Goal: Task Accomplishment & Management: Manage account settings

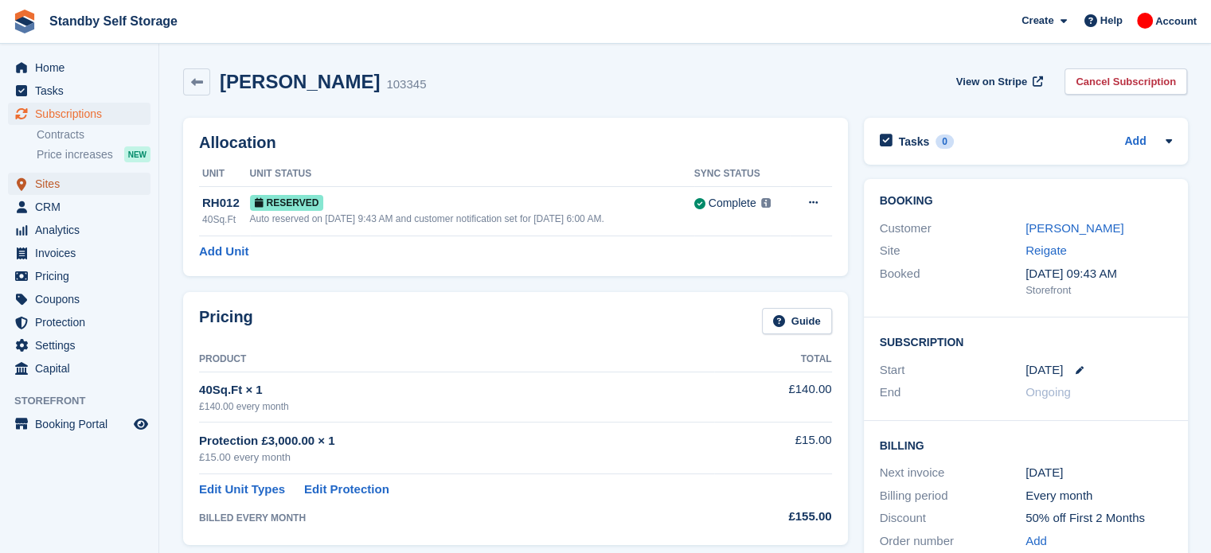
click at [39, 187] on span "Sites" at bounding box center [83, 184] width 96 height 22
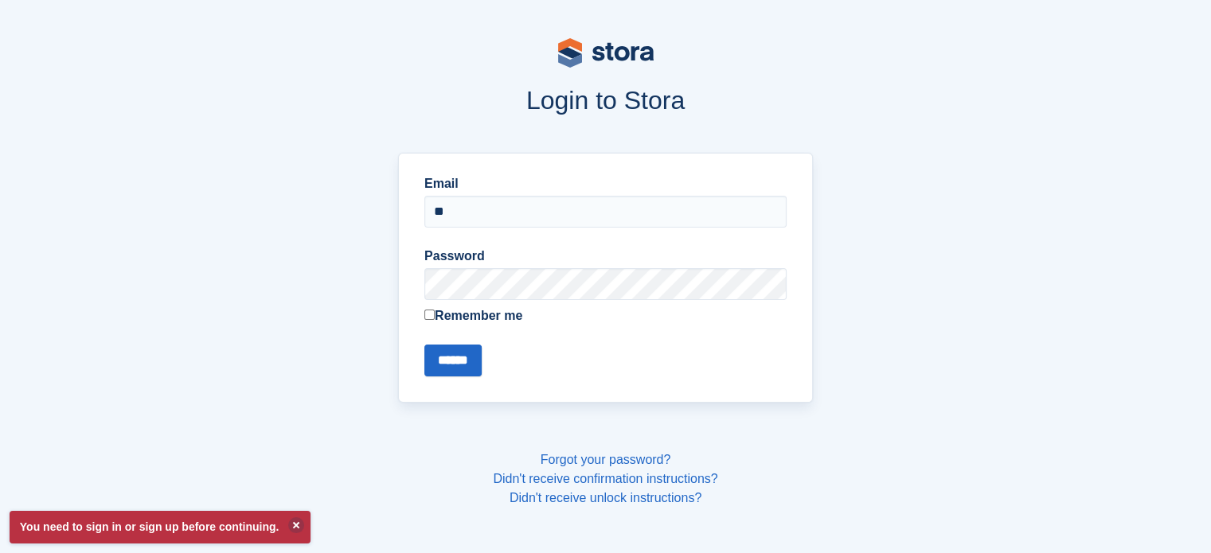
type input "**********"
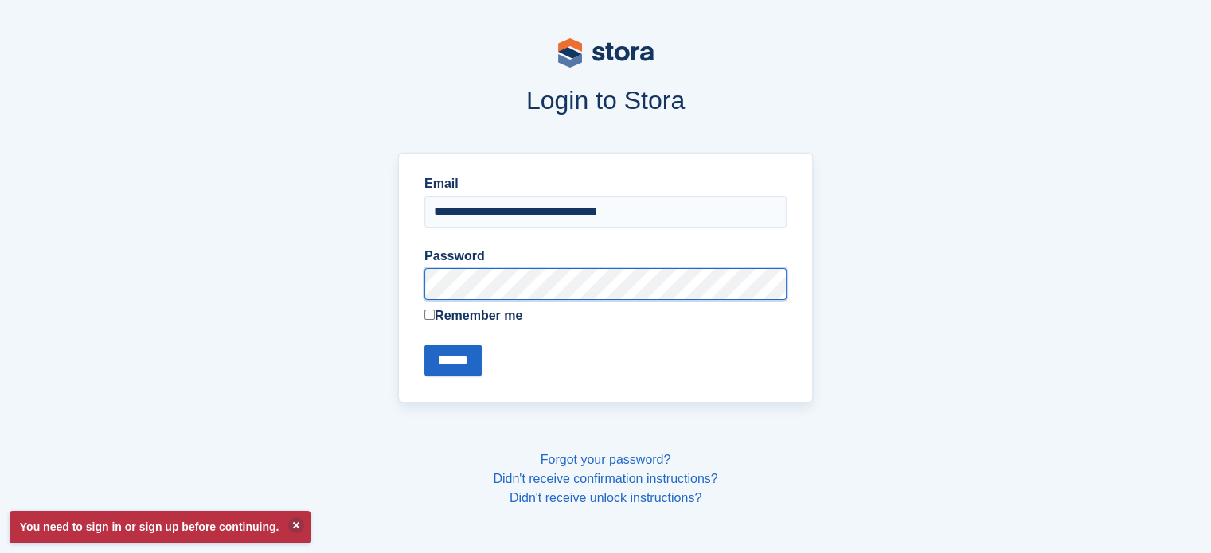
click at [424, 345] on input "******" at bounding box center [452, 361] width 57 height 32
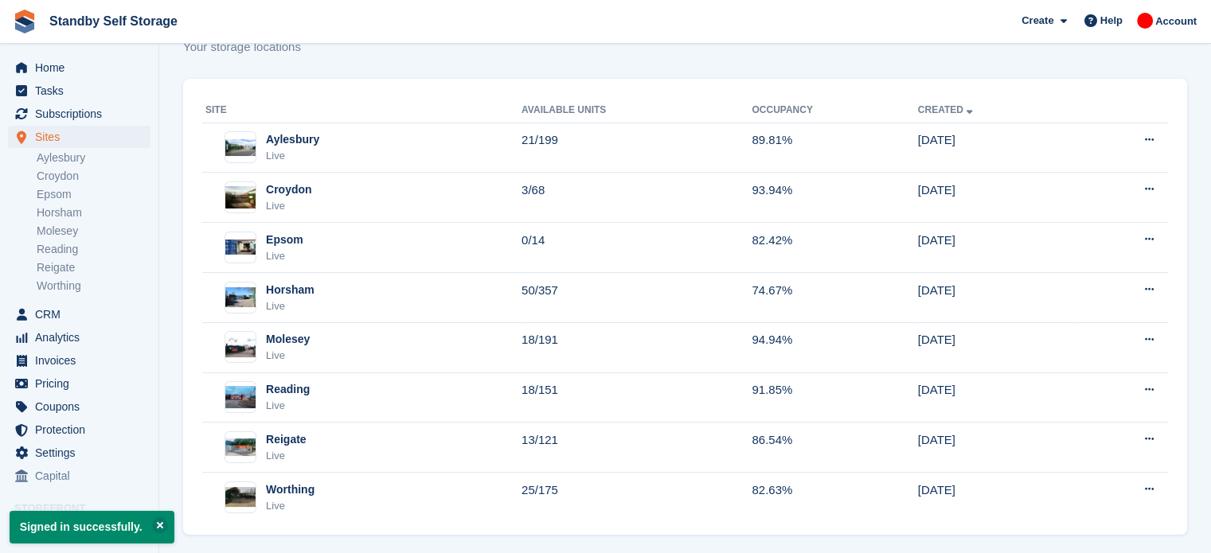
scroll to position [57, 0]
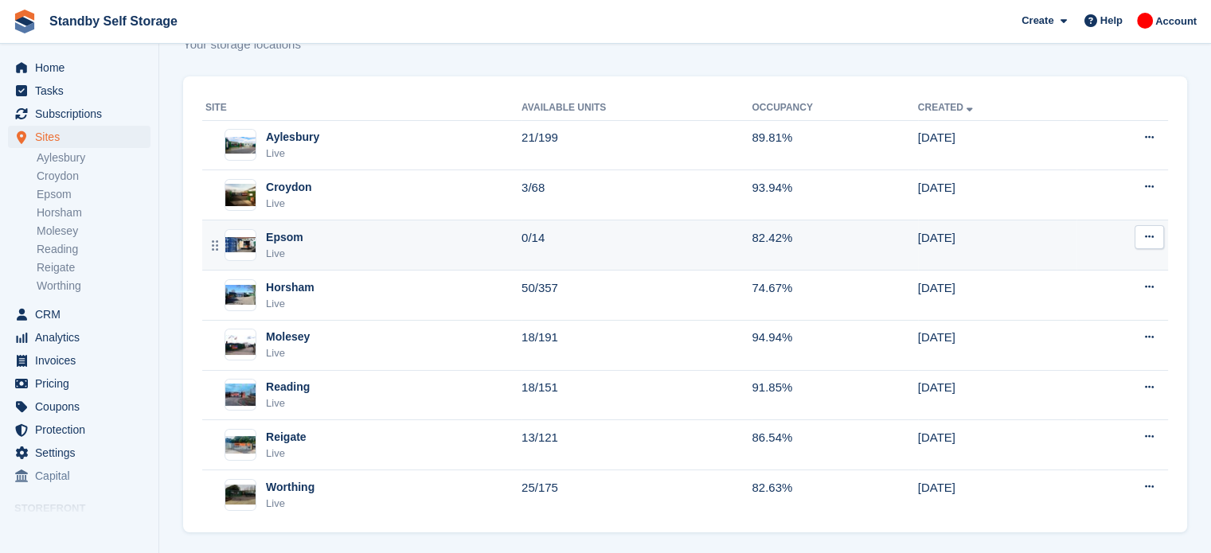
click at [830, 236] on td "82.42%" at bounding box center [835, 246] width 166 height 50
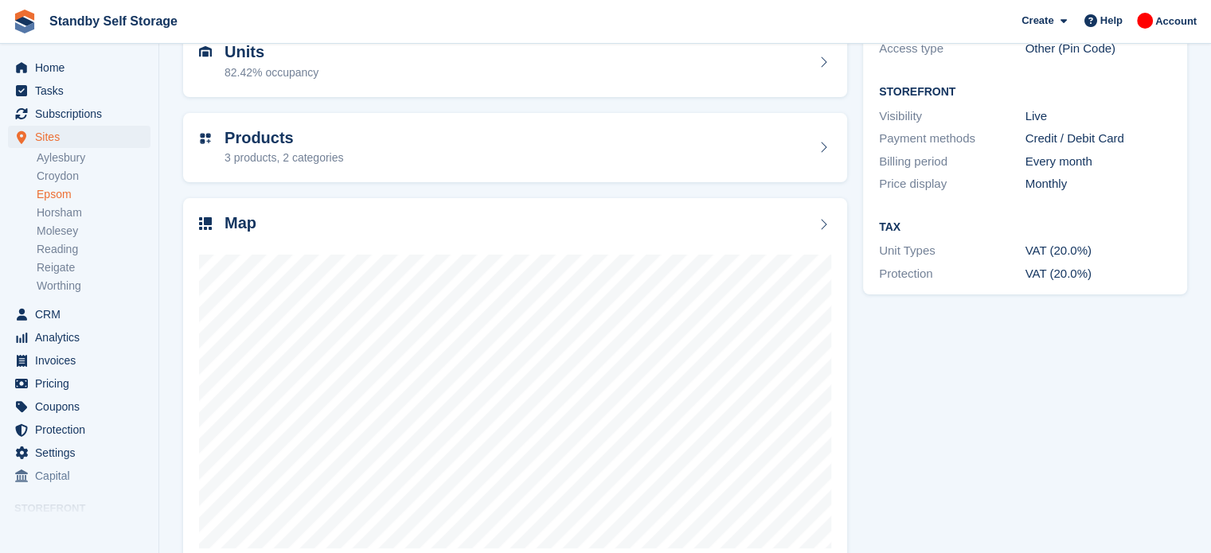
scroll to position [178, 0]
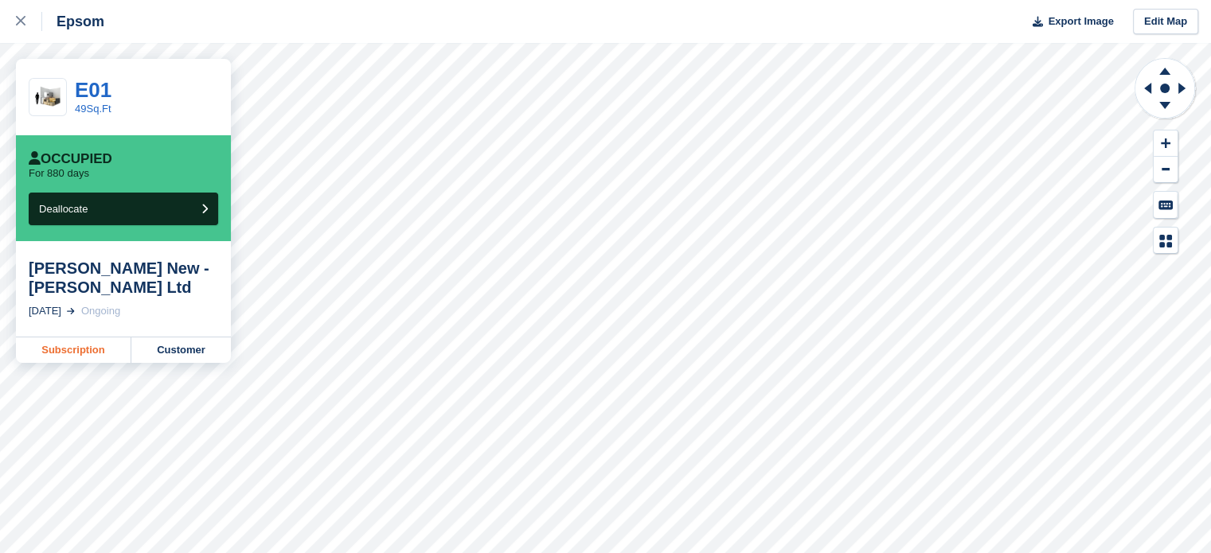
click at [108, 352] on link "Subscription" at bounding box center [73, 350] width 115 height 25
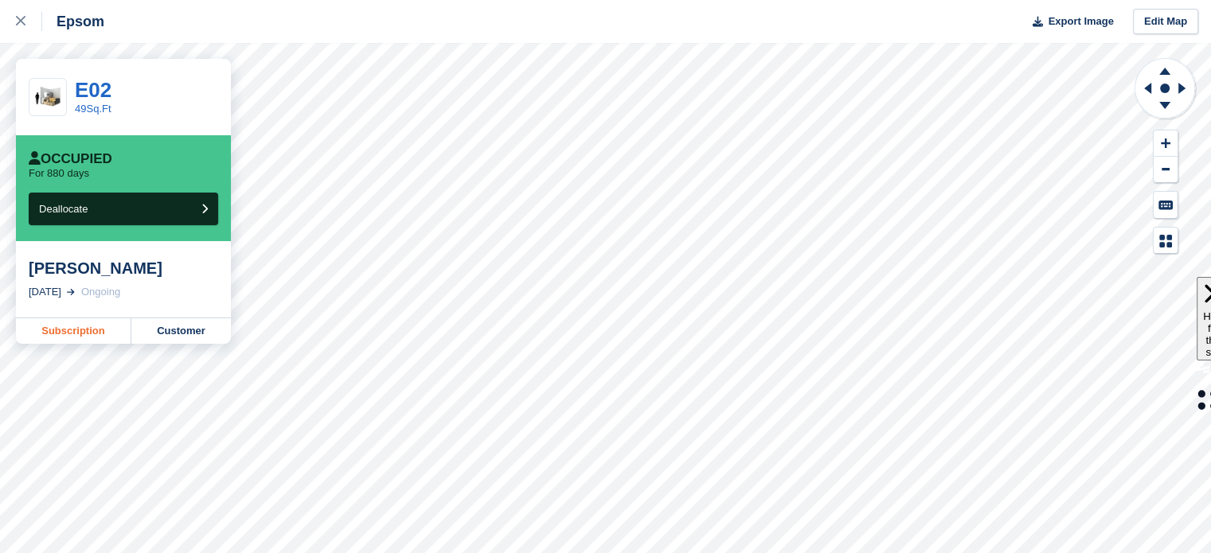
click at [54, 327] on link "Subscription" at bounding box center [73, 330] width 115 height 25
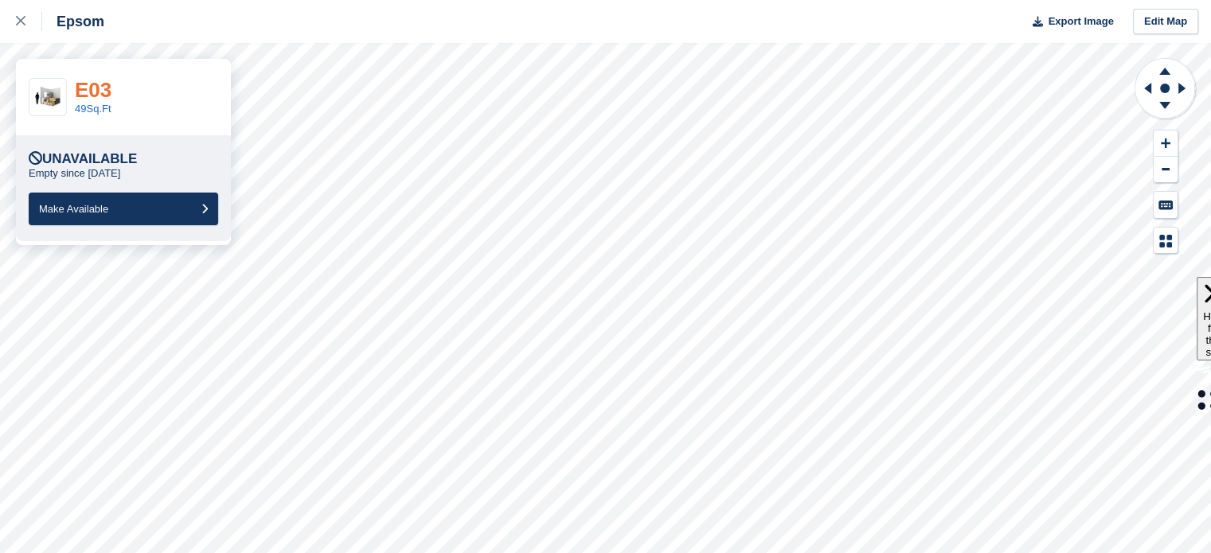
click at [84, 96] on link "E03" at bounding box center [93, 90] width 37 height 24
click at [92, 93] on link "E06" at bounding box center [93, 90] width 37 height 24
click at [103, 91] on link "E08" at bounding box center [93, 90] width 37 height 24
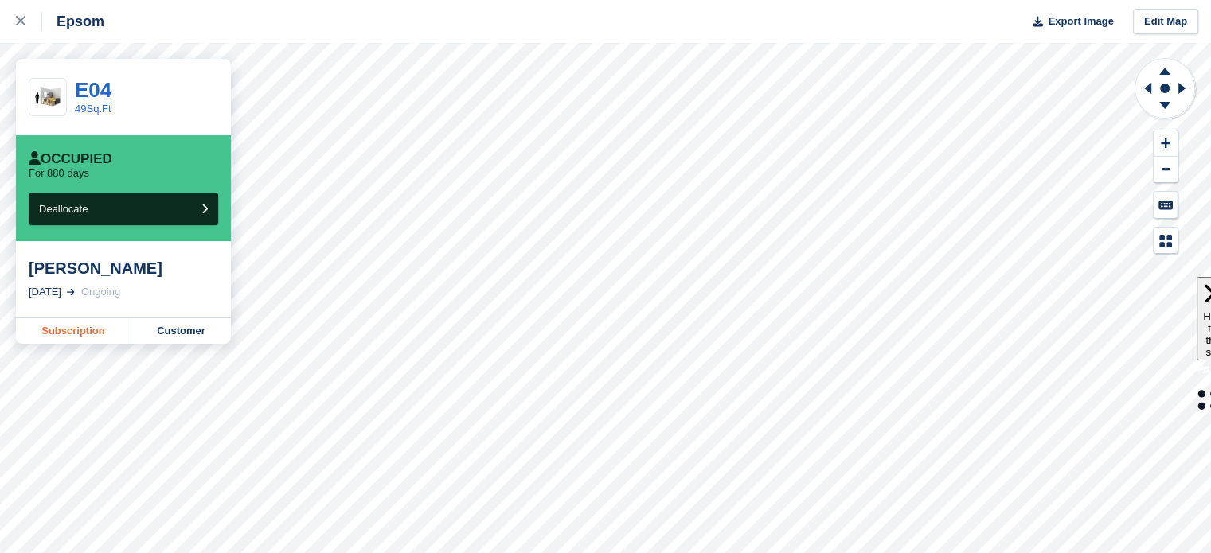
click at [82, 330] on link "Subscription" at bounding box center [73, 330] width 115 height 25
click at [170, 331] on link "Customer" at bounding box center [181, 330] width 100 height 25
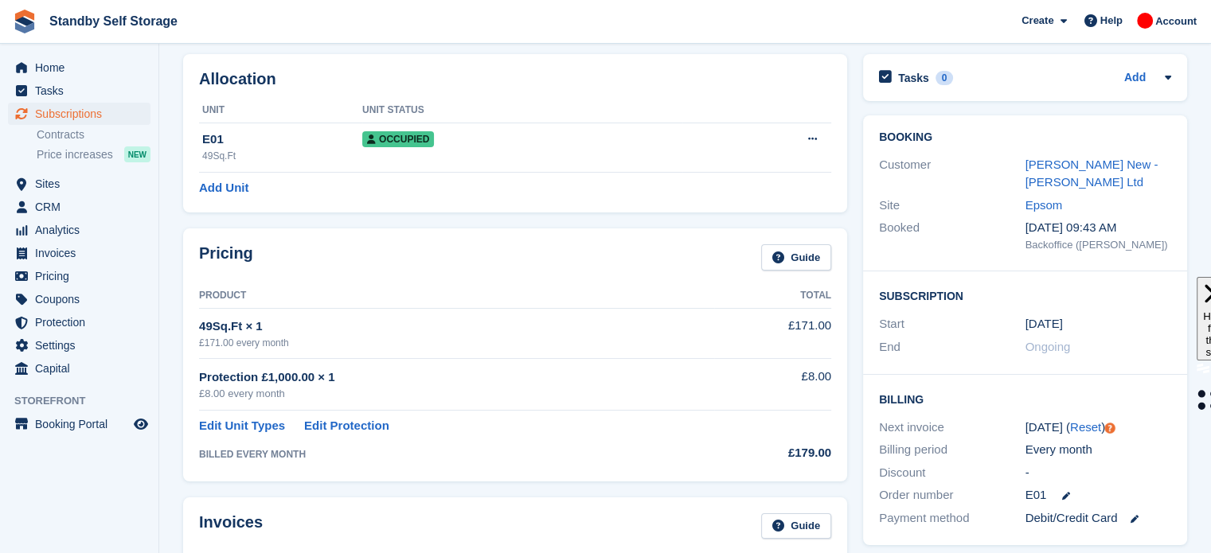
scroll to position [32, 0]
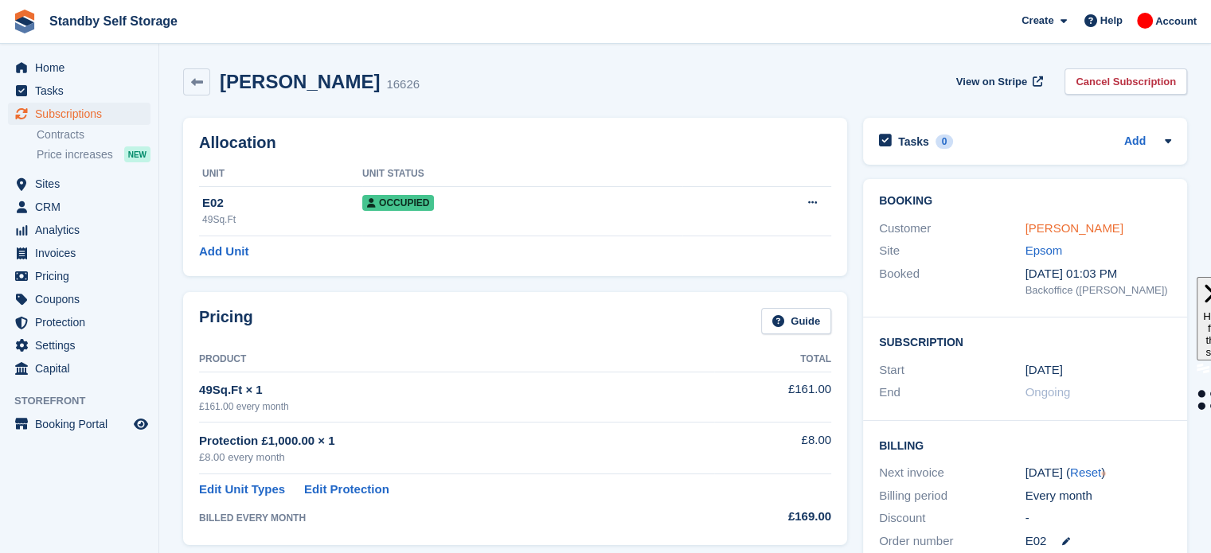
click at [1063, 230] on link "John Talty" at bounding box center [1074, 228] width 98 height 14
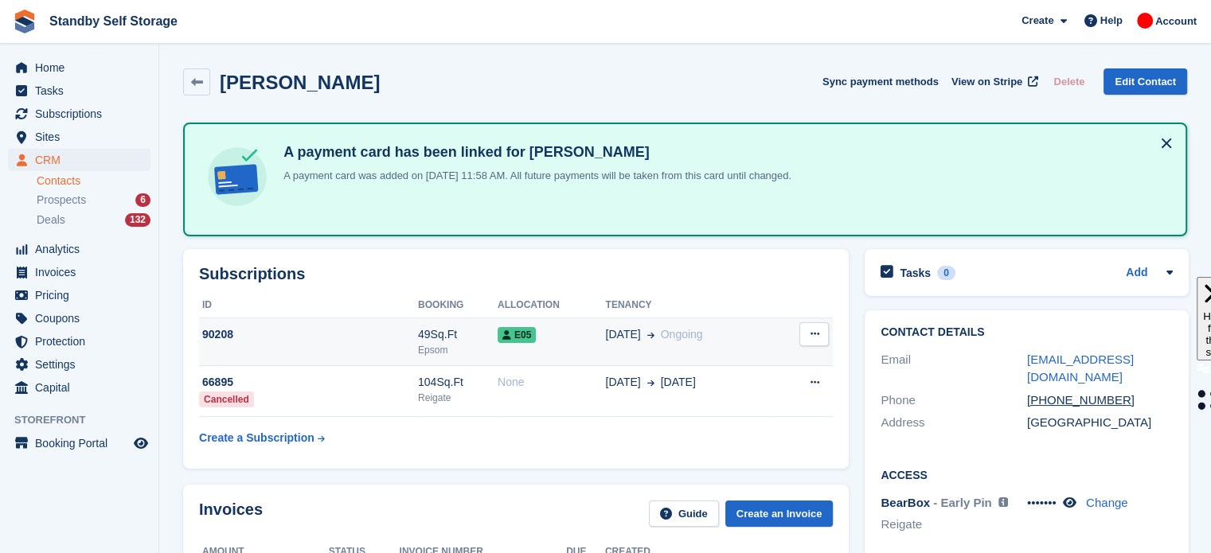
click at [681, 346] on td "[DATE] Ongoing" at bounding box center [691, 342] width 170 height 49
click at [642, 321] on td "[DATE] Ongoing" at bounding box center [691, 342] width 170 height 49
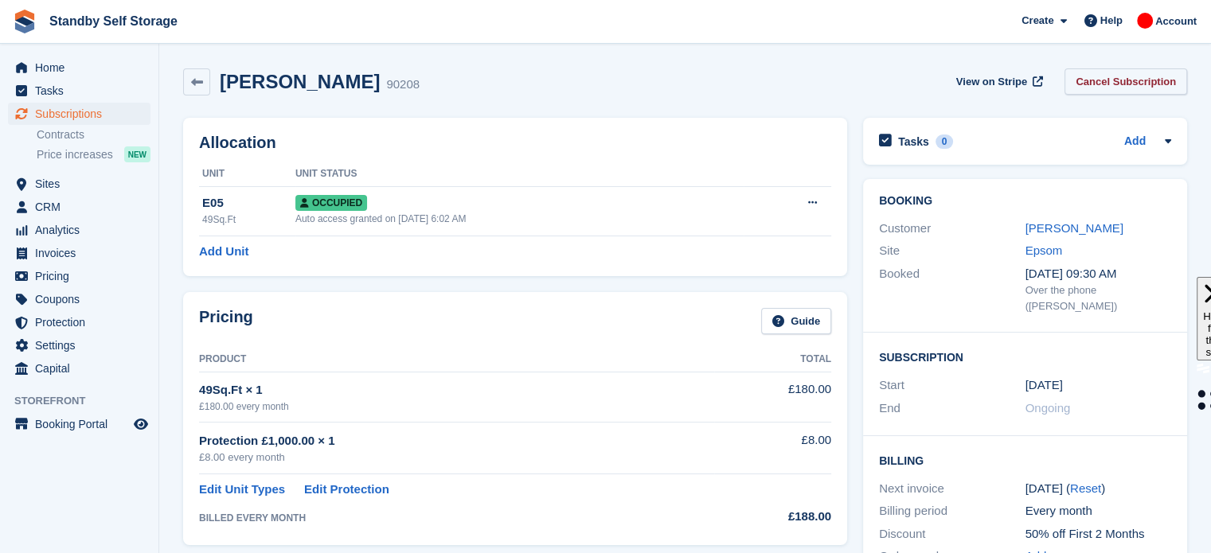
click at [1145, 84] on link "Cancel Subscription" at bounding box center [1125, 81] width 123 height 26
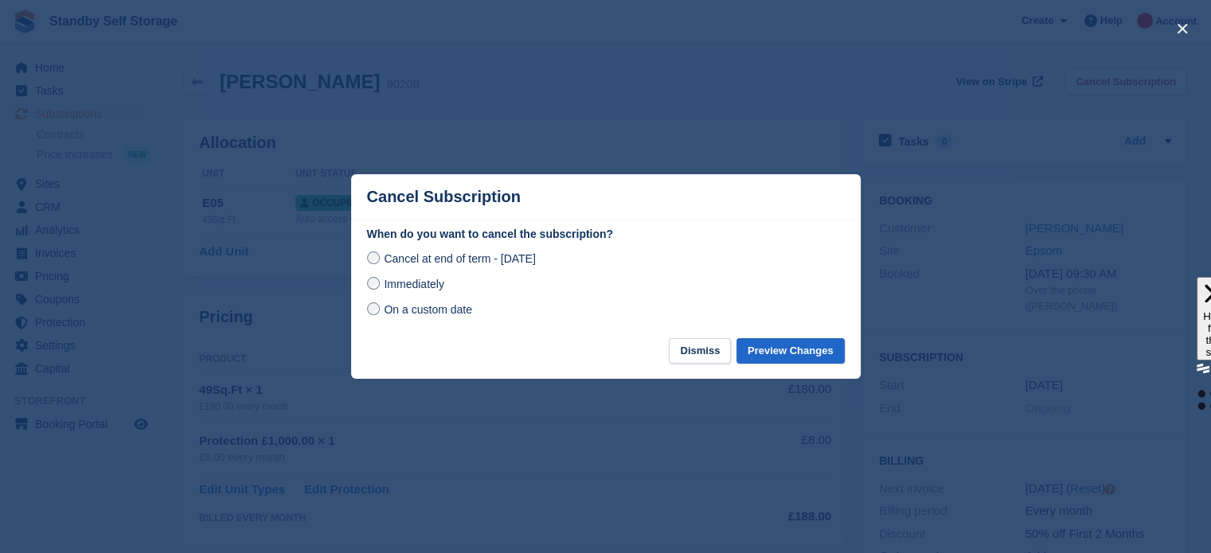
click at [410, 286] on span "Immediately" at bounding box center [414, 284] width 60 height 13
click at [803, 352] on button "Preview Changes" at bounding box center [790, 351] width 108 height 26
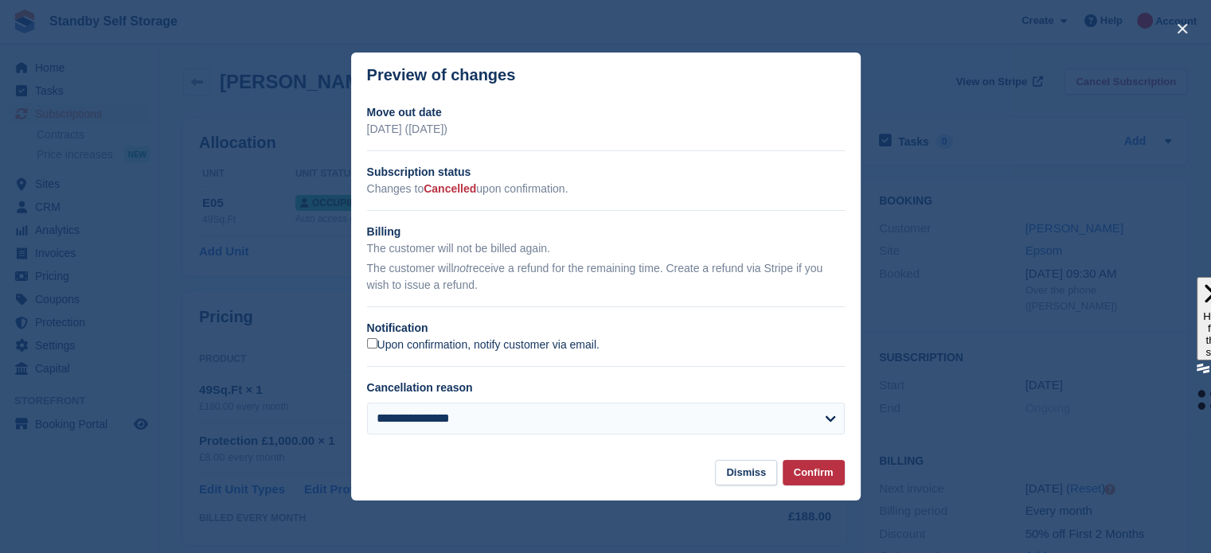
click at [409, 348] on label "Upon confirmation, notify customer via email." at bounding box center [483, 345] width 232 height 14
click at [806, 474] on button "Confirm" at bounding box center [814, 473] width 62 height 26
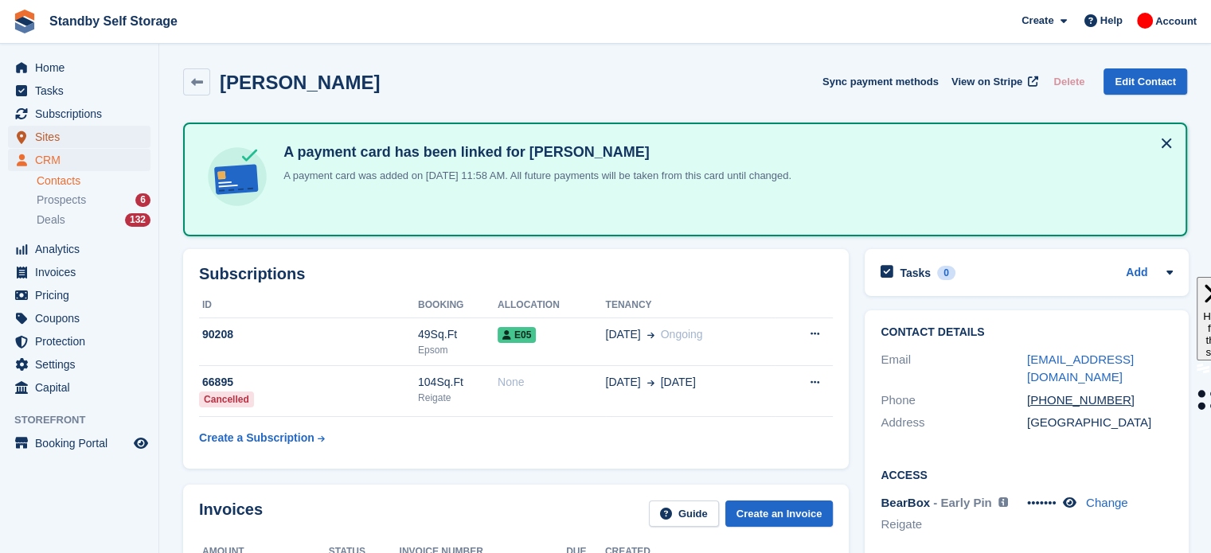
click at [67, 144] on span "Sites" at bounding box center [83, 137] width 96 height 22
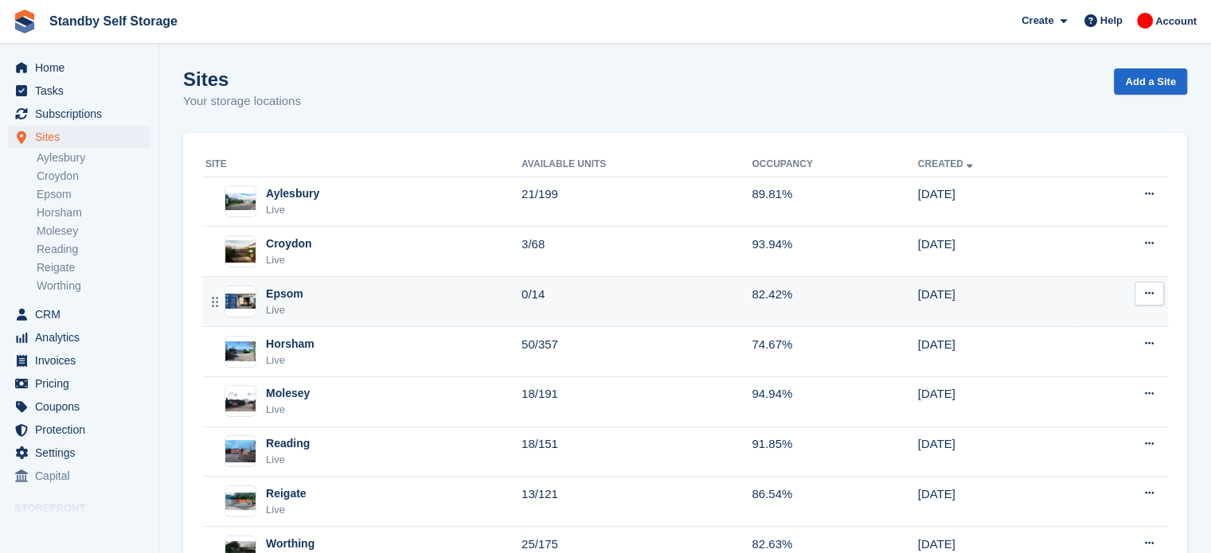
click at [455, 303] on div "Epsom Live" at bounding box center [363, 302] width 316 height 33
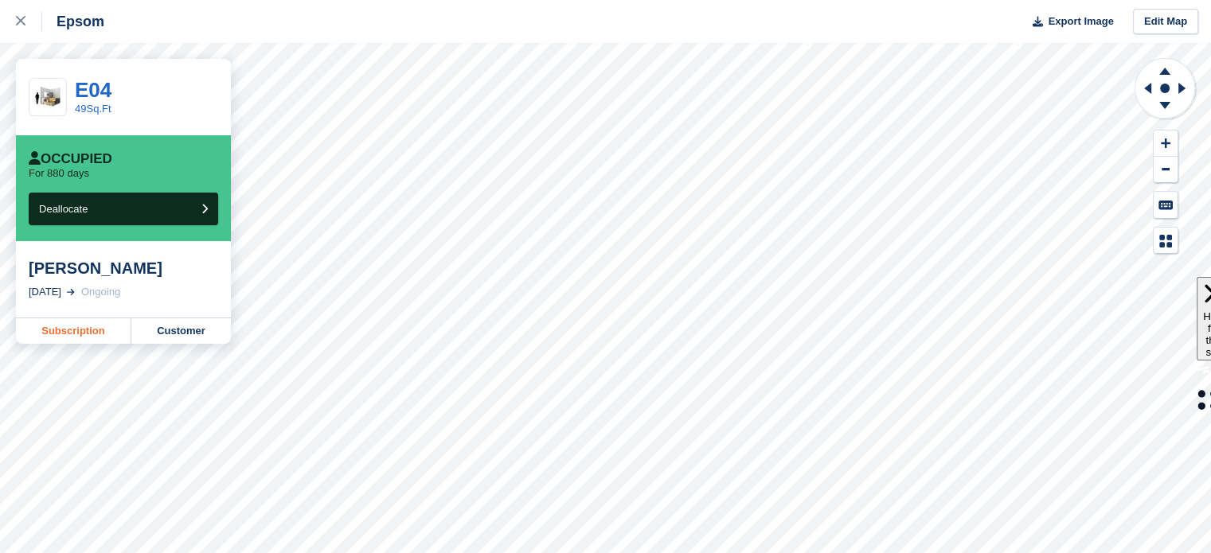
click at [93, 341] on link "Subscription" at bounding box center [73, 330] width 115 height 25
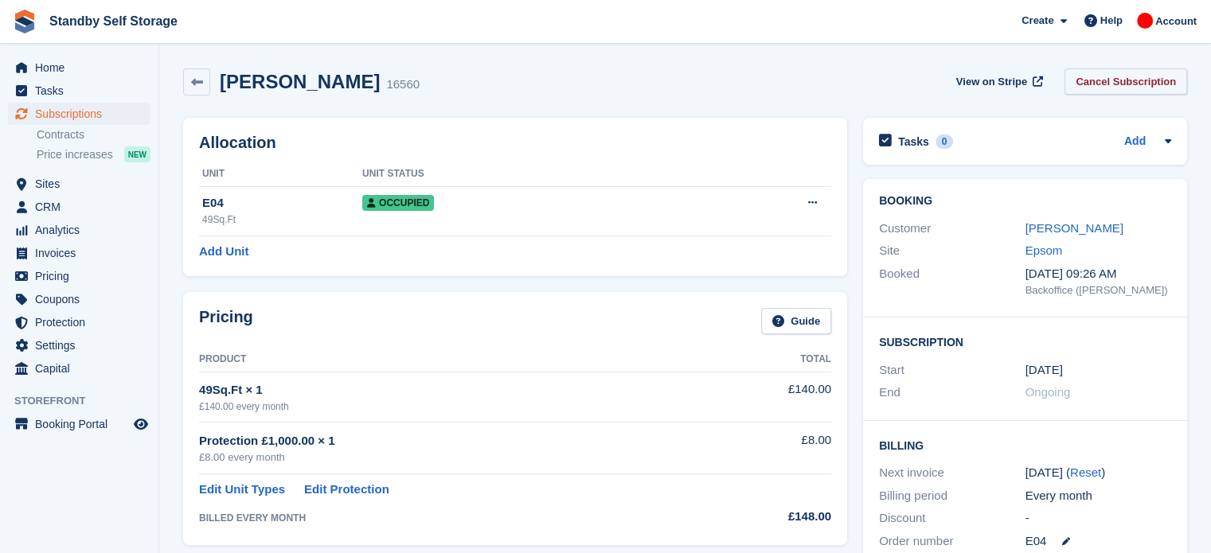
click at [1156, 82] on link "Cancel Subscription" at bounding box center [1125, 81] width 123 height 26
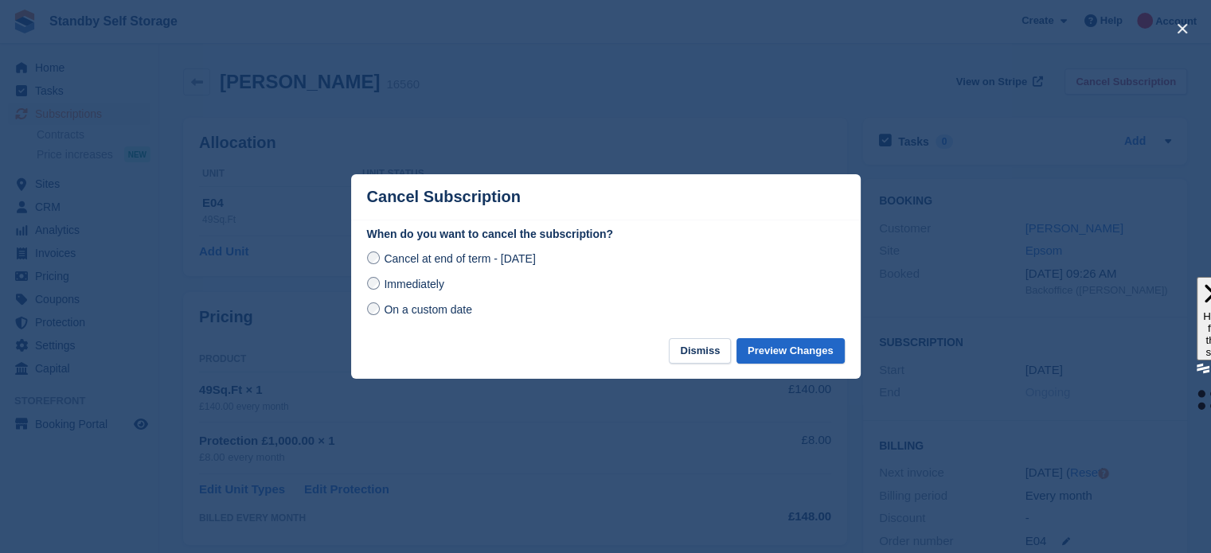
click at [423, 286] on span "Immediately" at bounding box center [414, 284] width 60 height 13
click at [796, 359] on button "Preview Changes" at bounding box center [790, 351] width 108 height 26
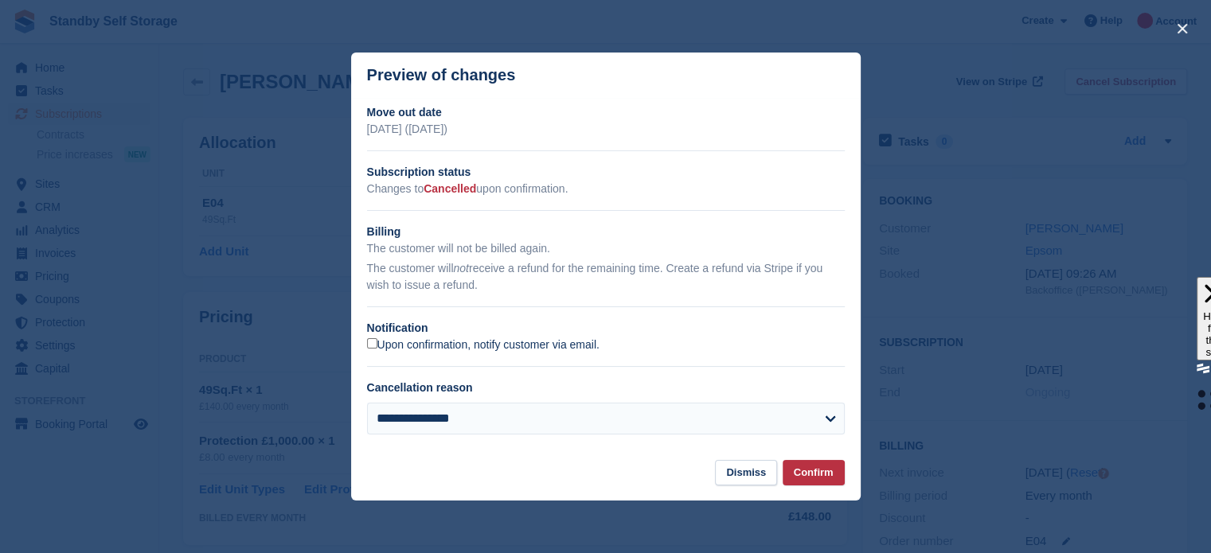
click at [431, 347] on label "Upon confirmation, notify customer via email." at bounding box center [483, 345] width 232 height 14
click at [822, 480] on button "Confirm" at bounding box center [814, 473] width 62 height 26
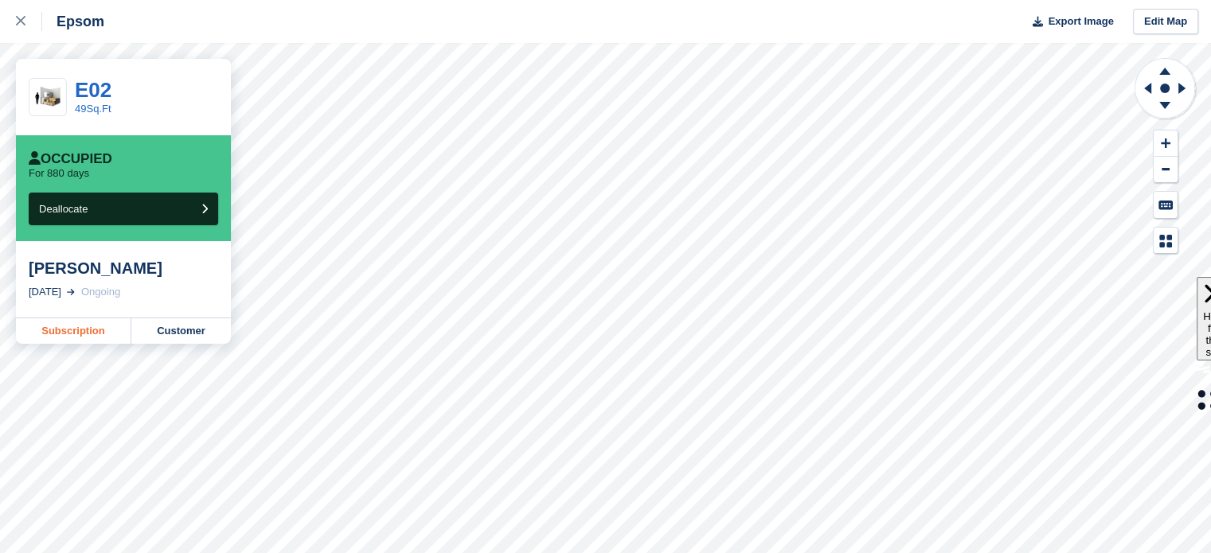
click at [80, 324] on link "Subscription" at bounding box center [73, 330] width 115 height 25
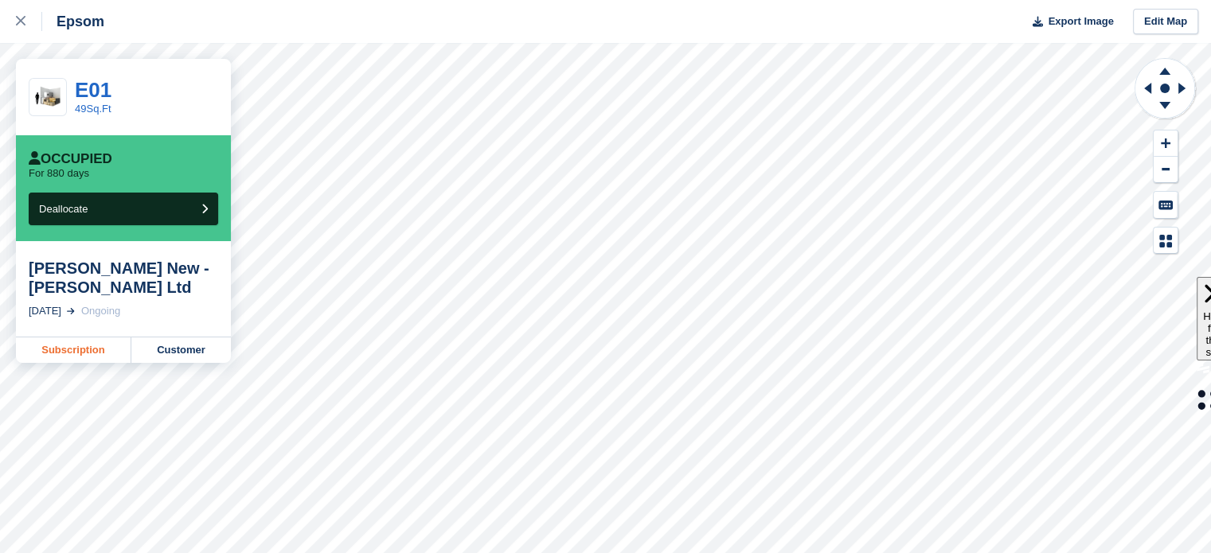
click at [92, 346] on link "Subscription" at bounding box center [73, 350] width 115 height 25
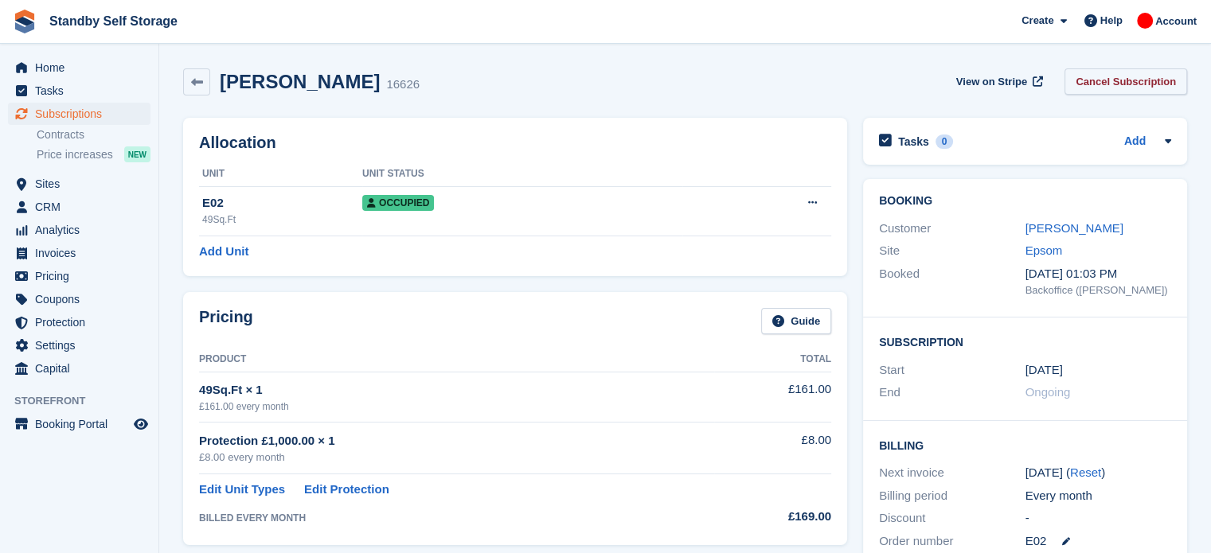
click at [1144, 72] on link "Cancel Subscription" at bounding box center [1125, 81] width 123 height 26
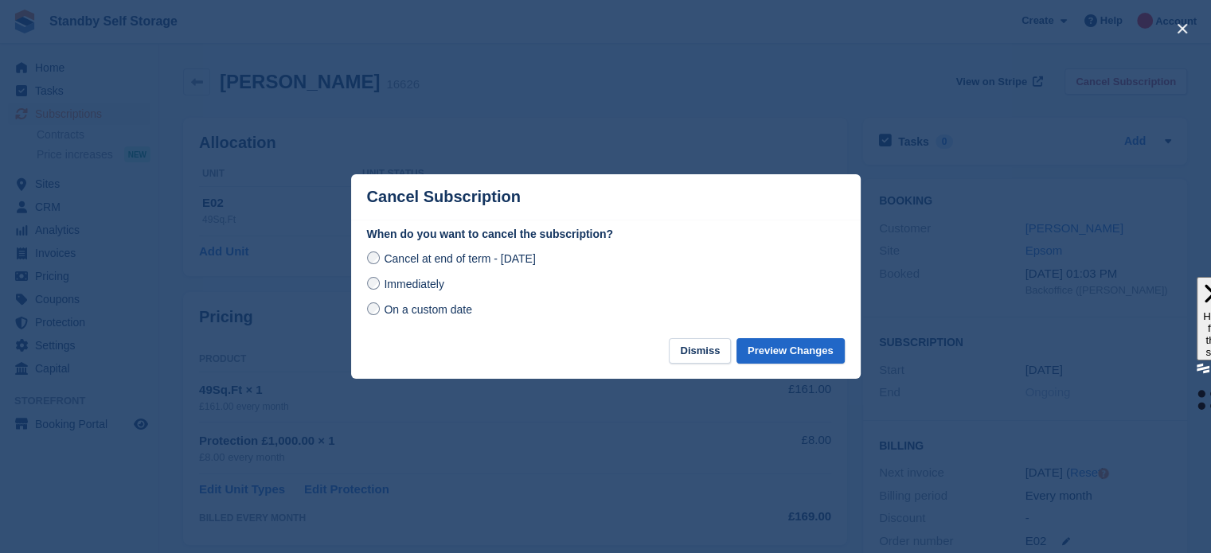
click at [427, 281] on span "Immediately" at bounding box center [414, 284] width 60 height 13
click at [787, 355] on button "Preview Changes" at bounding box center [790, 351] width 108 height 26
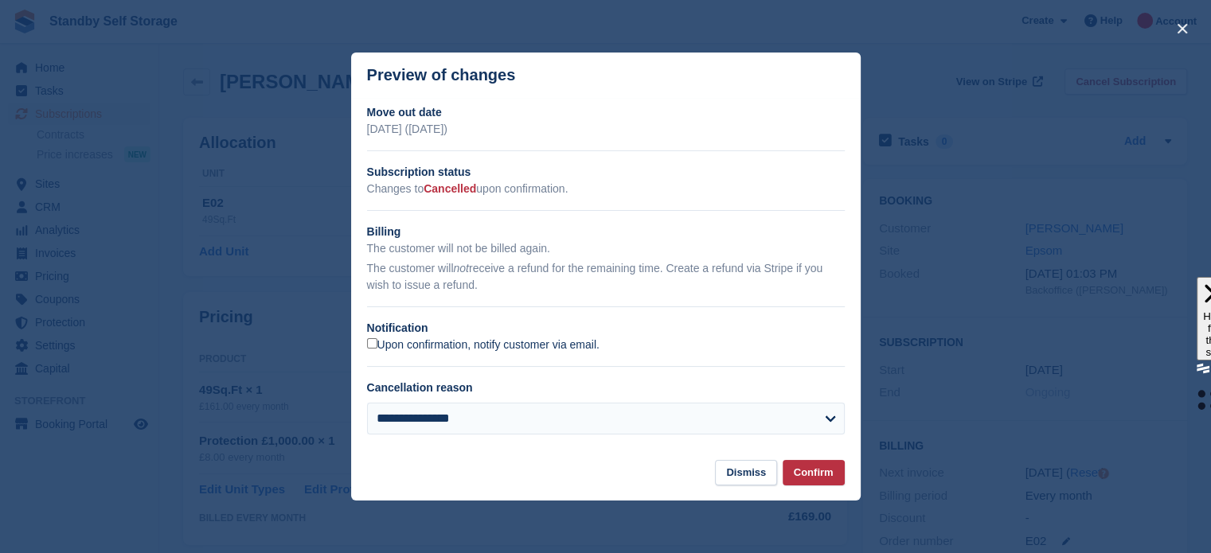
click at [385, 343] on label "Upon confirmation, notify customer via email." at bounding box center [483, 345] width 232 height 14
click at [828, 478] on button "Confirm" at bounding box center [814, 473] width 62 height 26
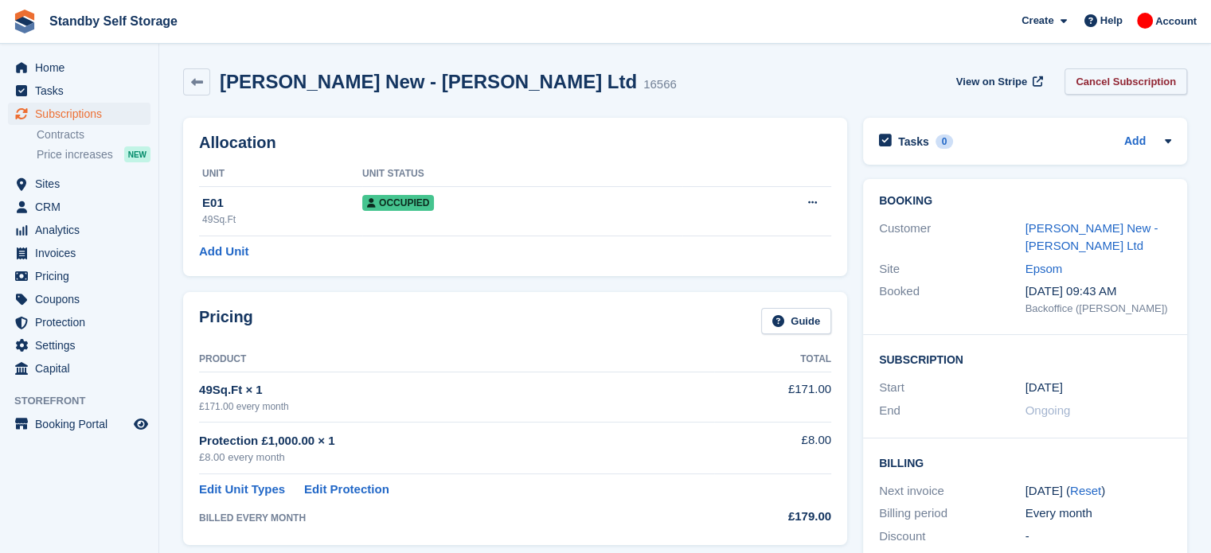
click at [1140, 90] on link "Cancel Subscription" at bounding box center [1125, 81] width 123 height 26
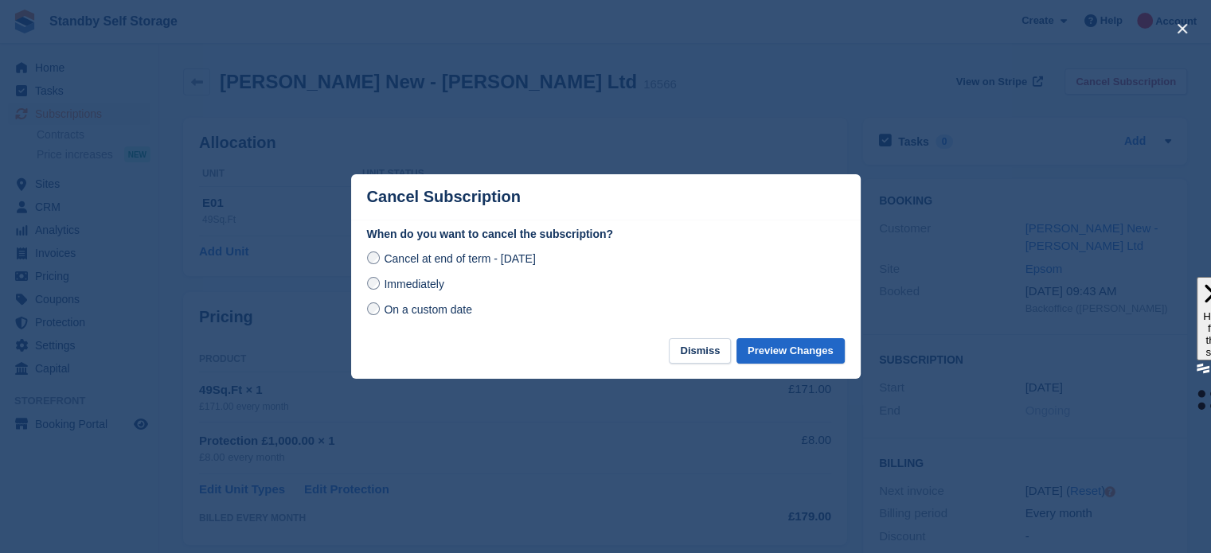
click at [432, 287] on span "Immediately" at bounding box center [414, 284] width 60 height 13
click at [761, 353] on button "Preview Changes" at bounding box center [790, 351] width 108 height 26
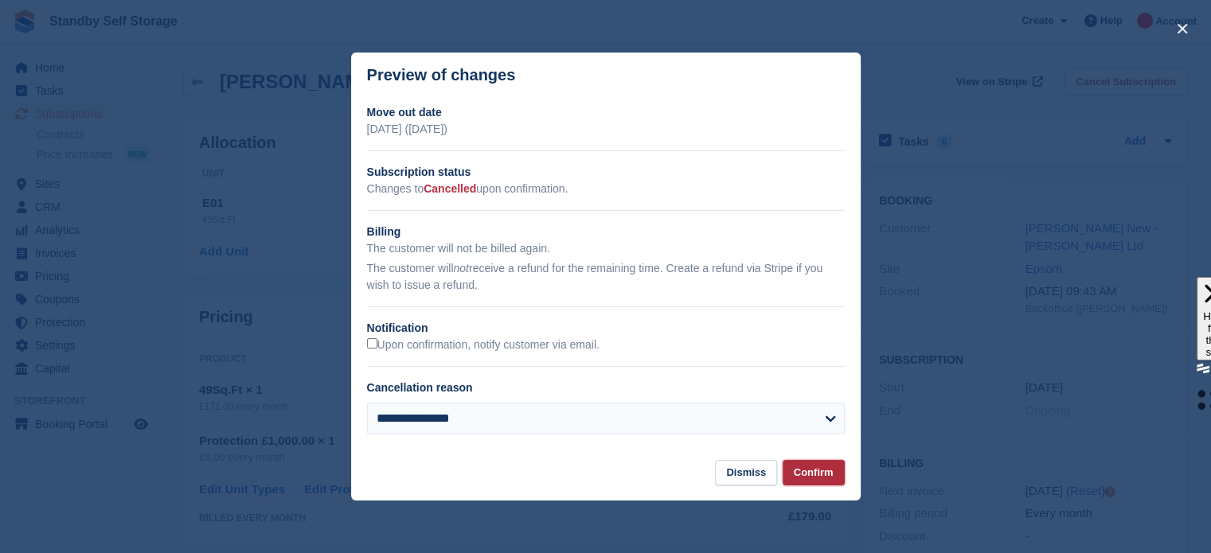
click at [814, 481] on button "Confirm" at bounding box center [814, 473] width 62 height 26
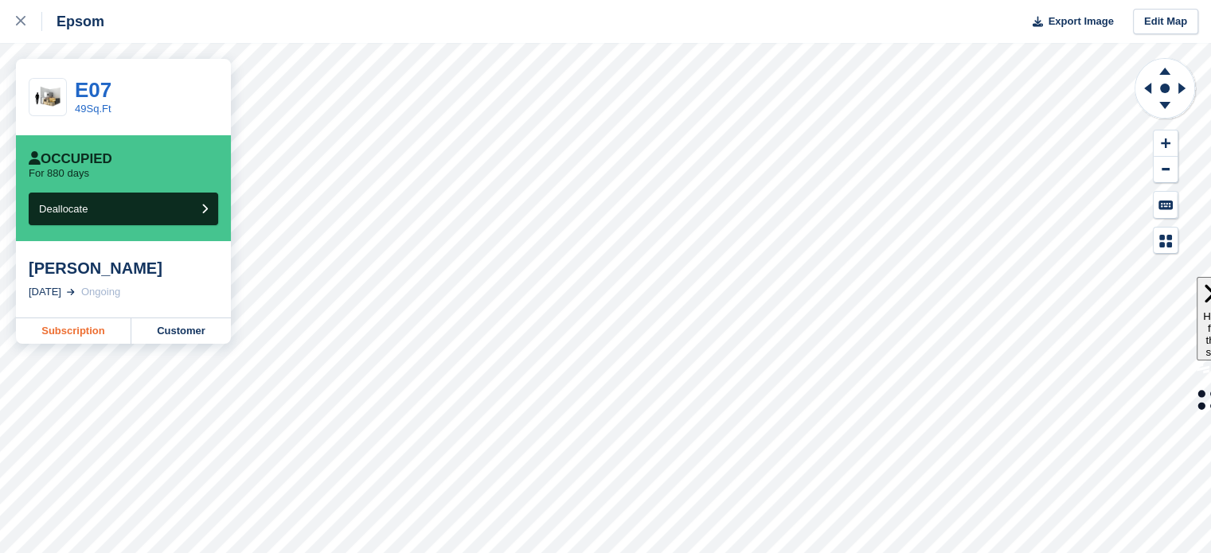
click at [107, 324] on link "Subscription" at bounding box center [73, 330] width 115 height 25
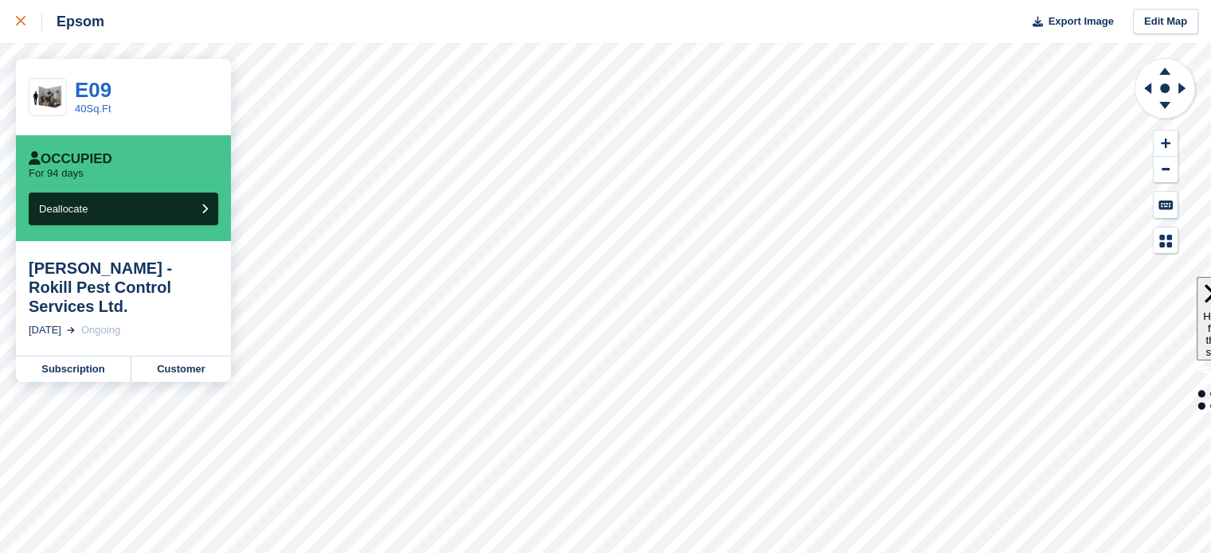
click at [17, 25] on icon at bounding box center [21, 21] width 10 height 10
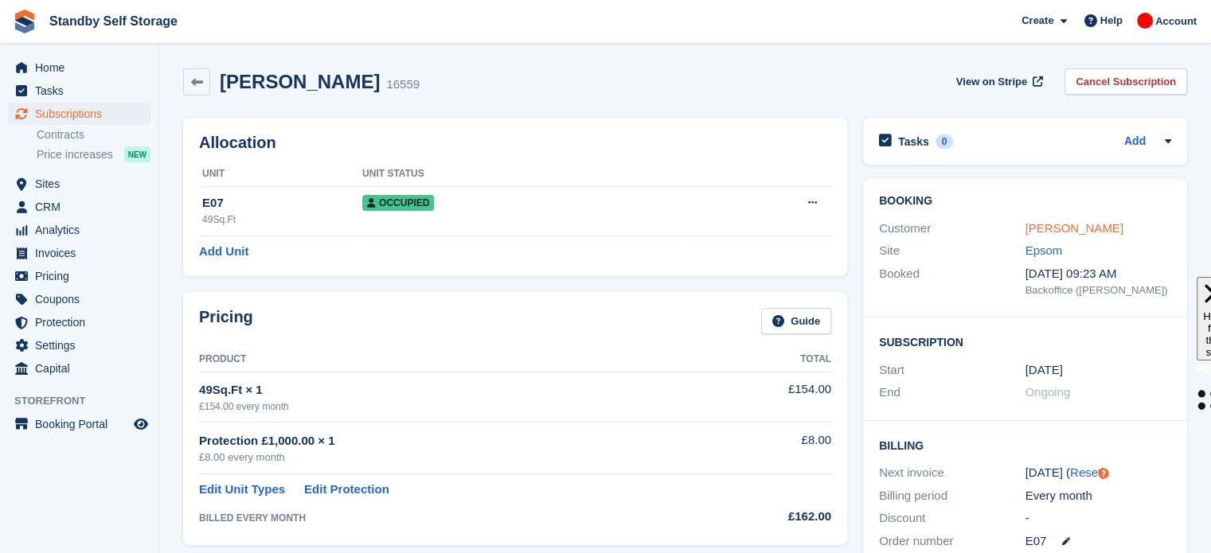
click at [1060, 222] on link "[PERSON_NAME]" at bounding box center [1074, 228] width 98 height 14
click at [1142, 89] on link "Cancel Subscription" at bounding box center [1125, 81] width 123 height 26
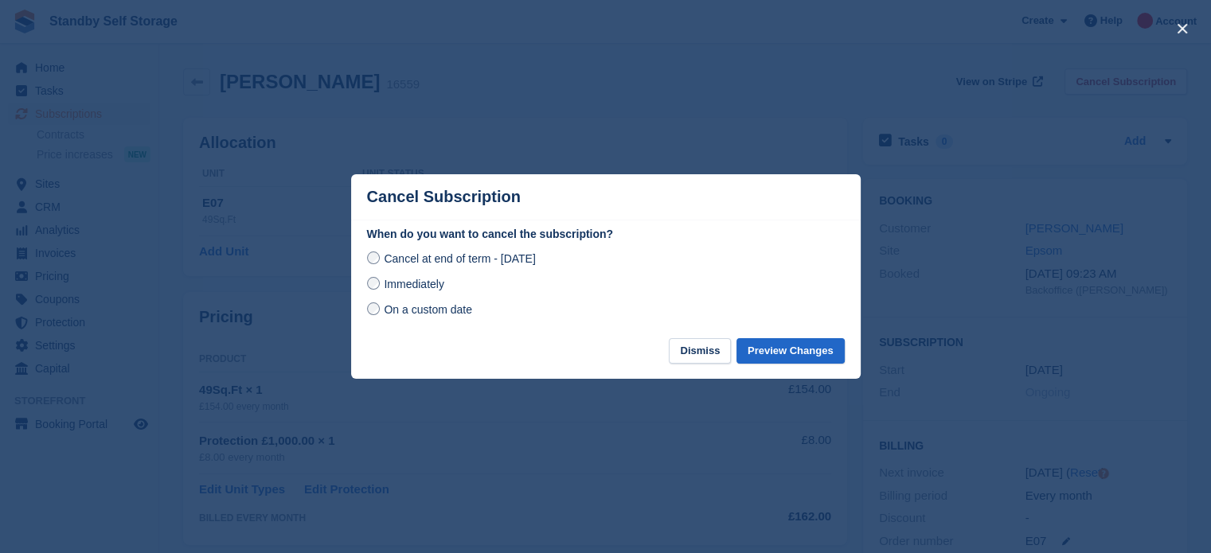
click at [435, 279] on span "Immediately" at bounding box center [414, 284] width 60 height 13
click at [789, 354] on button "Preview Changes" at bounding box center [790, 351] width 108 height 26
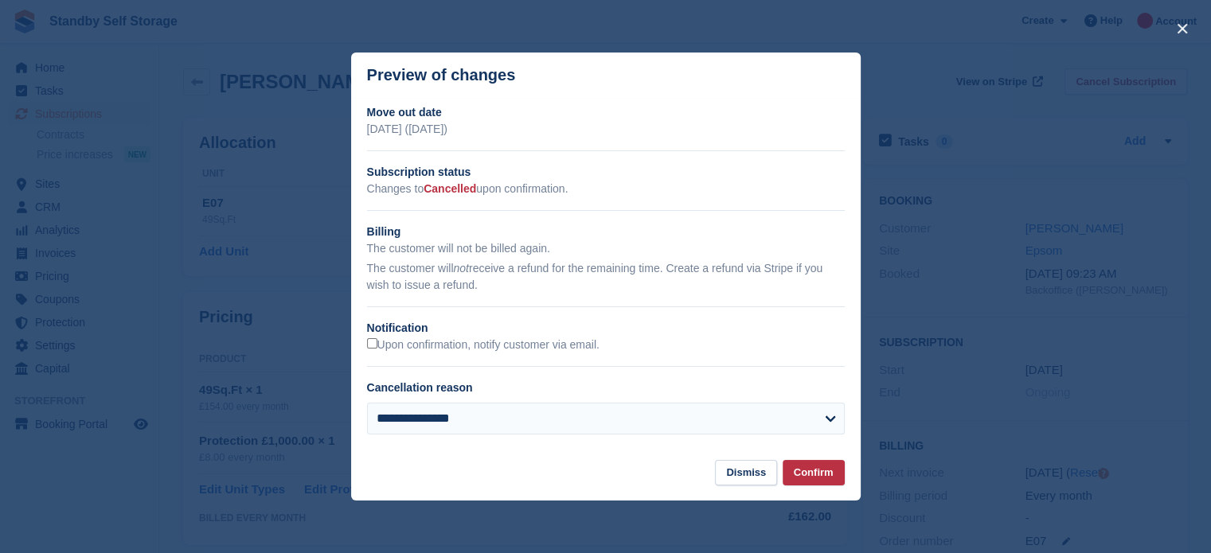
click at [394, 353] on div "Upon confirmation, notify customer via email." at bounding box center [606, 345] width 478 height 17
click at [392, 349] on label "Upon confirmation, notify customer via email." at bounding box center [483, 345] width 232 height 14
click at [816, 478] on button "Confirm" at bounding box center [814, 473] width 62 height 26
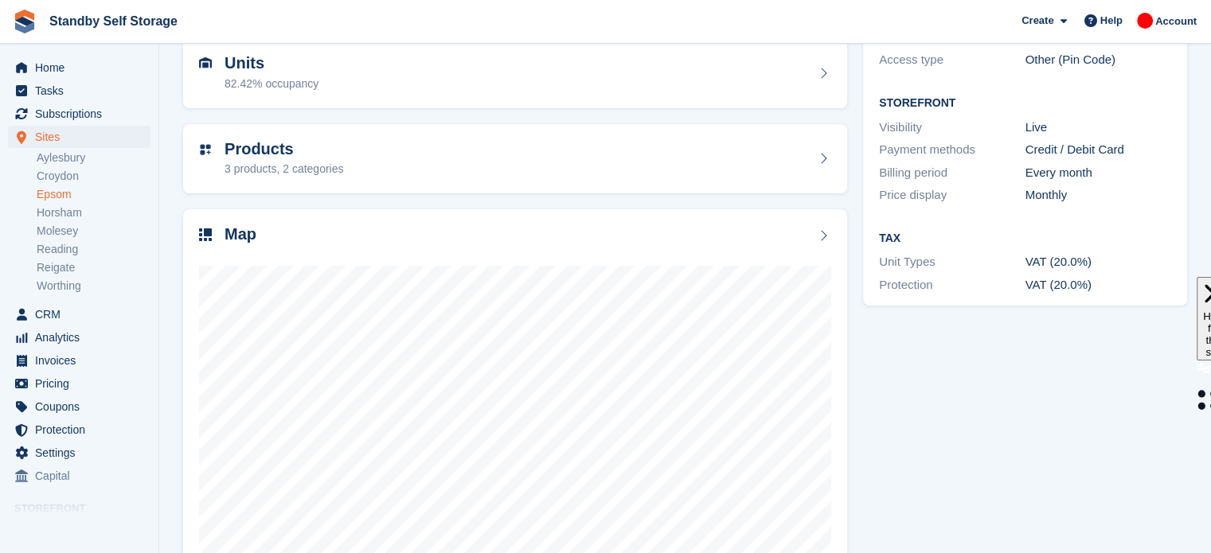
scroll to position [169, 0]
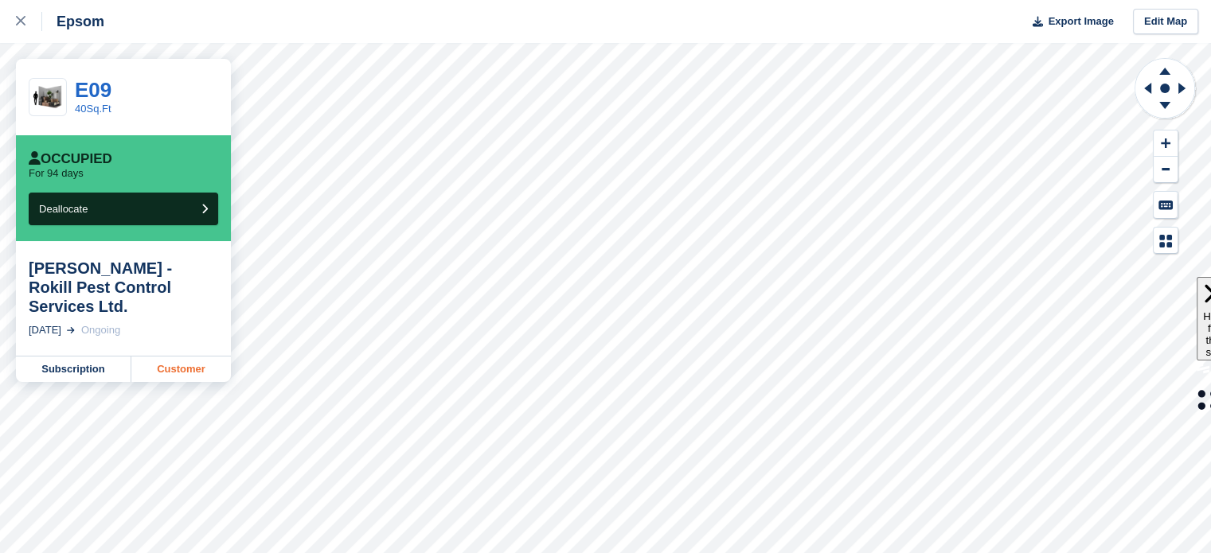
click at [190, 357] on link "Customer" at bounding box center [181, 369] width 100 height 25
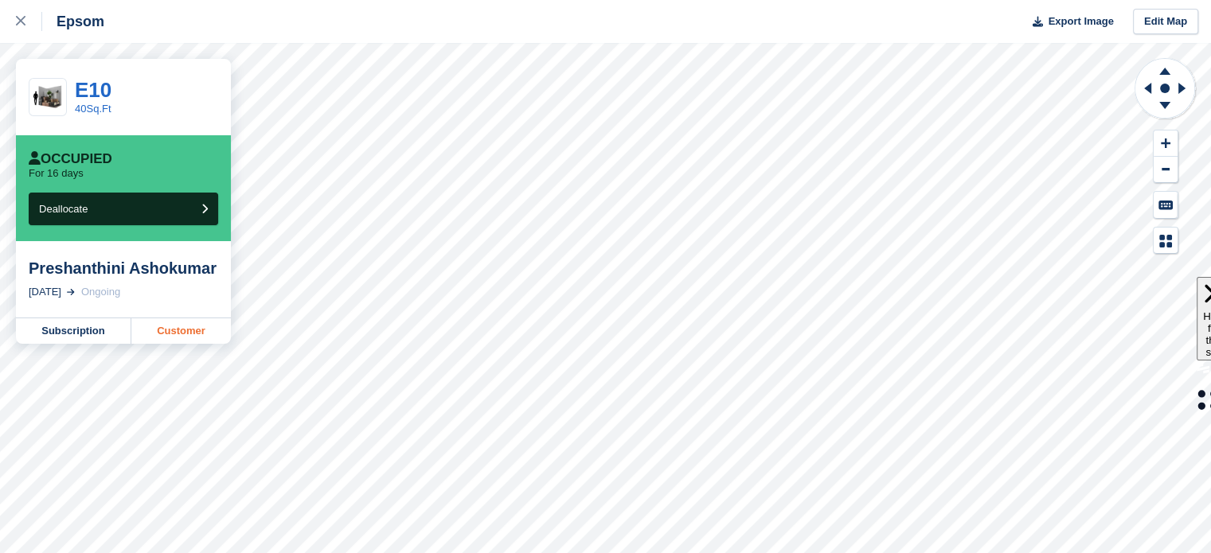
click at [162, 330] on link "Customer" at bounding box center [181, 330] width 100 height 25
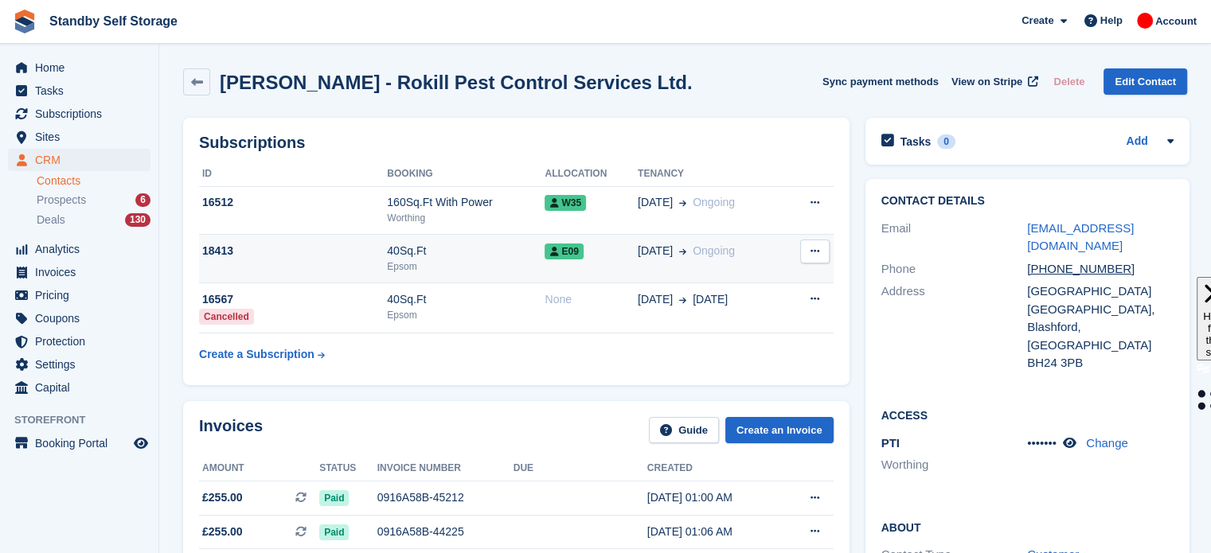
click at [478, 251] on div "40Sq.Ft" at bounding box center [466, 251] width 158 height 17
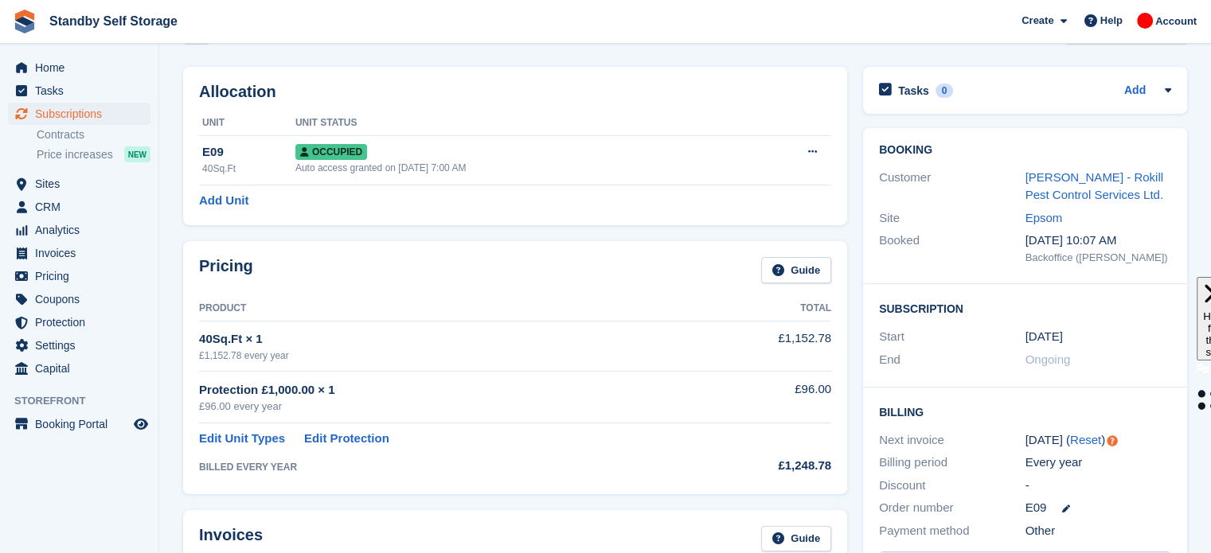
scroll to position [64, 0]
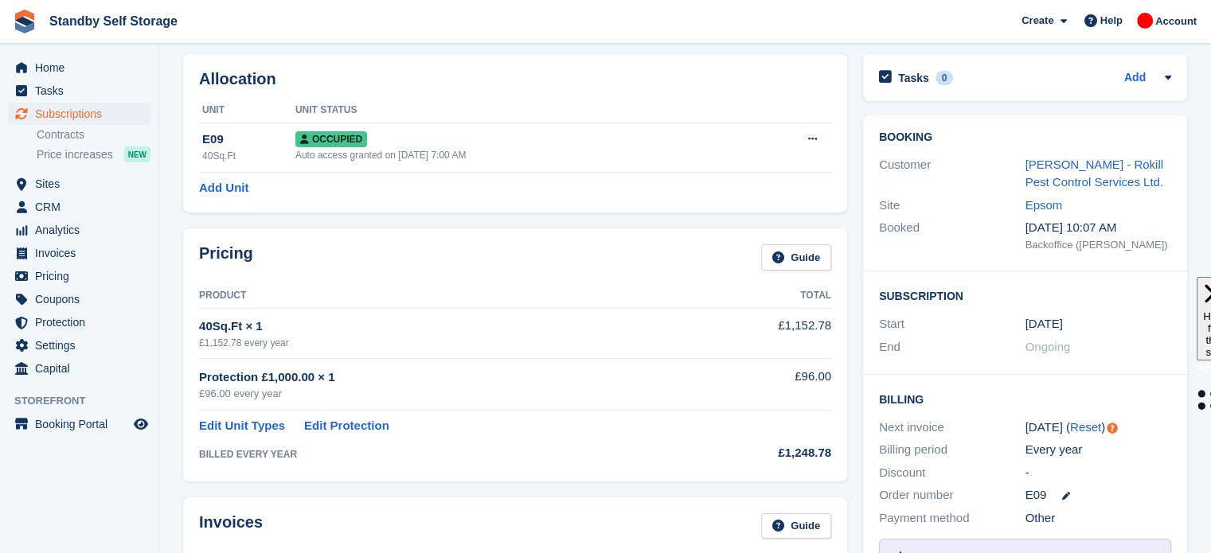
click at [478, 251] on div "Pricing Guide Product Total 40Sq.Ft × 1 £1,152.78 every year £1,152.78 Protecti…" at bounding box center [515, 355] width 680 height 268
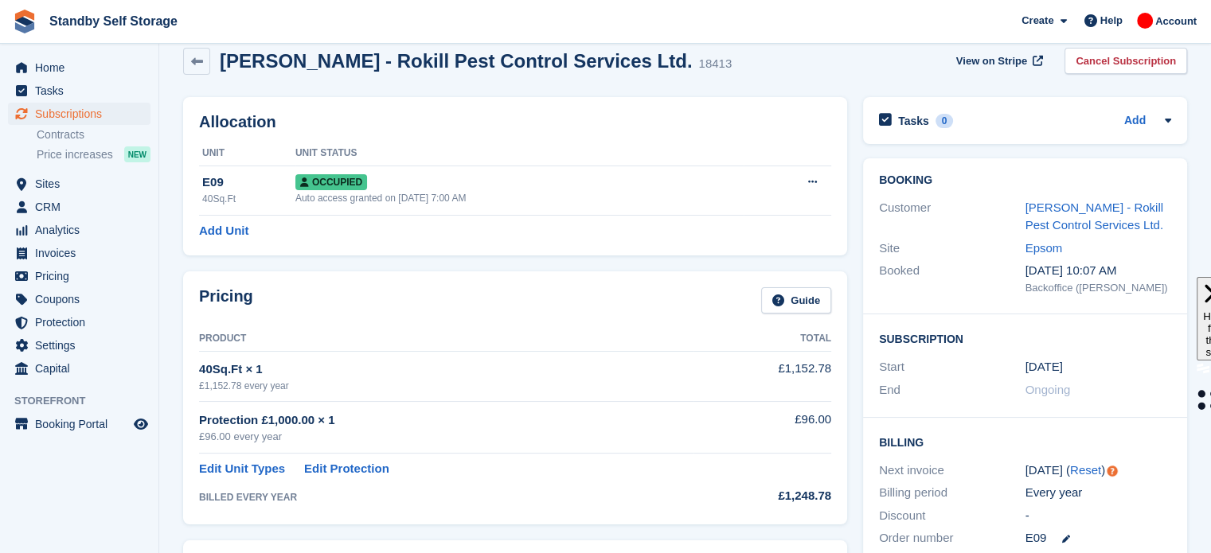
scroll to position [0, 0]
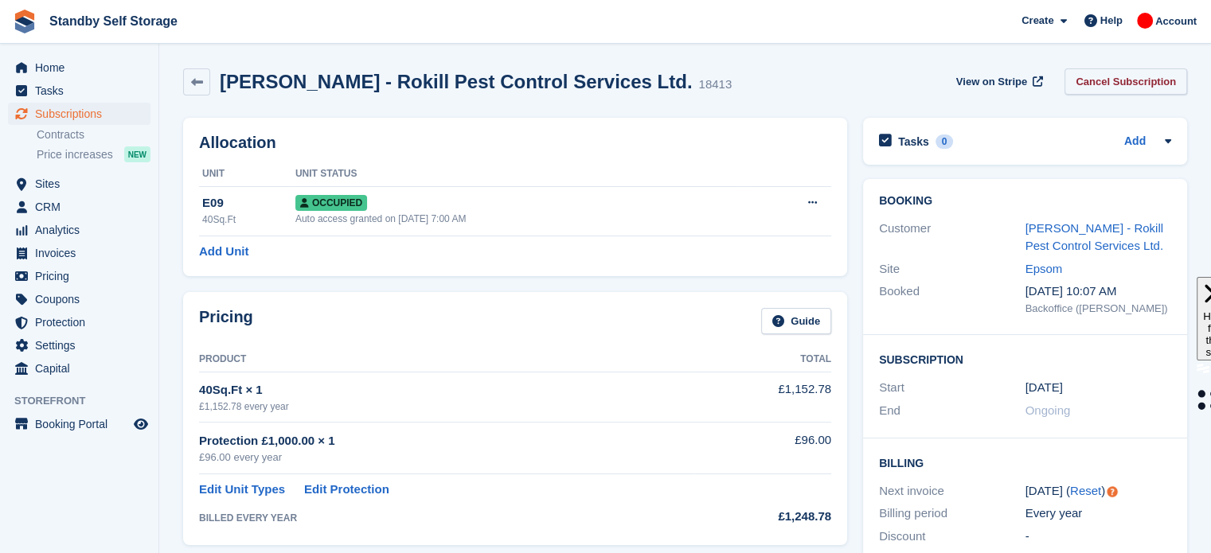
click at [1104, 82] on link "Cancel Subscription" at bounding box center [1125, 81] width 123 height 26
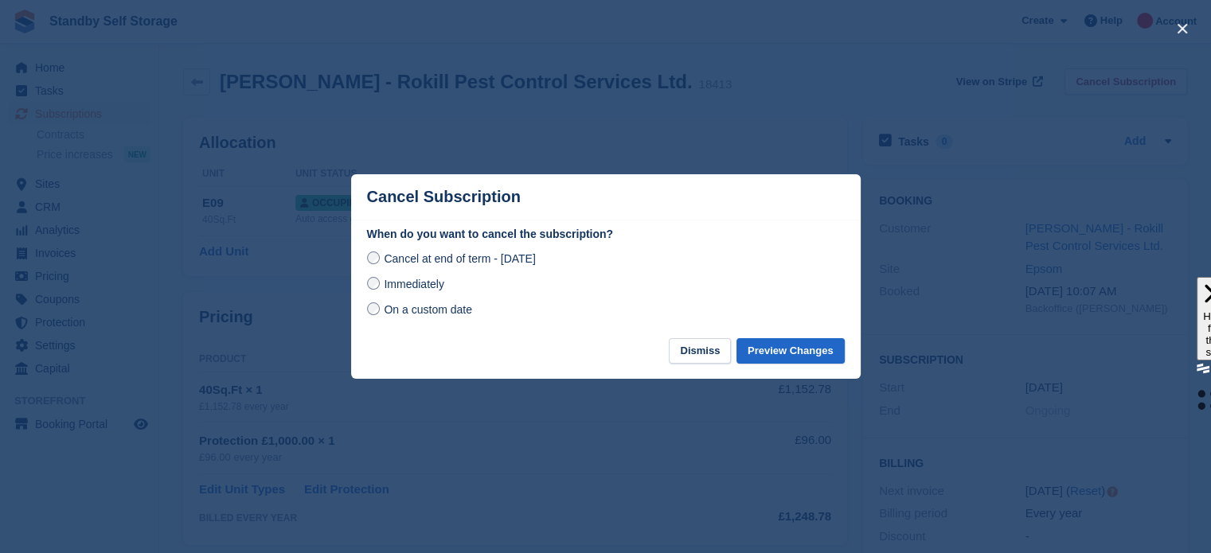
click at [408, 285] on span "Immediately" at bounding box center [414, 284] width 60 height 13
click at [822, 355] on button "Preview Changes" at bounding box center [790, 351] width 108 height 26
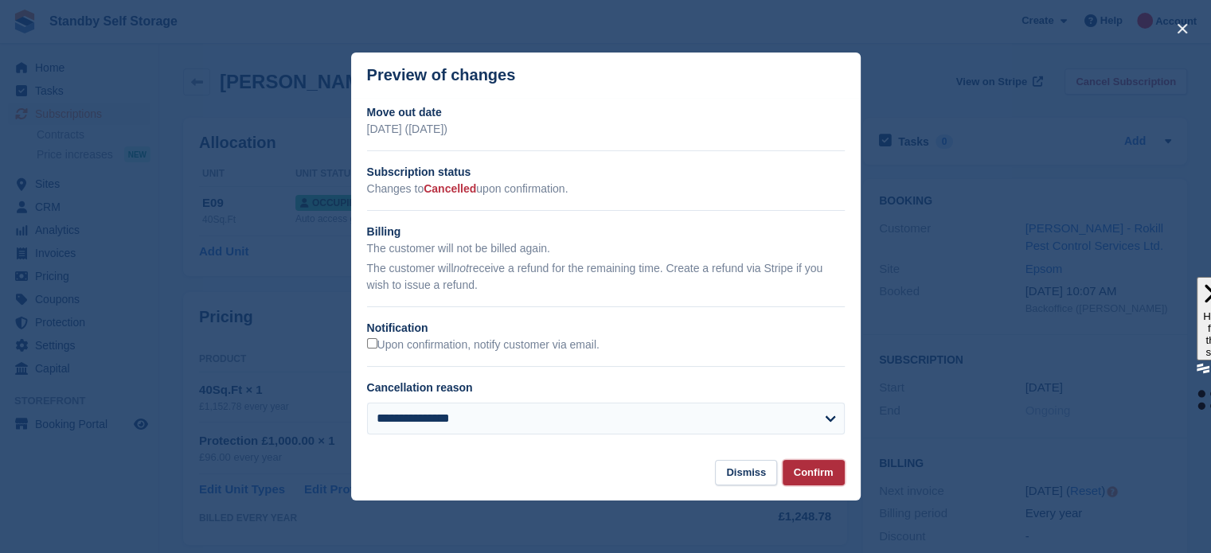
click at [823, 474] on button "Confirm" at bounding box center [814, 473] width 62 height 26
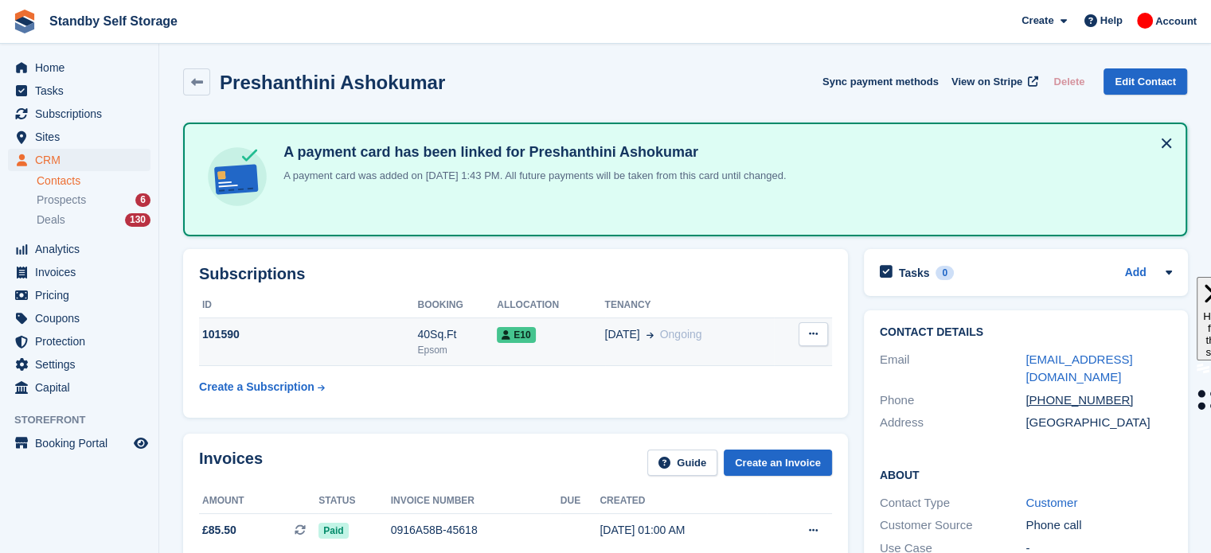
click at [705, 343] on td "16 Aug Ongoing" at bounding box center [689, 342] width 169 height 49
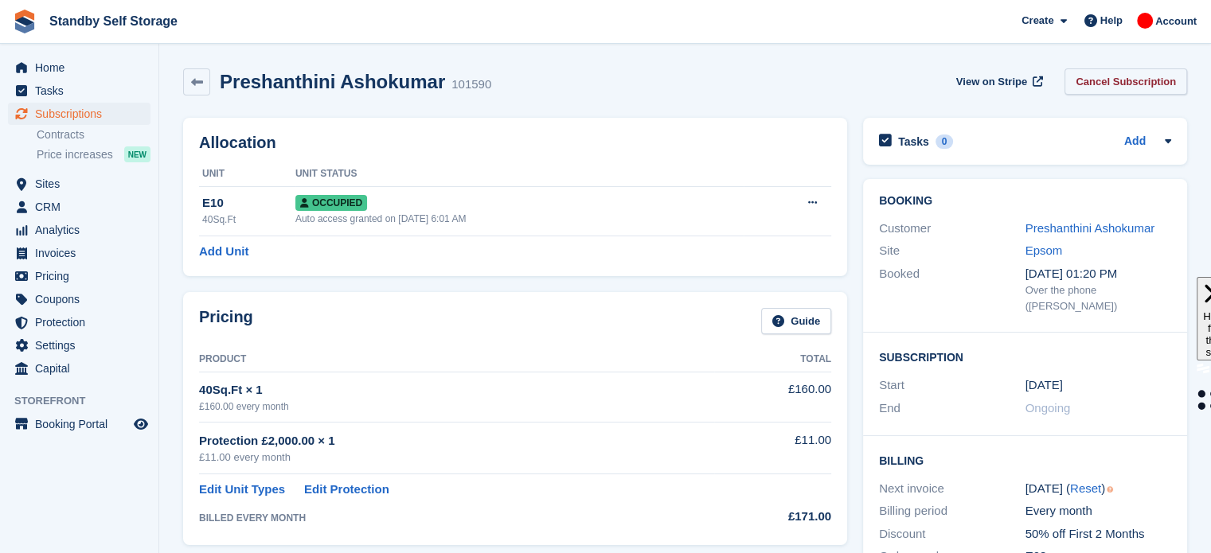
click at [1115, 88] on link "Cancel Subscription" at bounding box center [1125, 81] width 123 height 26
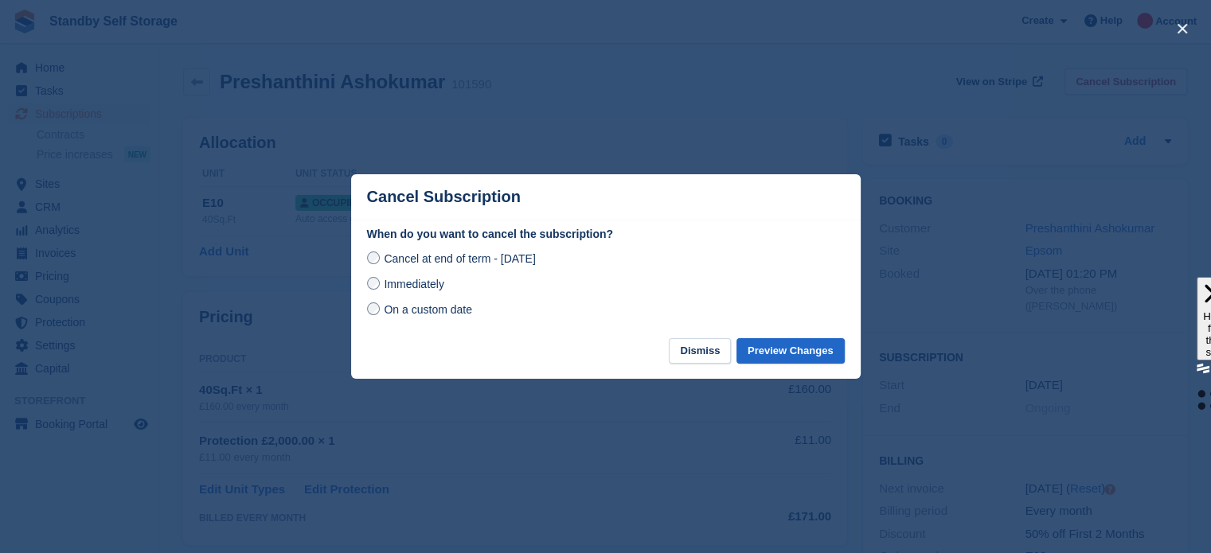
click at [431, 286] on span "Immediately" at bounding box center [414, 284] width 60 height 13
click at [775, 349] on button "Preview Changes" at bounding box center [790, 351] width 108 height 26
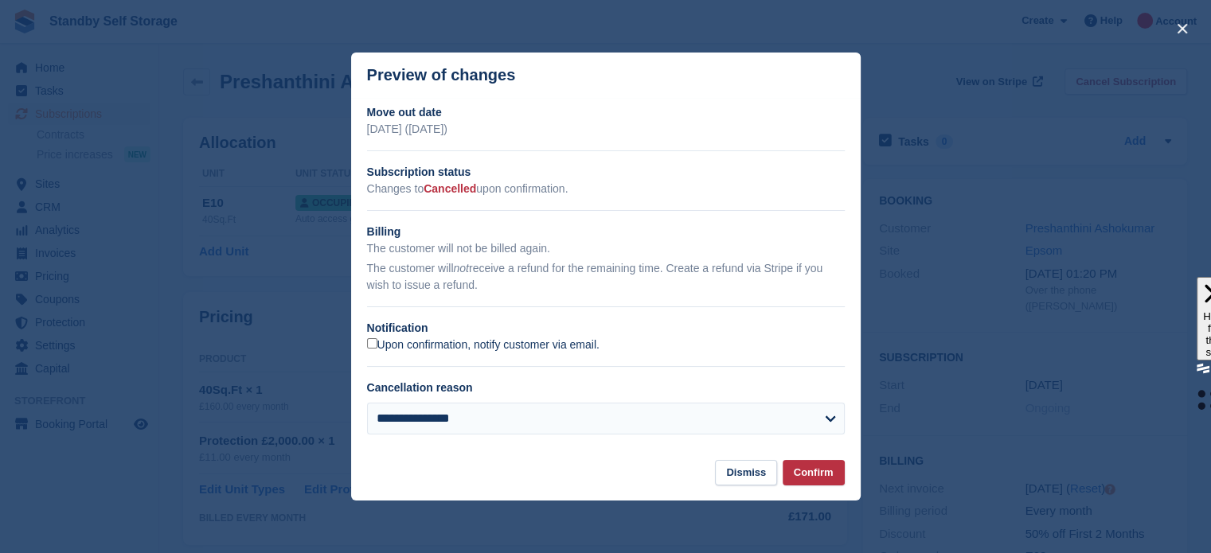
click at [406, 348] on label "Upon confirmation, notify customer via email." at bounding box center [483, 345] width 232 height 14
click at [812, 474] on button "Confirm" at bounding box center [814, 473] width 62 height 26
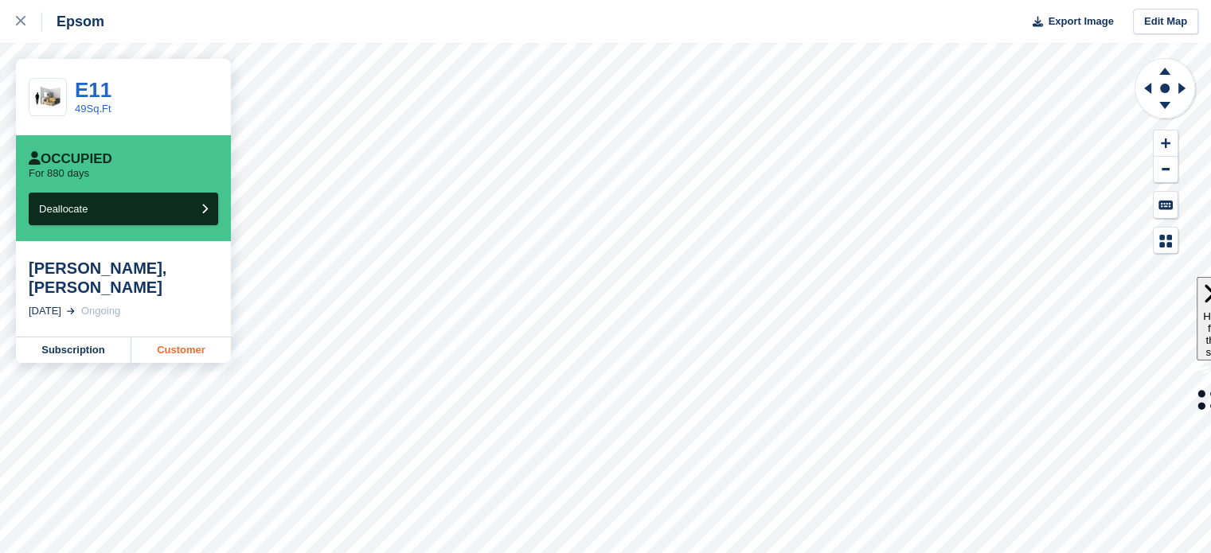
click at [182, 338] on link "Customer" at bounding box center [181, 350] width 100 height 25
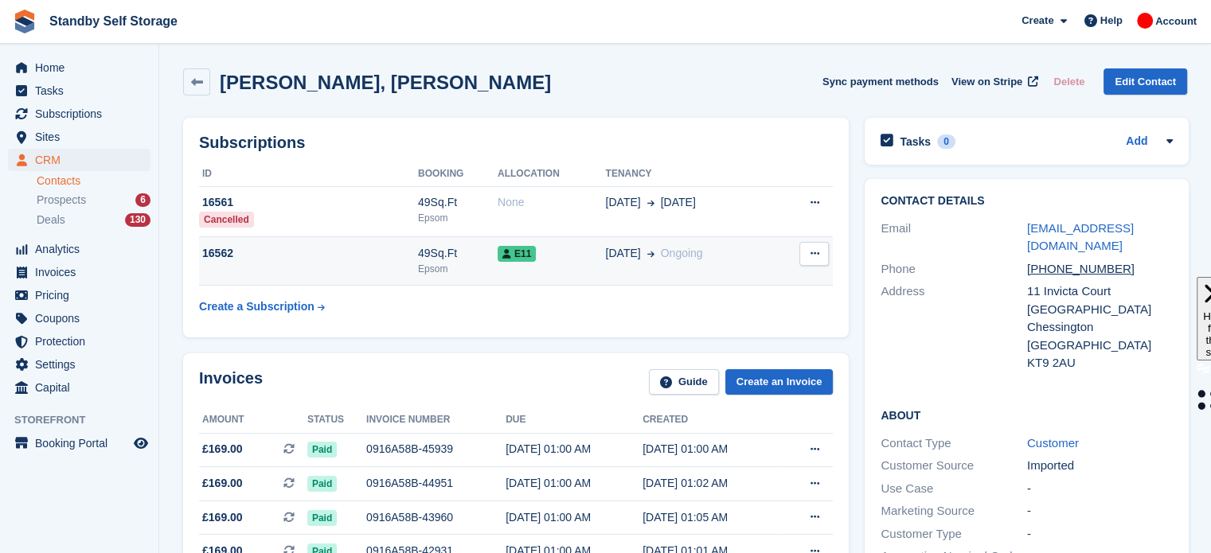
click at [506, 284] on td "E11" at bounding box center [552, 261] width 108 height 49
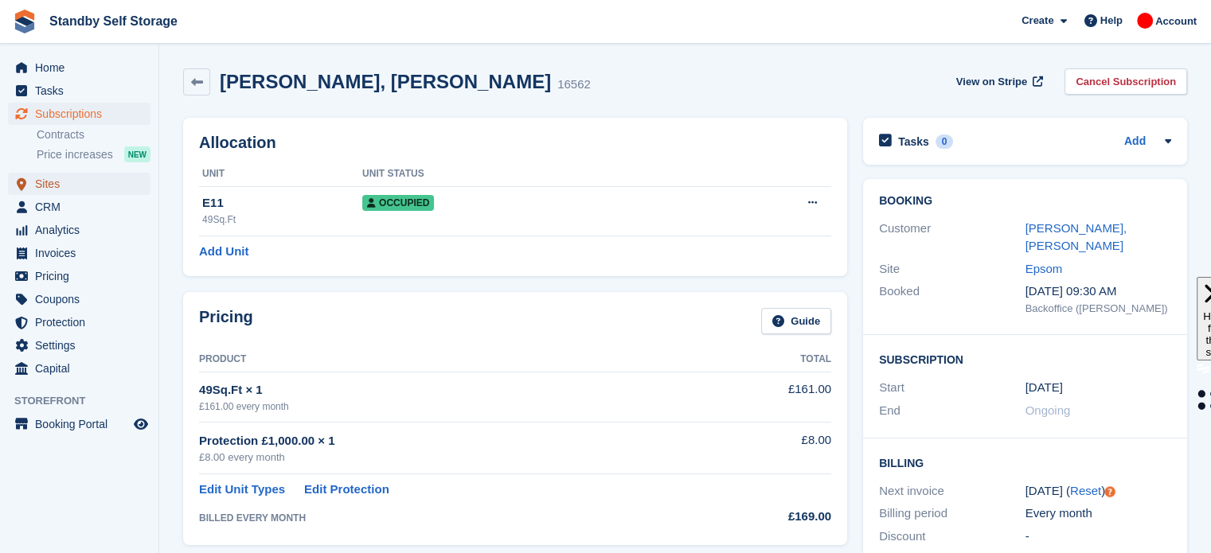
click at [69, 182] on span "Sites" at bounding box center [83, 184] width 96 height 22
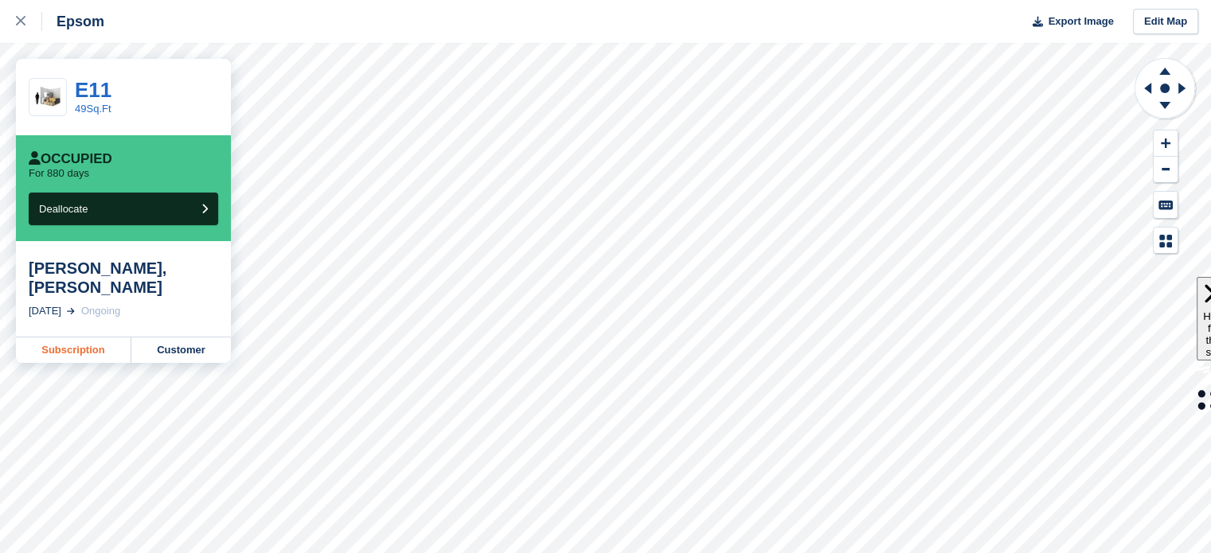
click at [108, 338] on link "Subscription" at bounding box center [73, 350] width 115 height 25
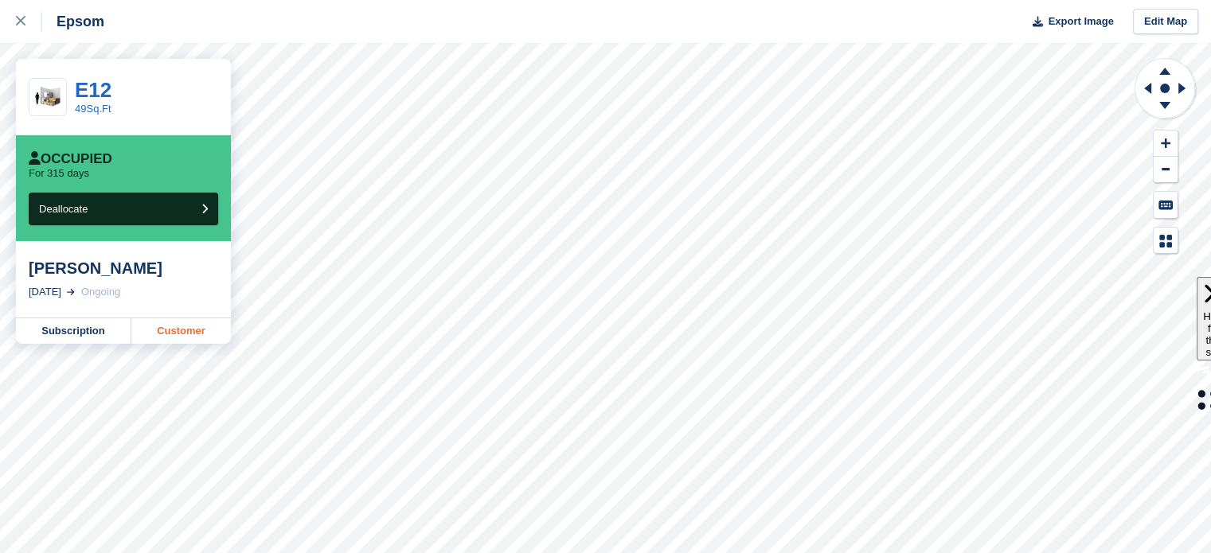
click at [169, 334] on link "Customer" at bounding box center [181, 330] width 100 height 25
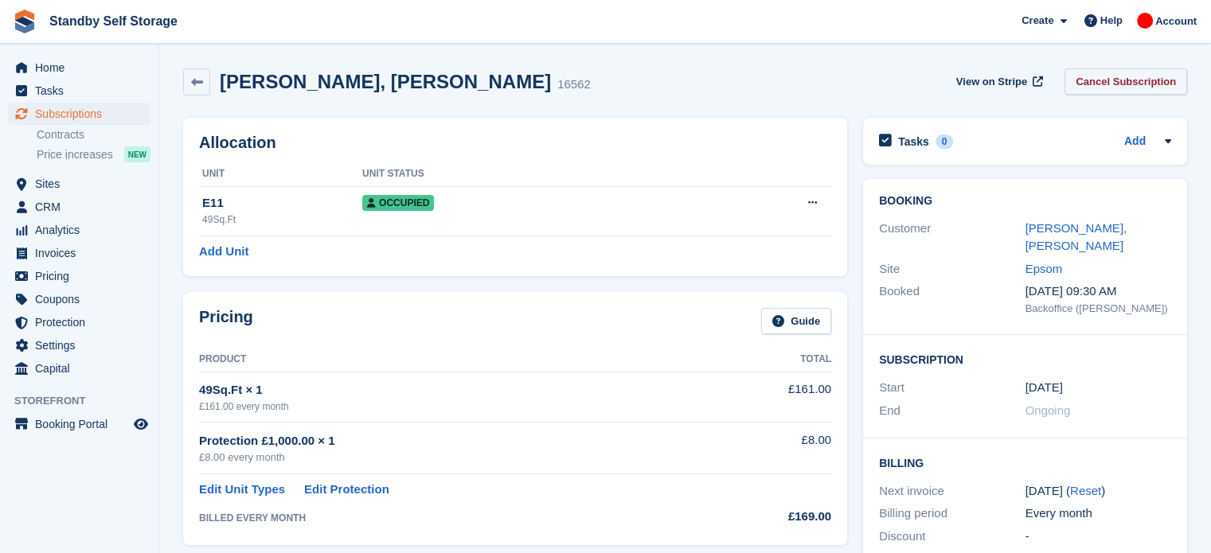
click at [1117, 76] on link "Cancel Subscription" at bounding box center [1125, 81] width 123 height 26
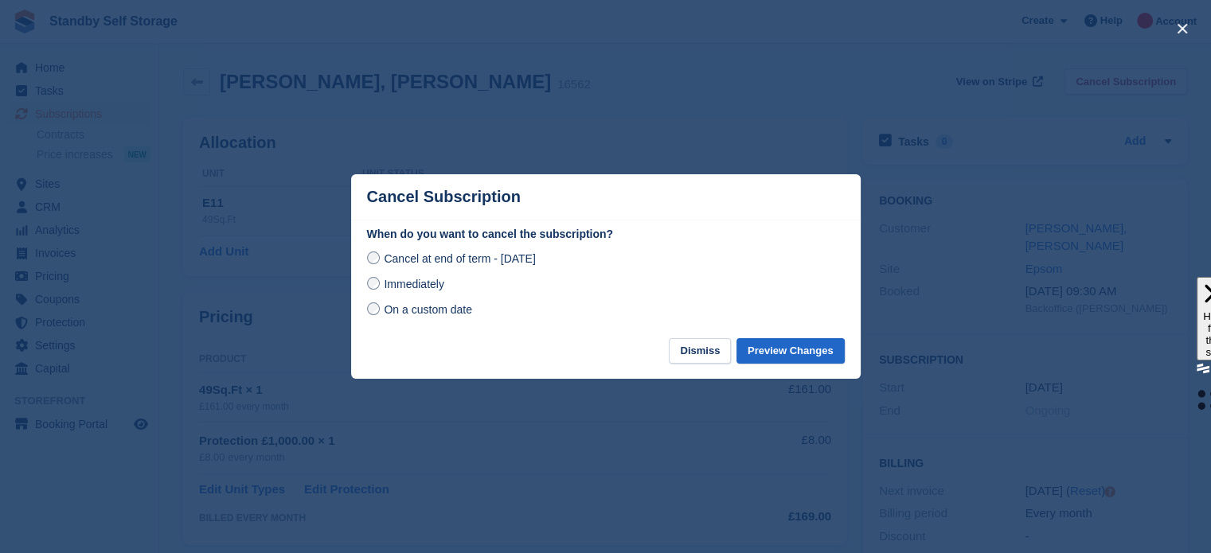
click at [411, 280] on span "Immediately" at bounding box center [414, 284] width 60 height 13
click at [806, 355] on button "Preview Changes" at bounding box center [790, 351] width 108 height 26
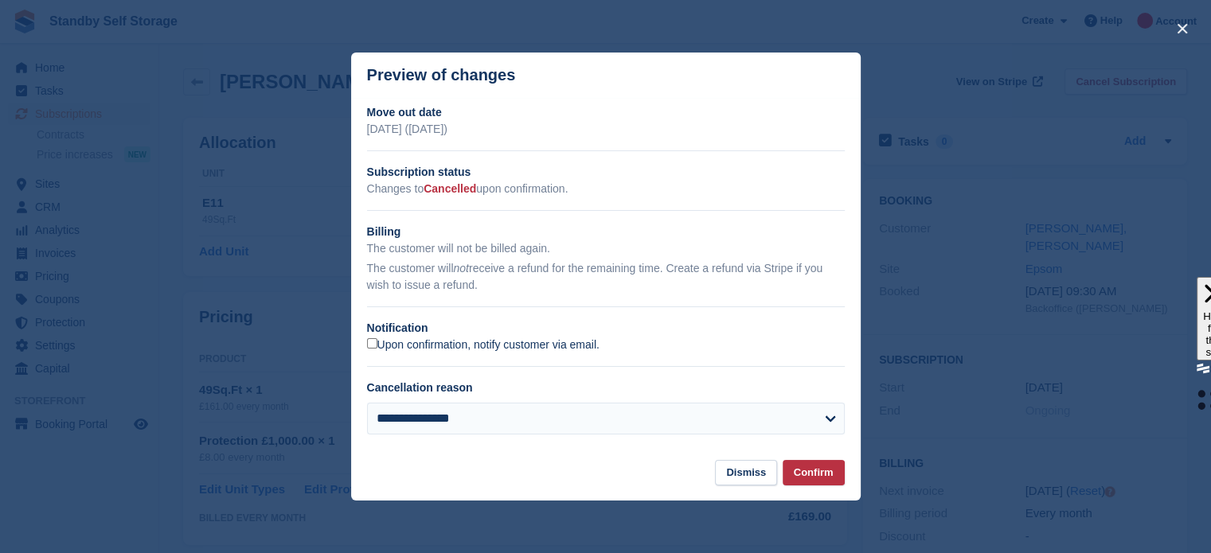
click at [414, 340] on label "Upon confirmation, notify customer via email." at bounding box center [483, 345] width 232 height 14
click at [806, 470] on button "Confirm" at bounding box center [814, 473] width 62 height 26
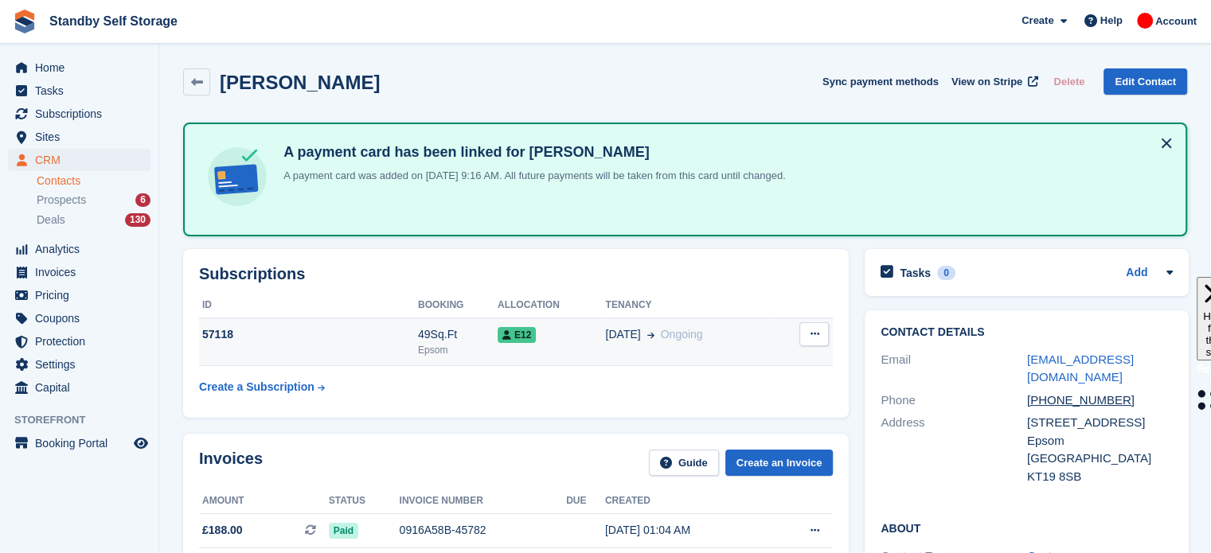
click at [720, 330] on div "21 Oct Ongoing" at bounding box center [691, 334] width 170 height 17
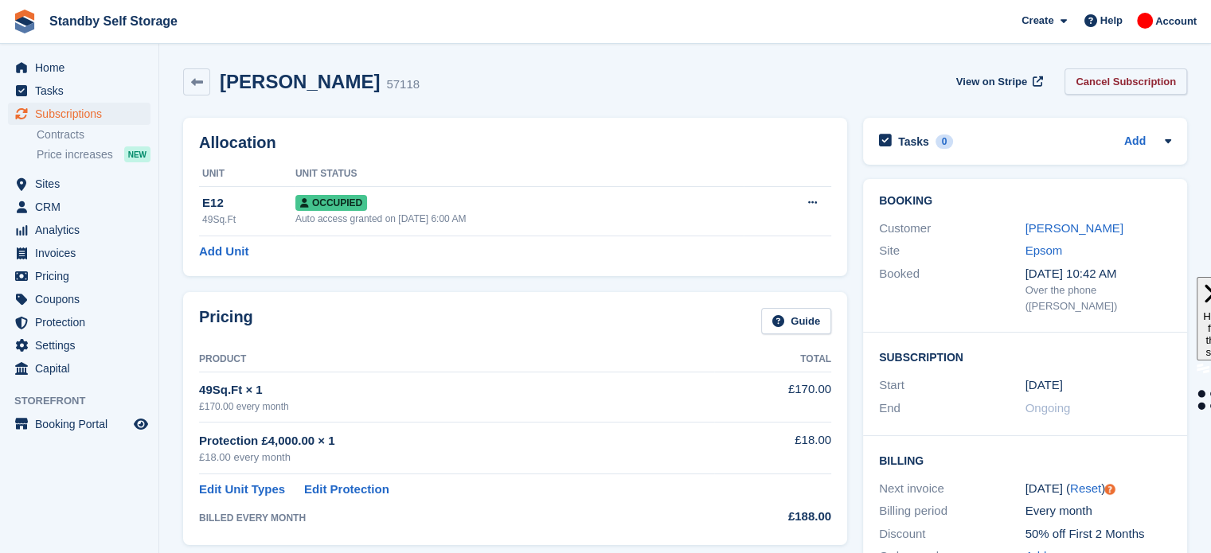
click at [1131, 71] on link "Cancel Subscription" at bounding box center [1125, 81] width 123 height 26
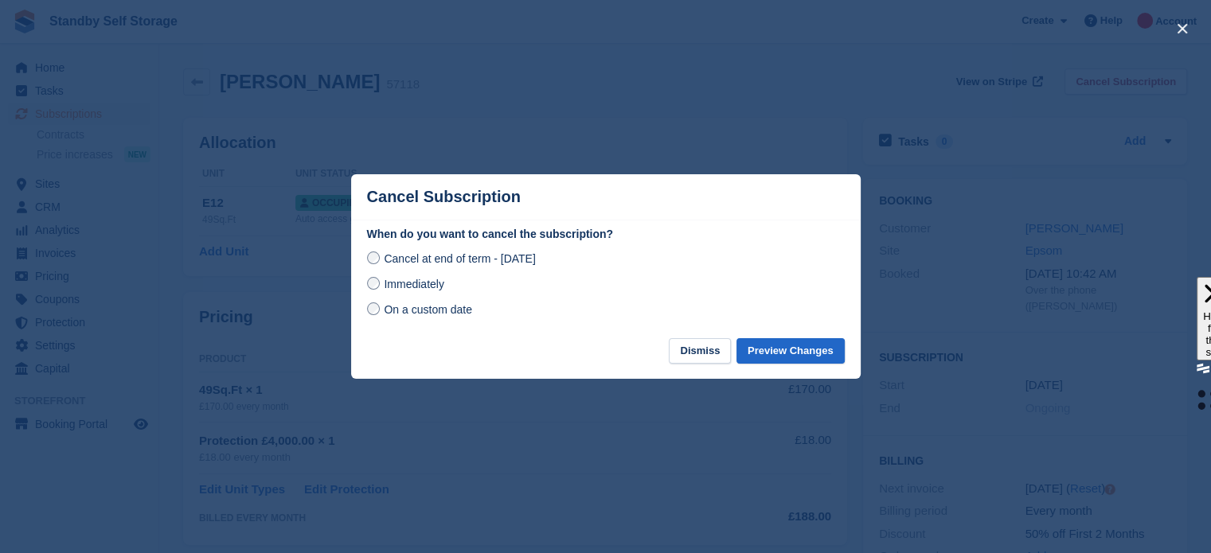
click at [420, 295] on div "Cancel at end of term - Sunday, 21st September, 2025 Immediately On a custom da…" at bounding box center [606, 284] width 478 height 70
click at [420, 290] on span "Immediately" at bounding box center [414, 284] width 60 height 13
click at [780, 352] on button "Preview Changes" at bounding box center [790, 351] width 108 height 26
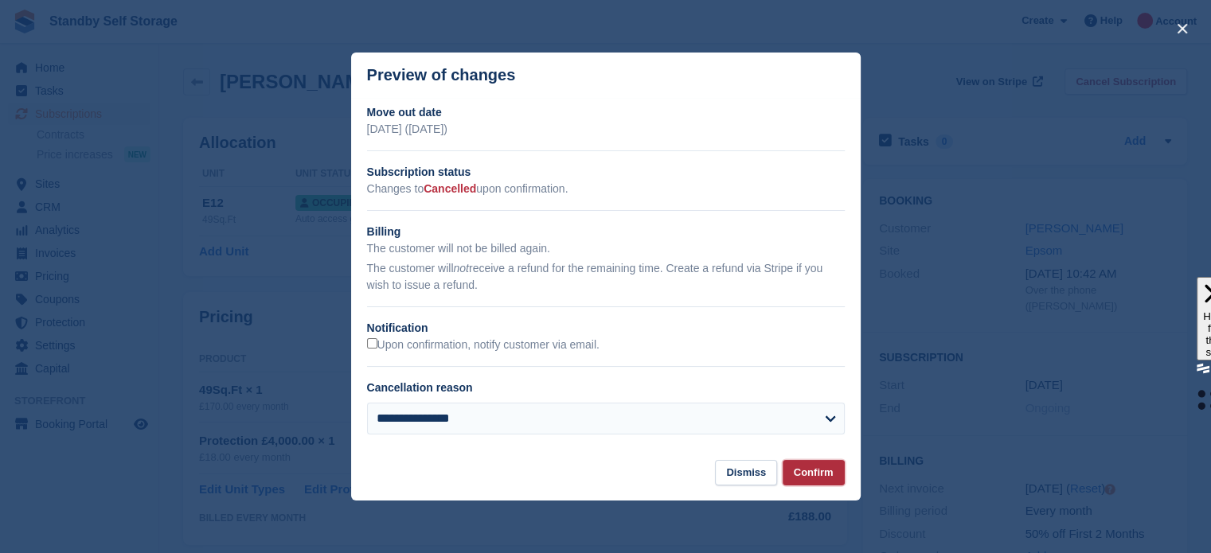
click at [825, 470] on button "Confirm" at bounding box center [814, 473] width 62 height 26
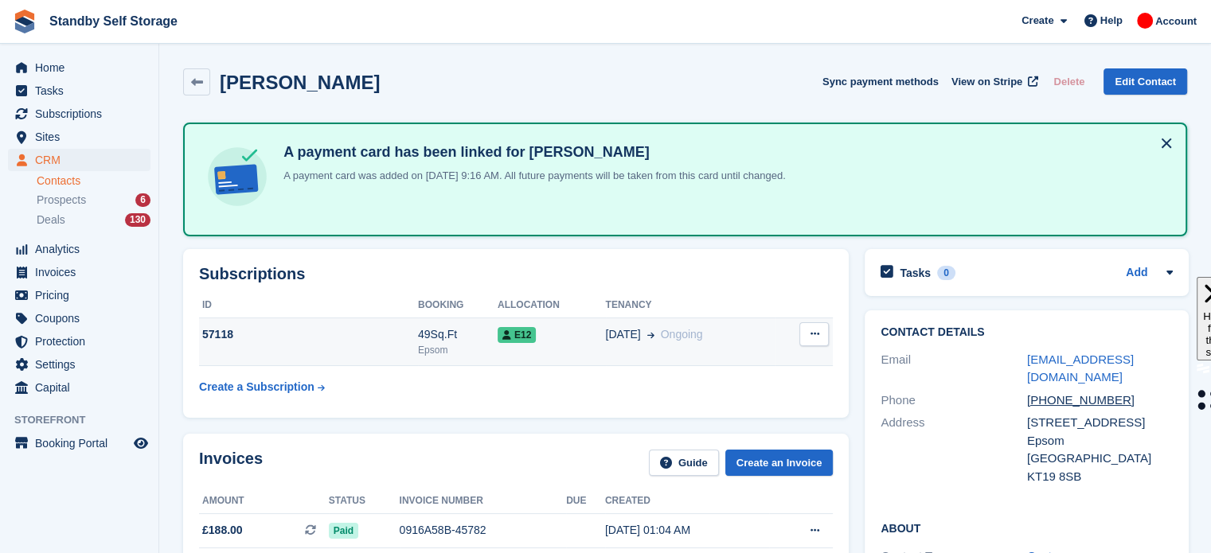
click at [585, 353] on td "E12" at bounding box center [552, 342] width 108 height 49
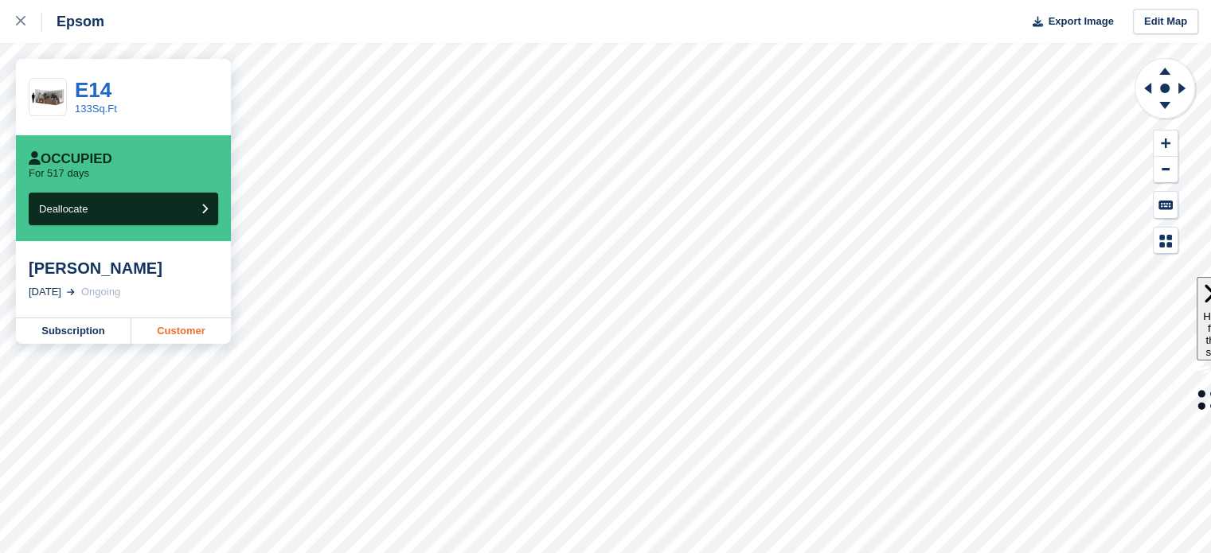
click at [201, 340] on link "Customer" at bounding box center [181, 330] width 100 height 25
click at [7, 18] on link at bounding box center [21, 21] width 42 height 43
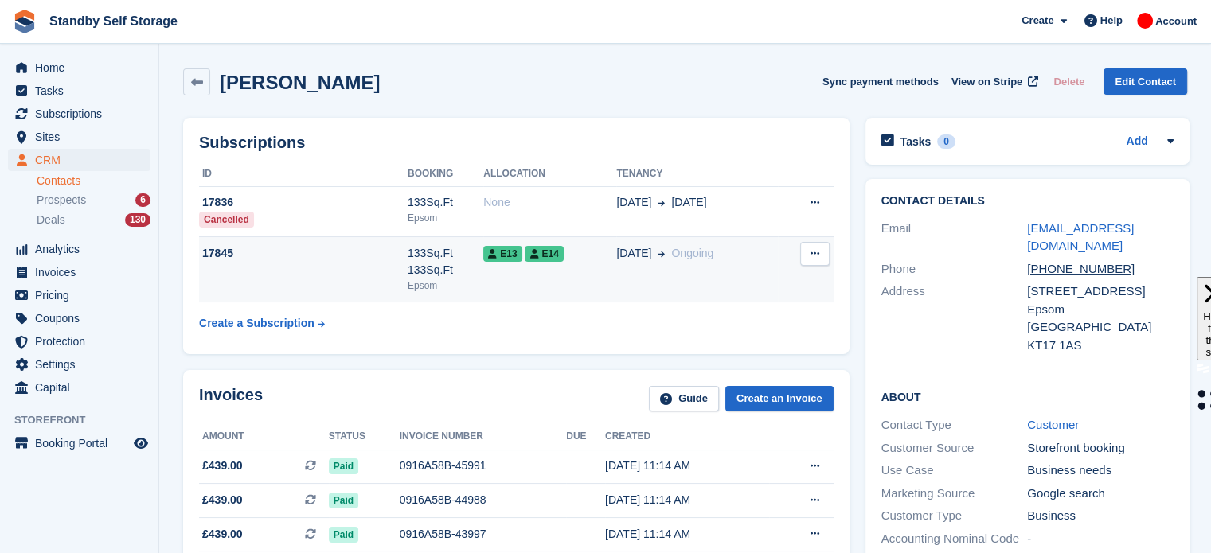
click at [302, 269] on td "17845" at bounding box center [303, 269] width 209 height 65
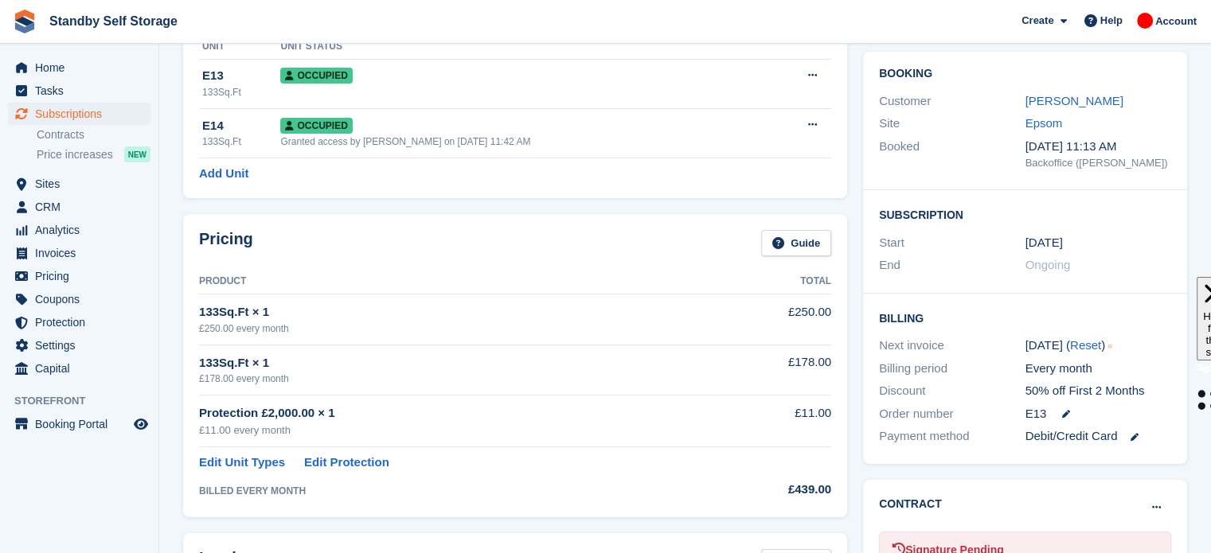
scroll to position [96, 0]
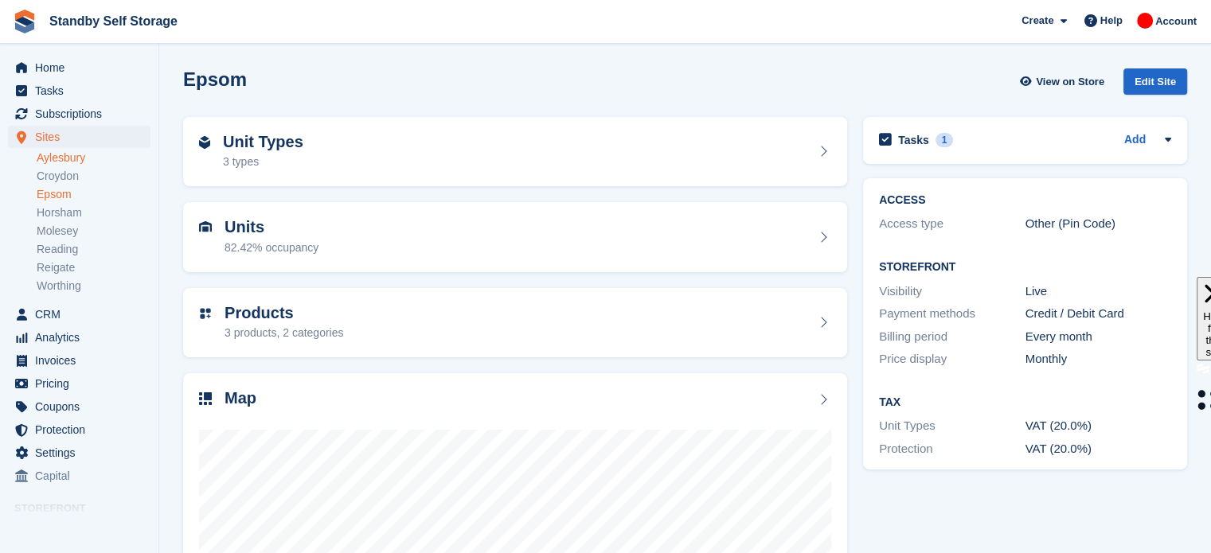
click at [76, 154] on link "Aylesbury" at bounding box center [94, 157] width 114 height 15
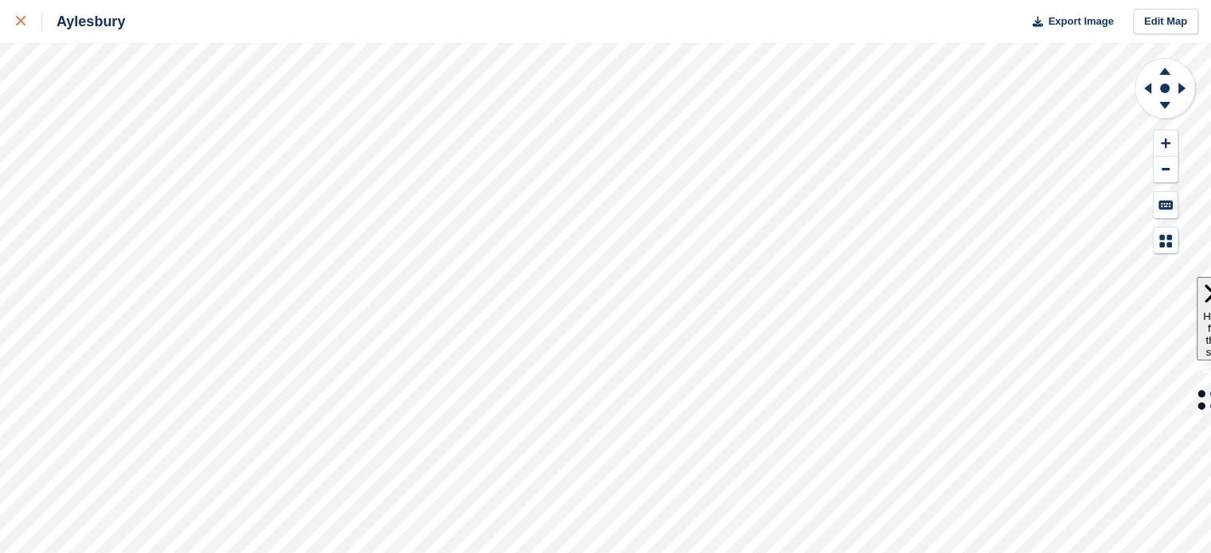
click at [16, 15] on div at bounding box center [29, 21] width 26 height 19
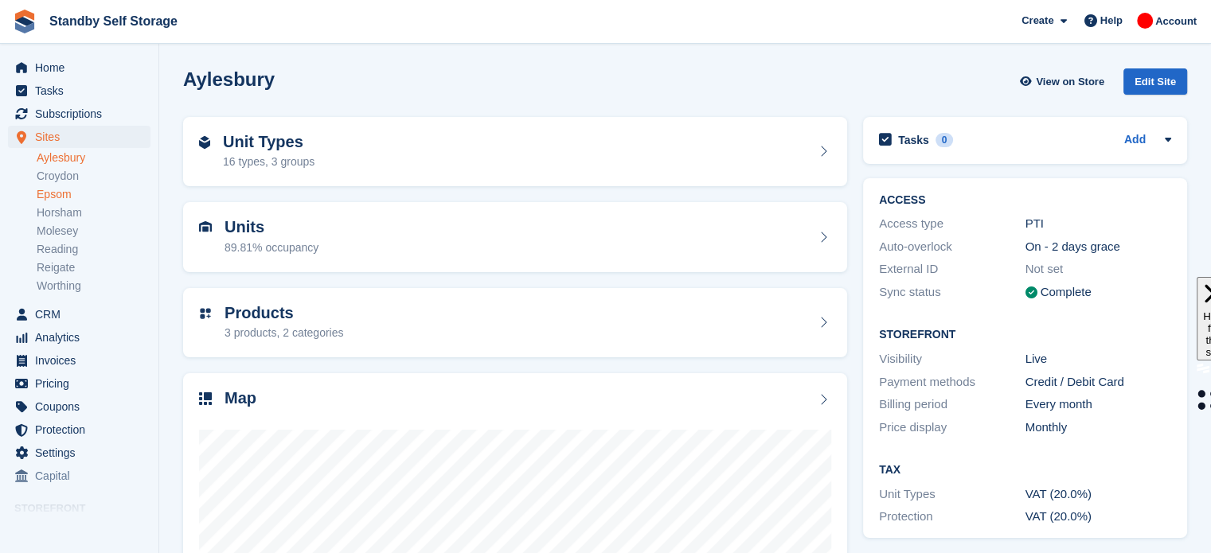
click at [76, 193] on link "Epsom" at bounding box center [94, 194] width 114 height 15
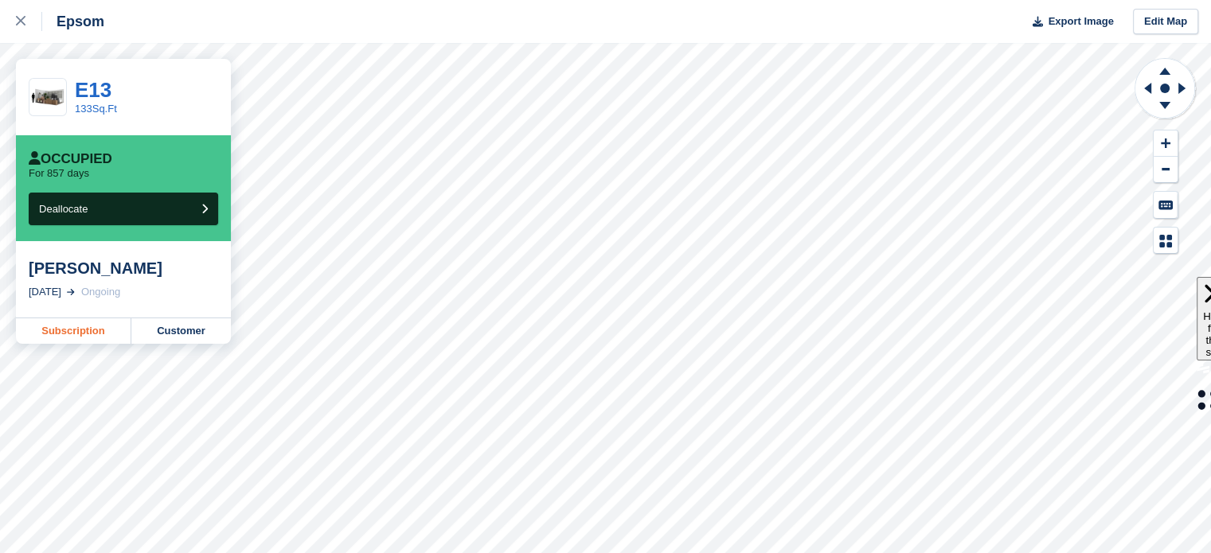
click at [63, 329] on link "Subscription" at bounding box center [73, 330] width 115 height 25
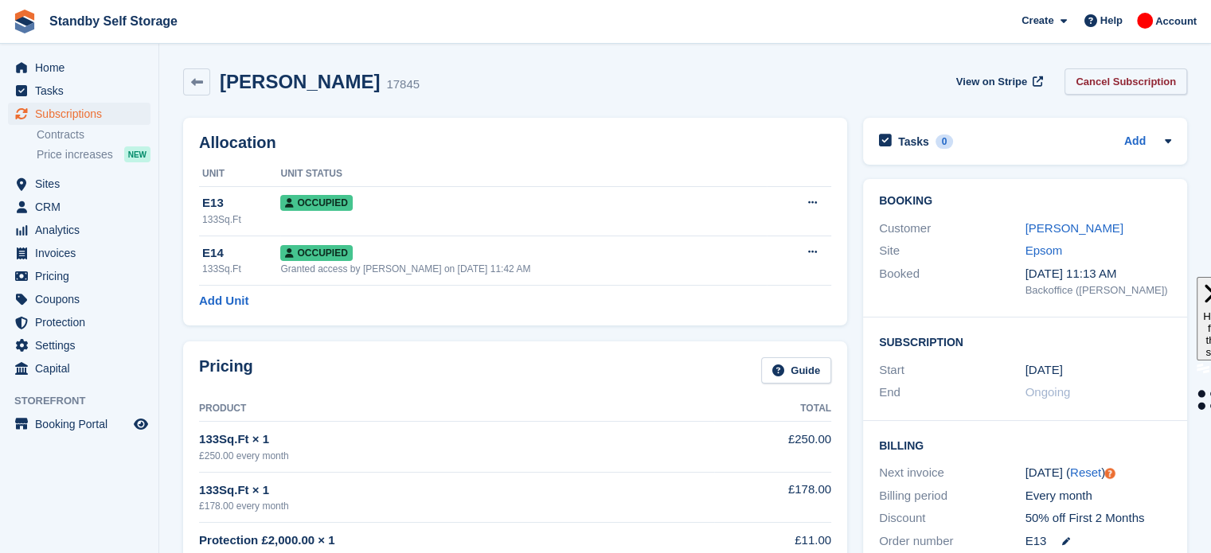
click at [1153, 83] on link "Cancel Subscription" at bounding box center [1125, 81] width 123 height 26
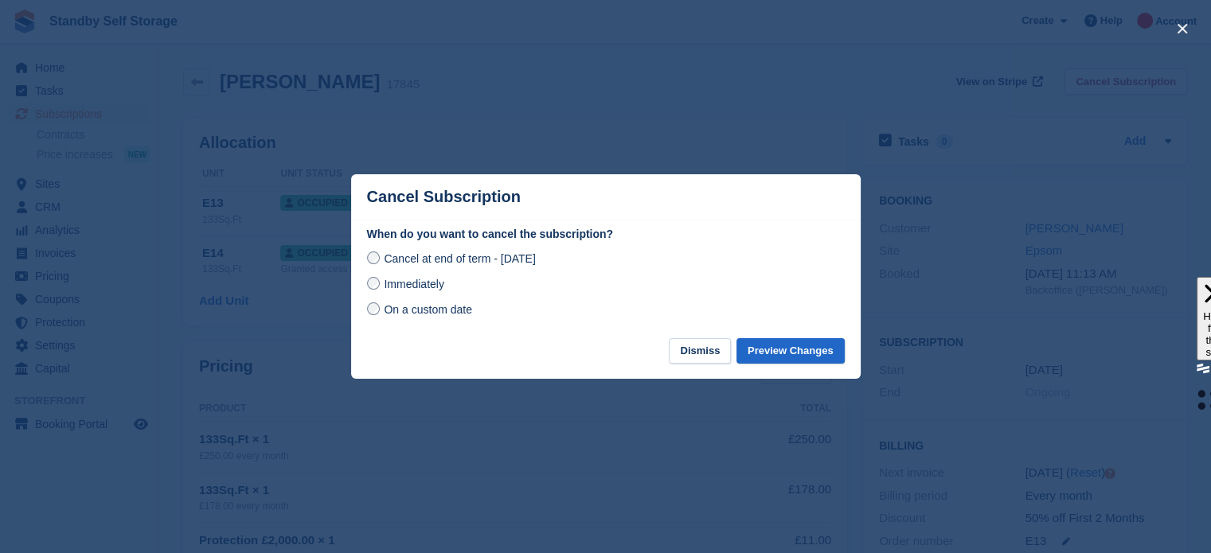
click at [412, 286] on span "Immediately" at bounding box center [414, 284] width 60 height 13
click at [788, 354] on button "Preview Changes" at bounding box center [790, 351] width 108 height 26
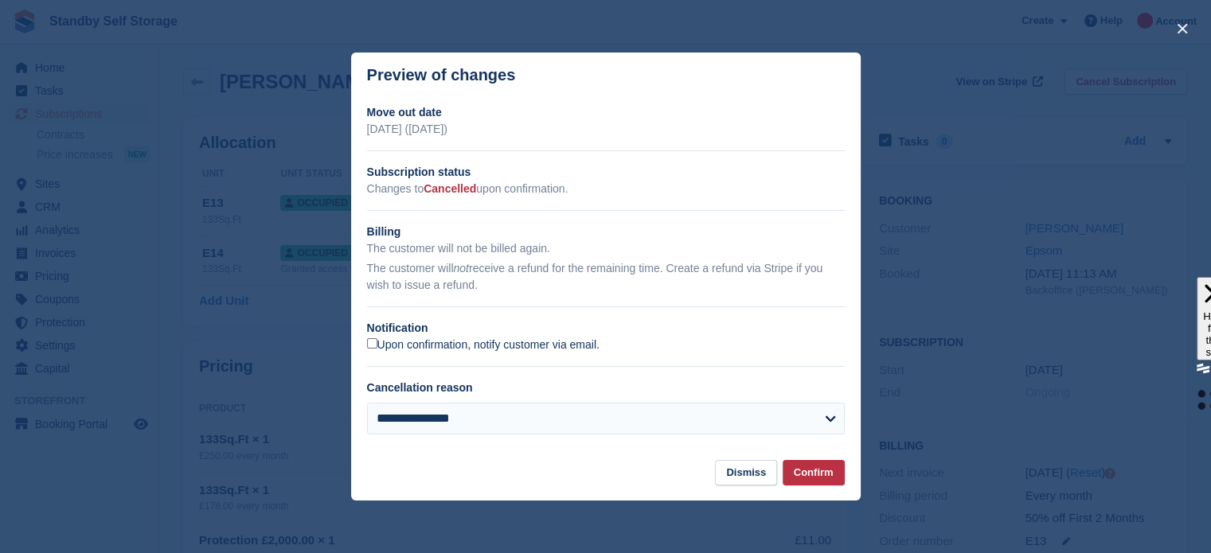
click at [564, 351] on label "Upon confirmation, notify customer via email." at bounding box center [483, 345] width 232 height 14
click at [828, 477] on button "Confirm" at bounding box center [814, 473] width 62 height 26
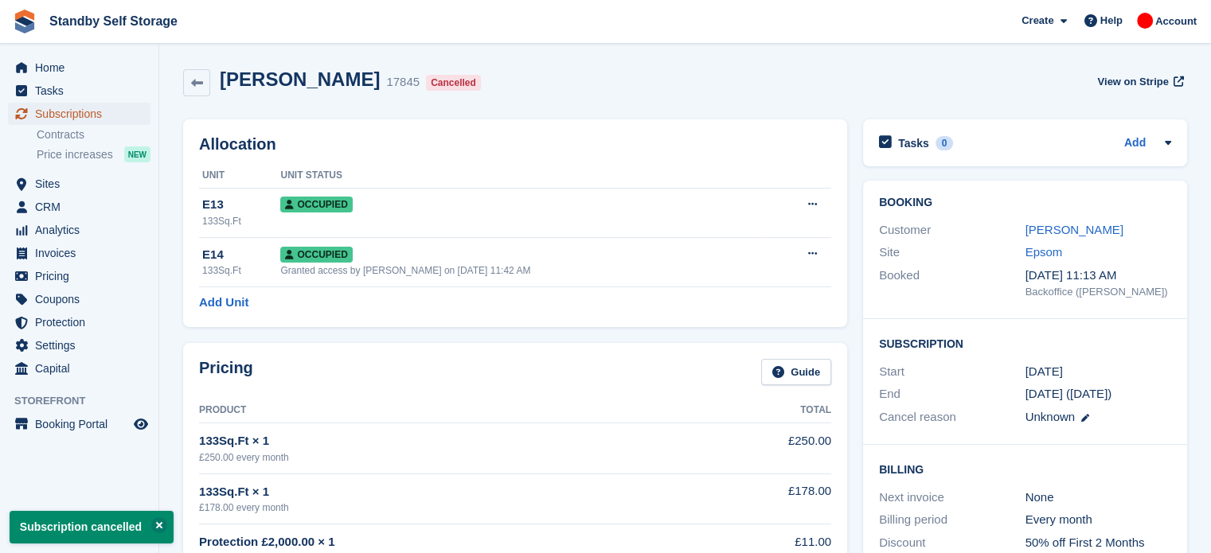
click at [115, 118] on span "Subscriptions" at bounding box center [83, 114] width 96 height 22
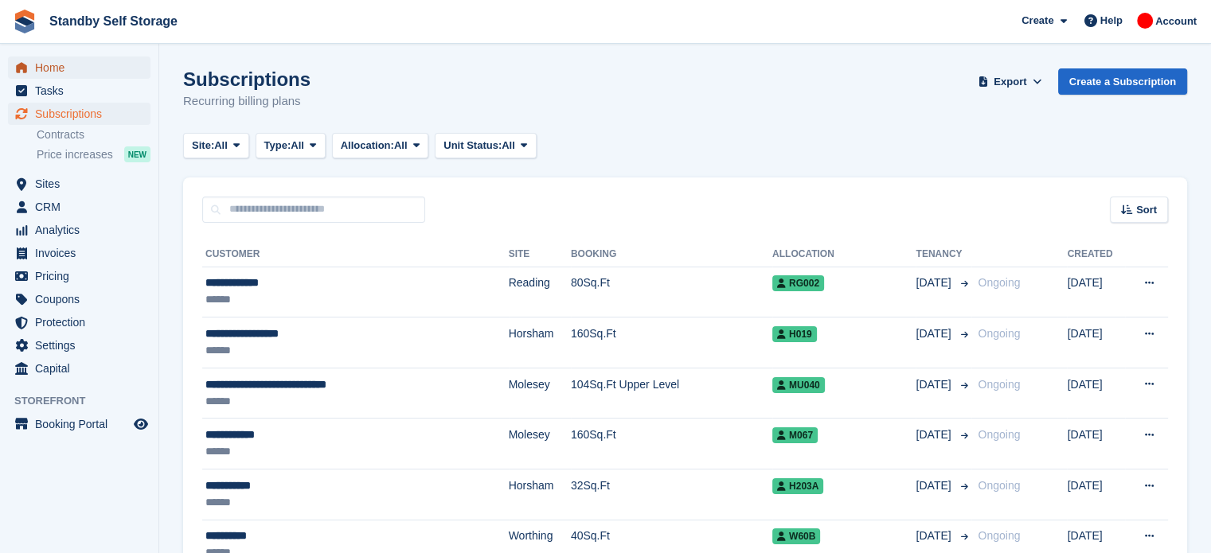
click at [80, 69] on span "Home" at bounding box center [83, 68] width 96 height 22
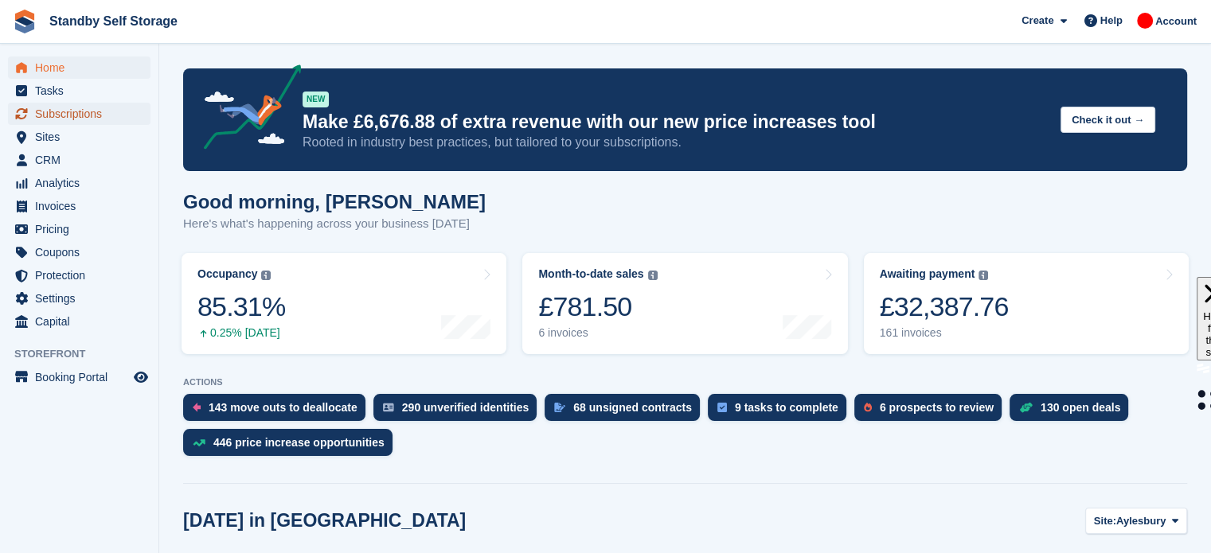
click at [75, 116] on span "Subscriptions" at bounding box center [83, 114] width 96 height 22
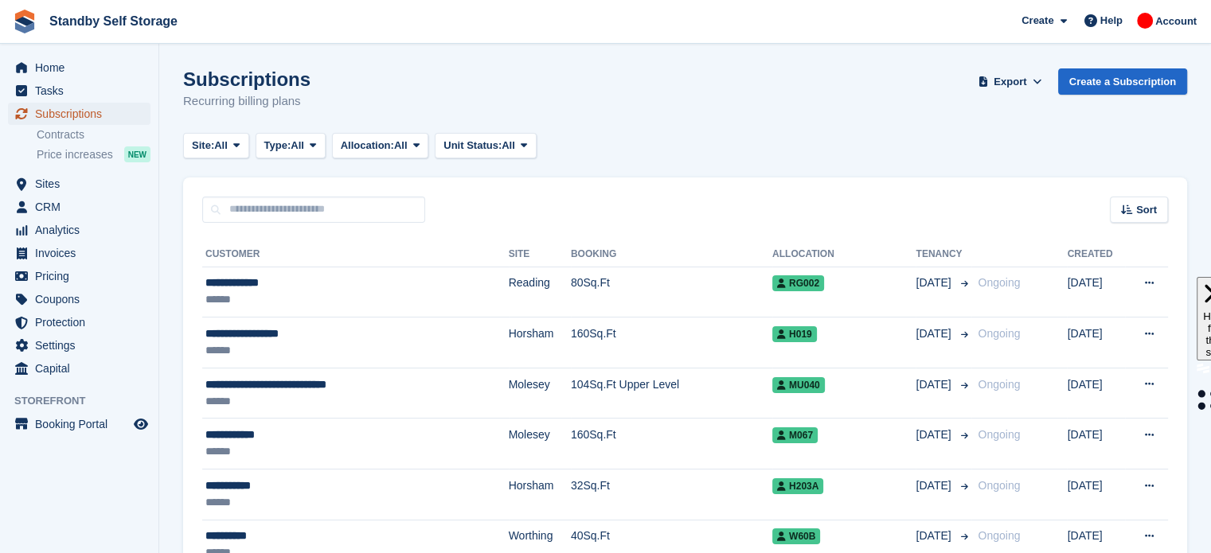
click at [103, 117] on span "Subscriptions" at bounding box center [83, 114] width 96 height 22
click at [59, 60] on span "Home" at bounding box center [83, 68] width 96 height 22
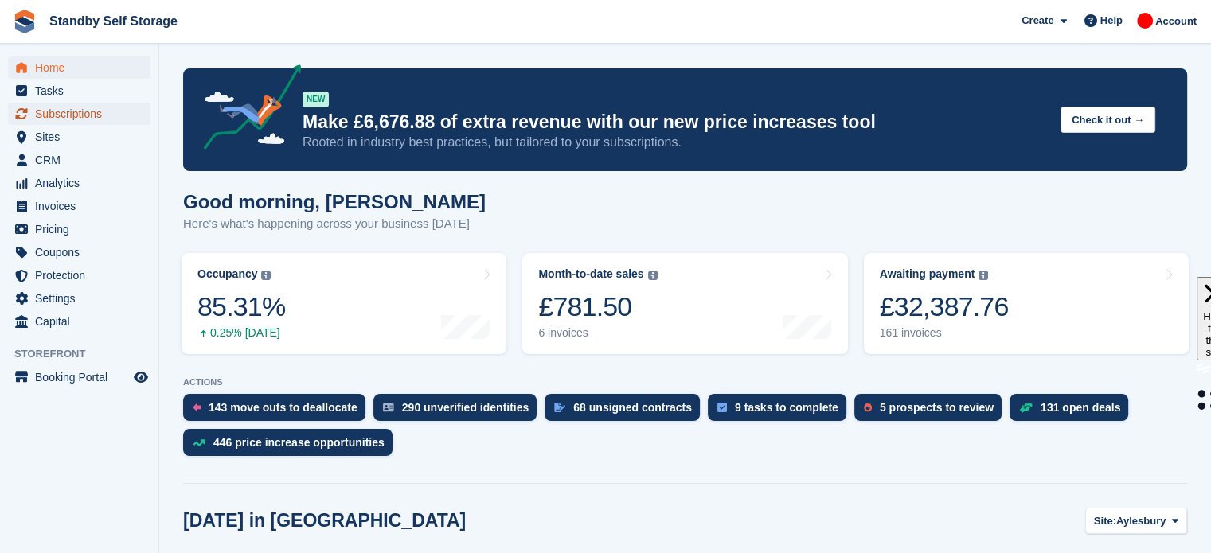
click at [71, 118] on span "Subscriptions" at bounding box center [83, 114] width 96 height 22
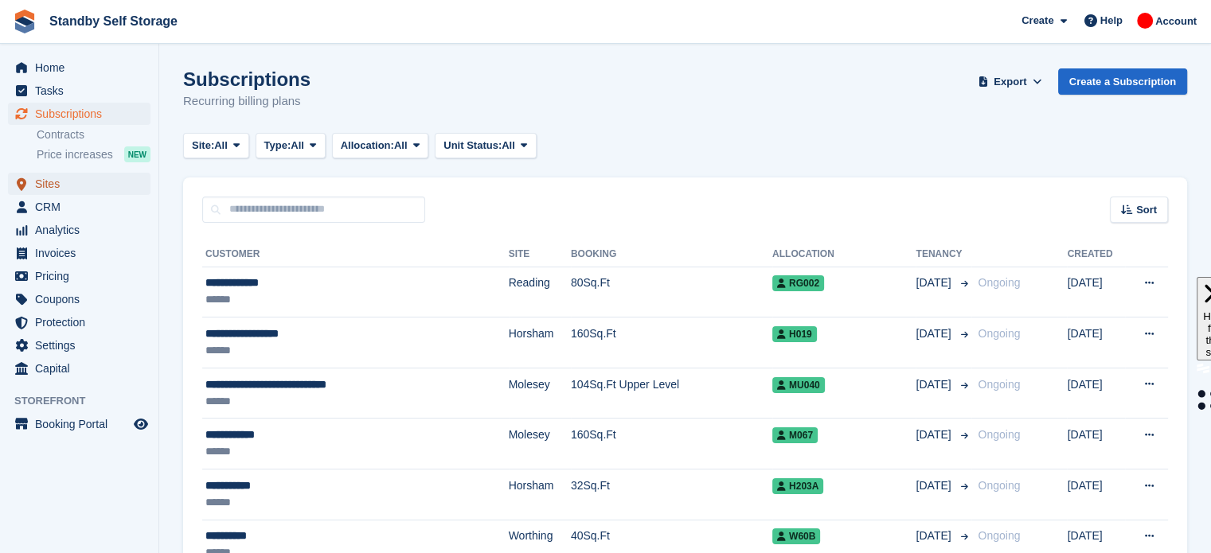
click at [72, 185] on span "Sites" at bounding box center [83, 184] width 96 height 22
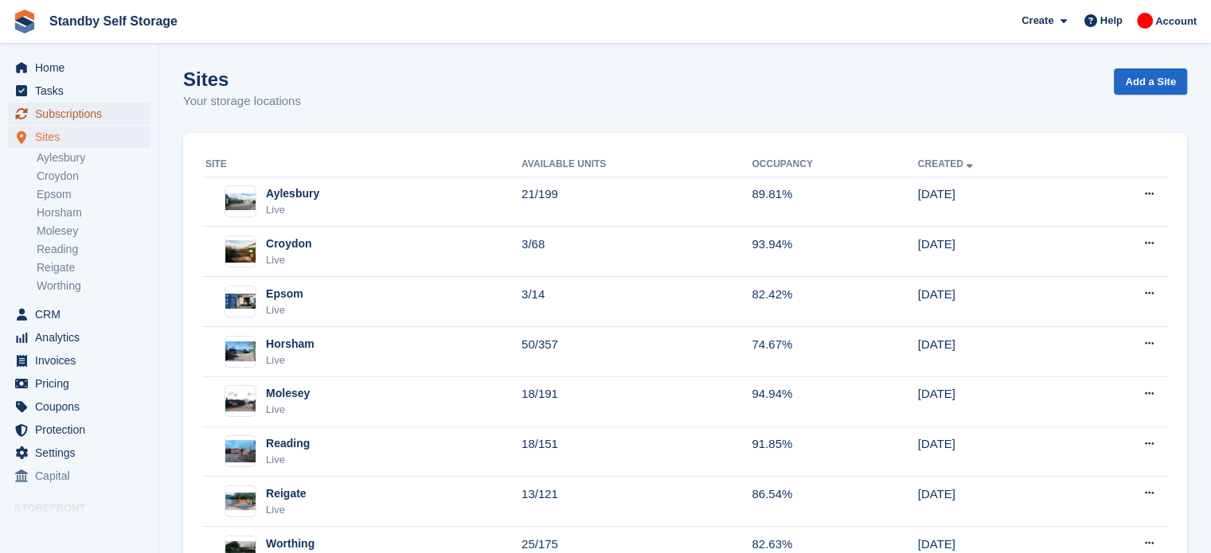
click at [87, 111] on span "Subscriptions" at bounding box center [83, 114] width 96 height 22
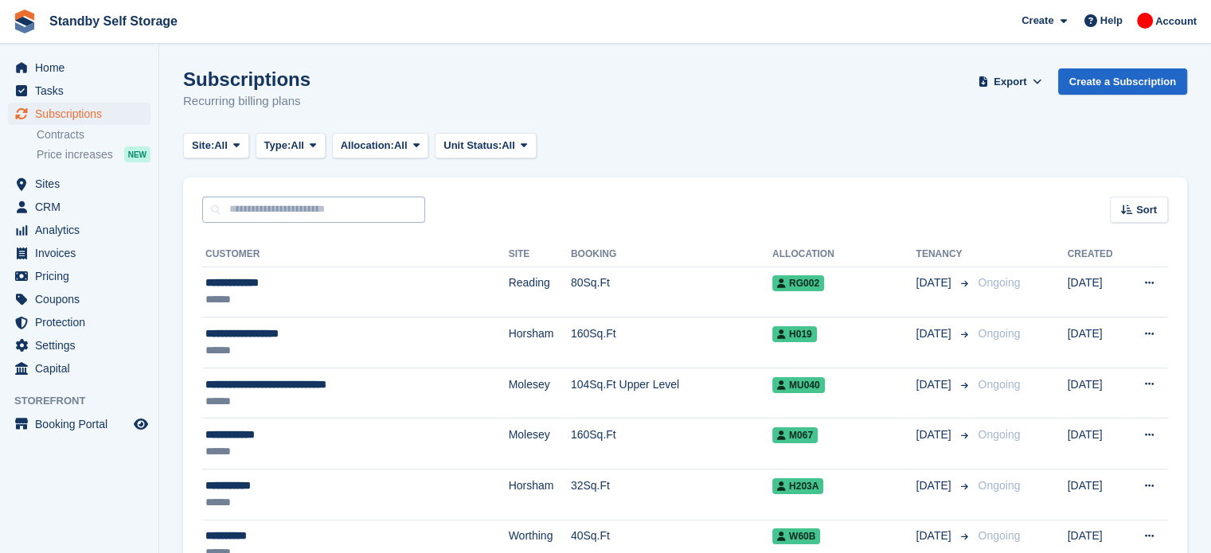
click at [319, 206] on input "text" at bounding box center [313, 210] width 223 height 26
type input "***"
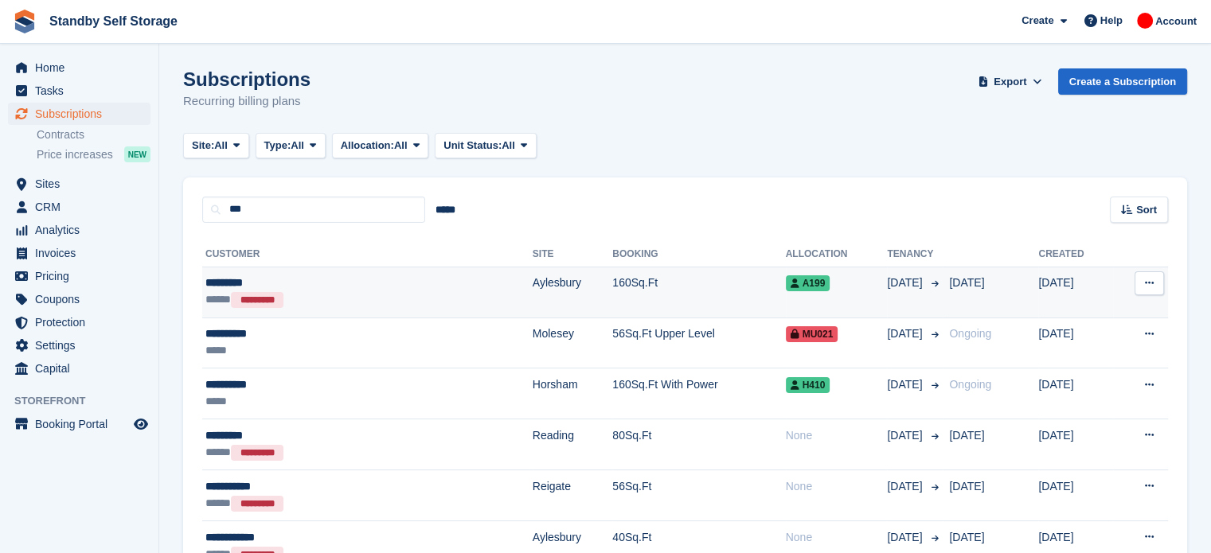
click at [612, 292] on td "160Sq.Ft" at bounding box center [698, 292] width 173 height 51
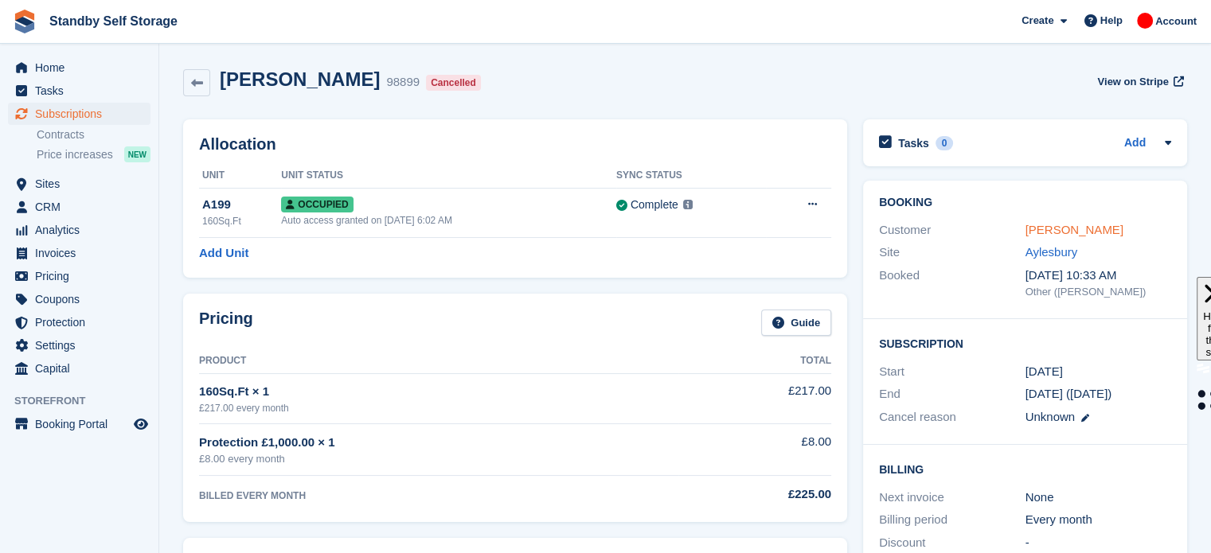
click at [1060, 224] on link "Jakub Zep" at bounding box center [1074, 230] width 98 height 14
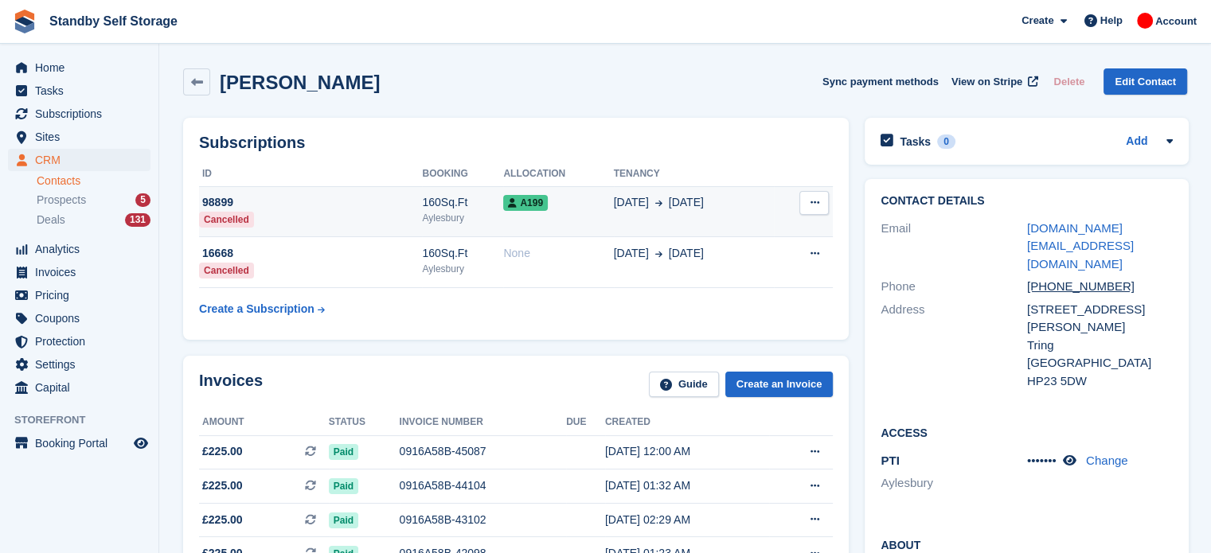
click at [614, 230] on td "01 Aug 29 Aug" at bounding box center [694, 211] width 160 height 51
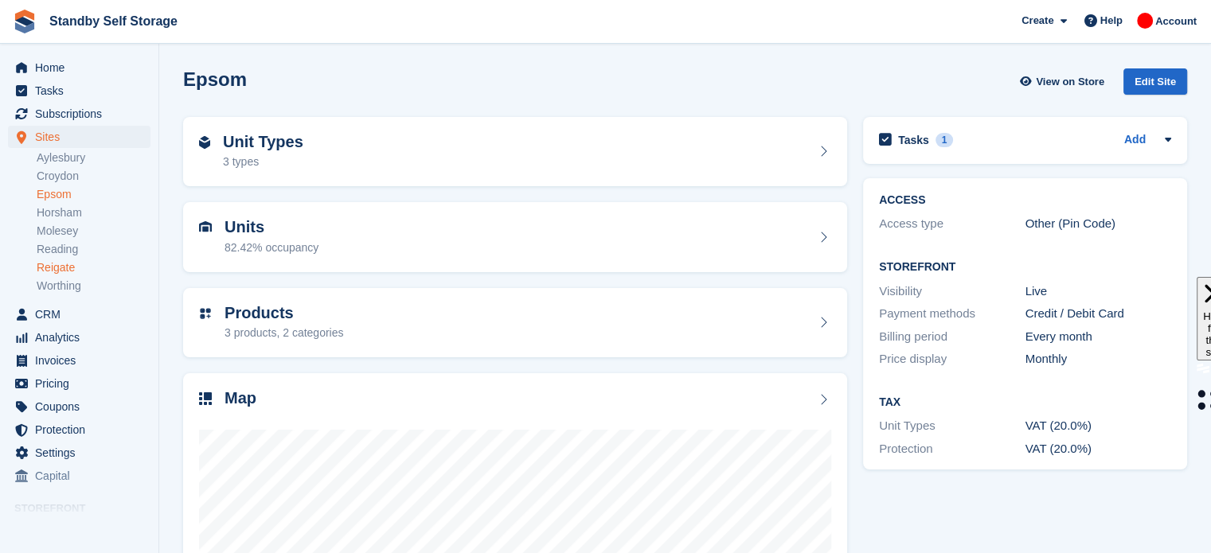
click at [74, 270] on link "Reigate" at bounding box center [94, 267] width 114 height 15
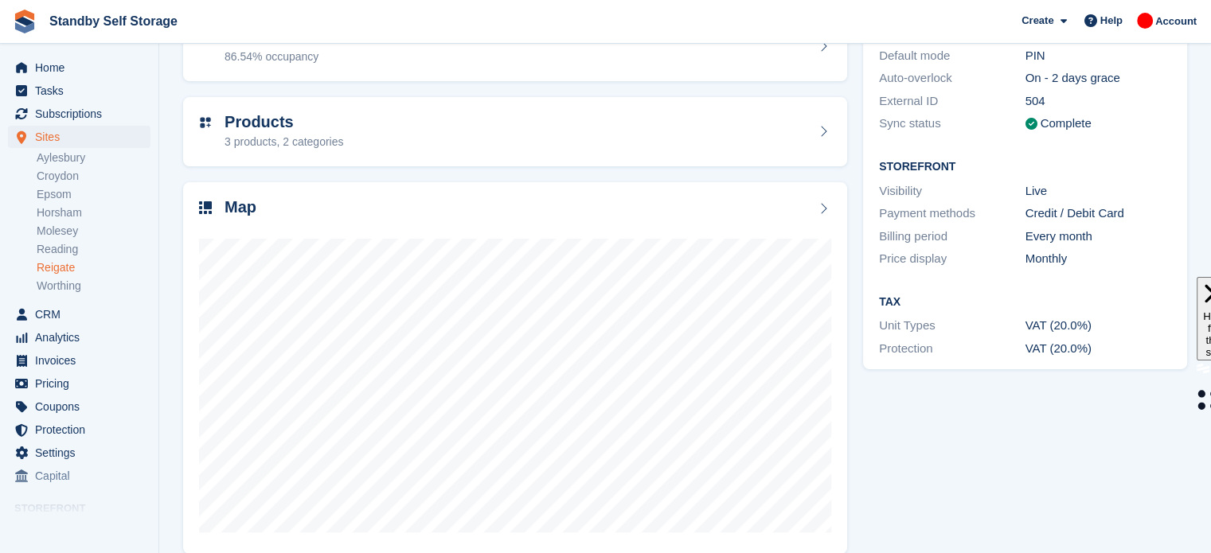
scroll to position [204, 0]
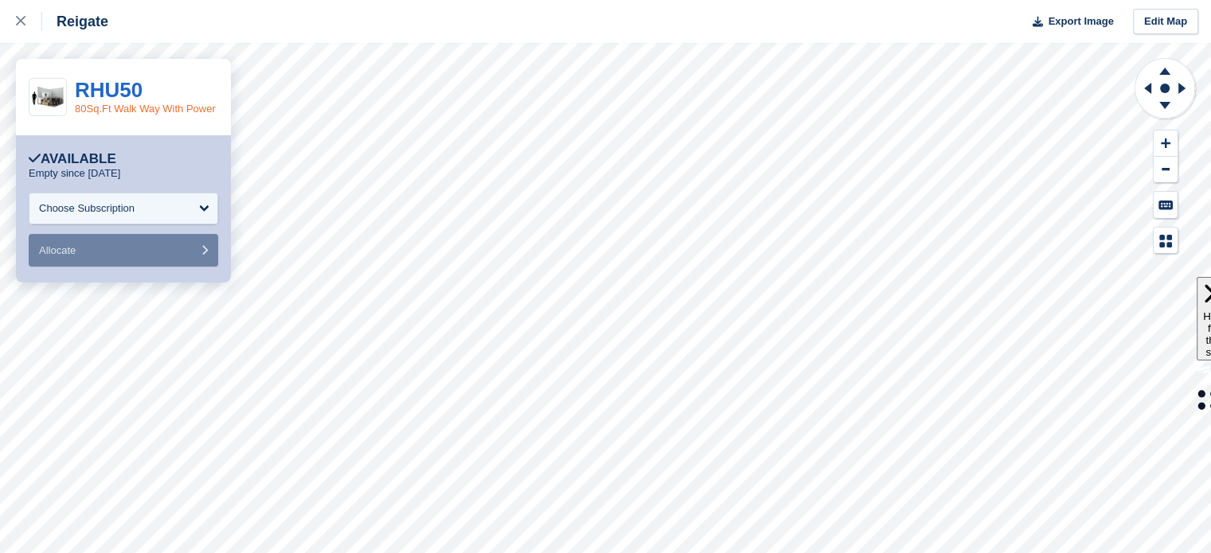
click at [125, 104] on link "80Sq.Ft Walk Way With Power" at bounding box center [145, 109] width 141 height 12
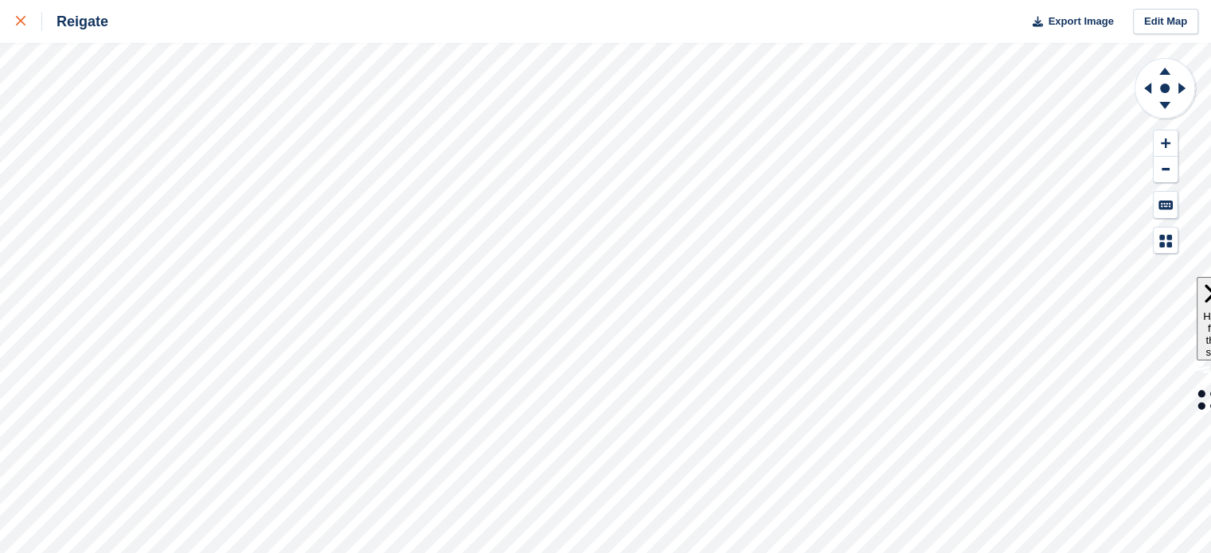
click at [23, 29] on div at bounding box center [29, 21] width 26 height 19
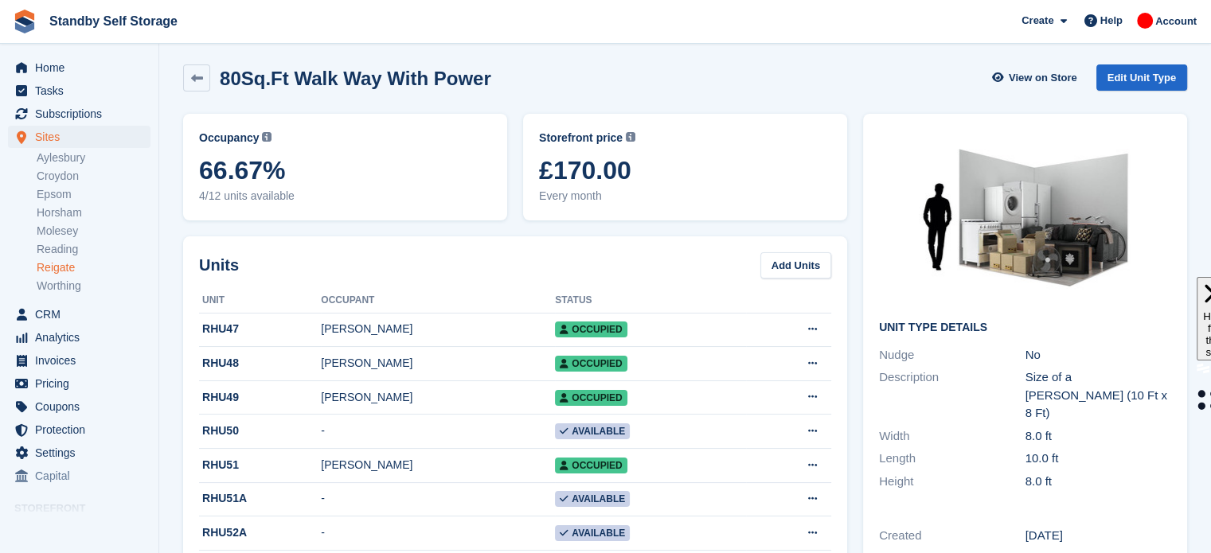
scroll to position [6, 0]
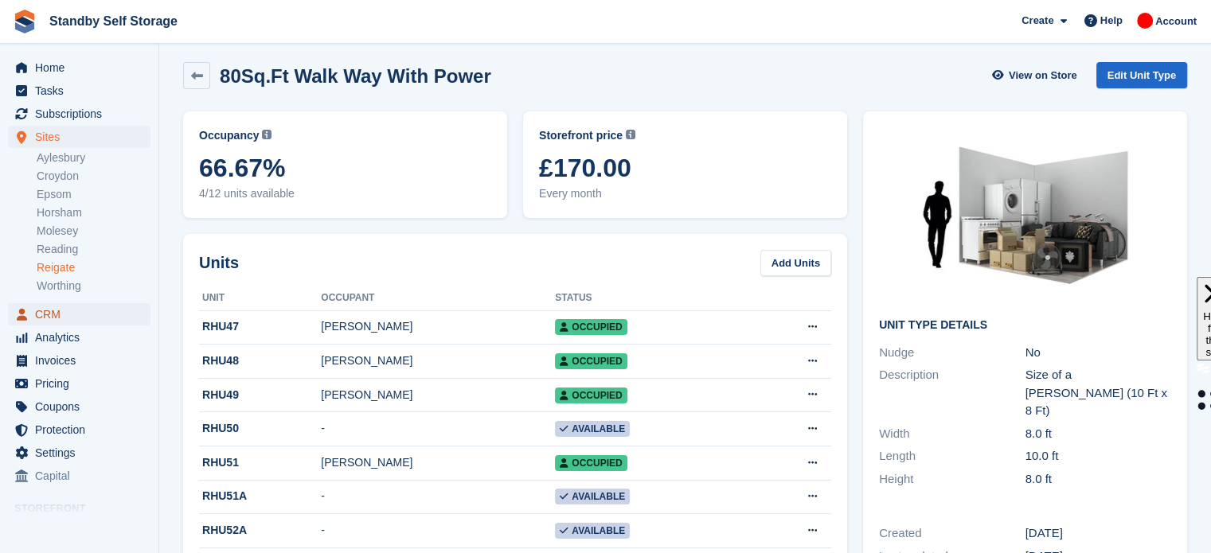
click at [51, 317] on span "CRM" at bounding box center [83, 314] width 96 height 22
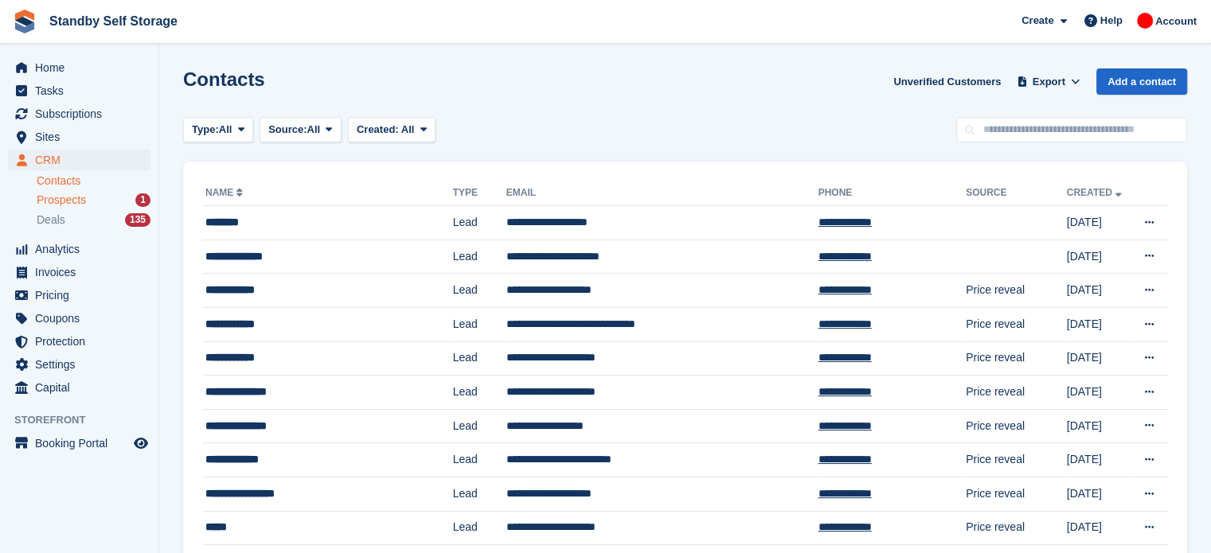
click at [79, 204] on span "Prospects" at bounding box center [61, 200] width 49 height 15
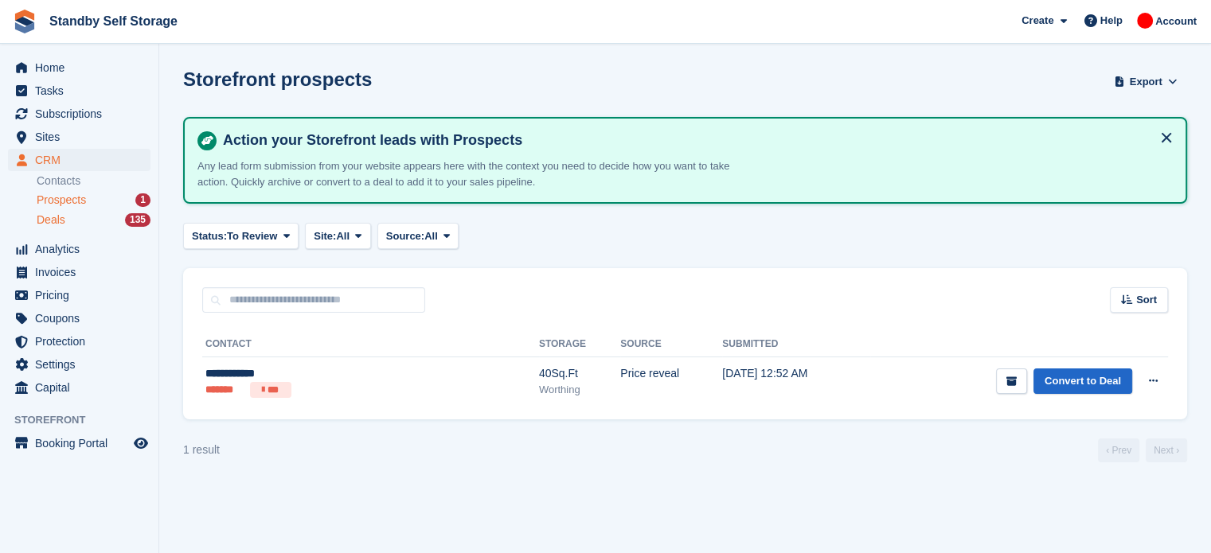
click at [76, 223] on div "Deals 135" at bounding box center [94, 220] width 114 height 15
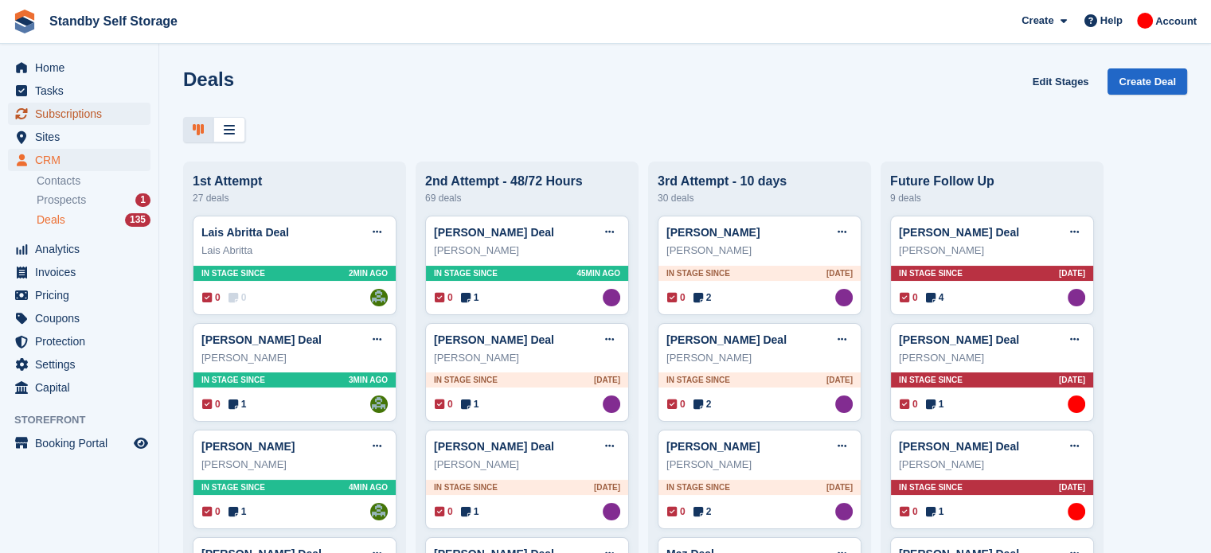
click at [68, 115] on span "Subscriptions" at bounding box center [83, 114] width 96 height 22
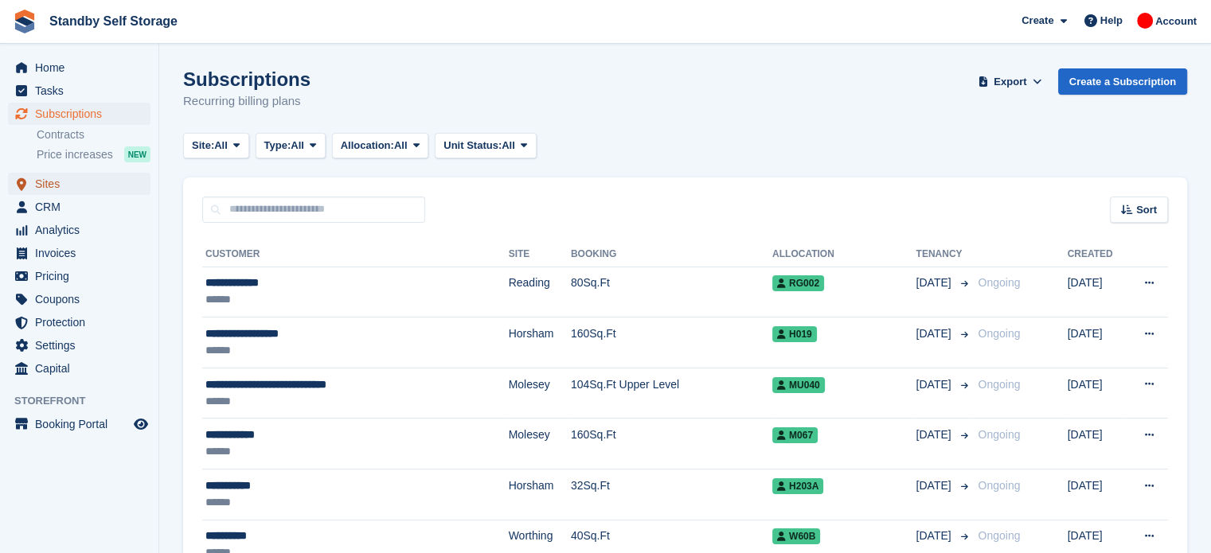
click at [69, 181] on span "Sites" at bounding box center [83, 184] width 96 height 22
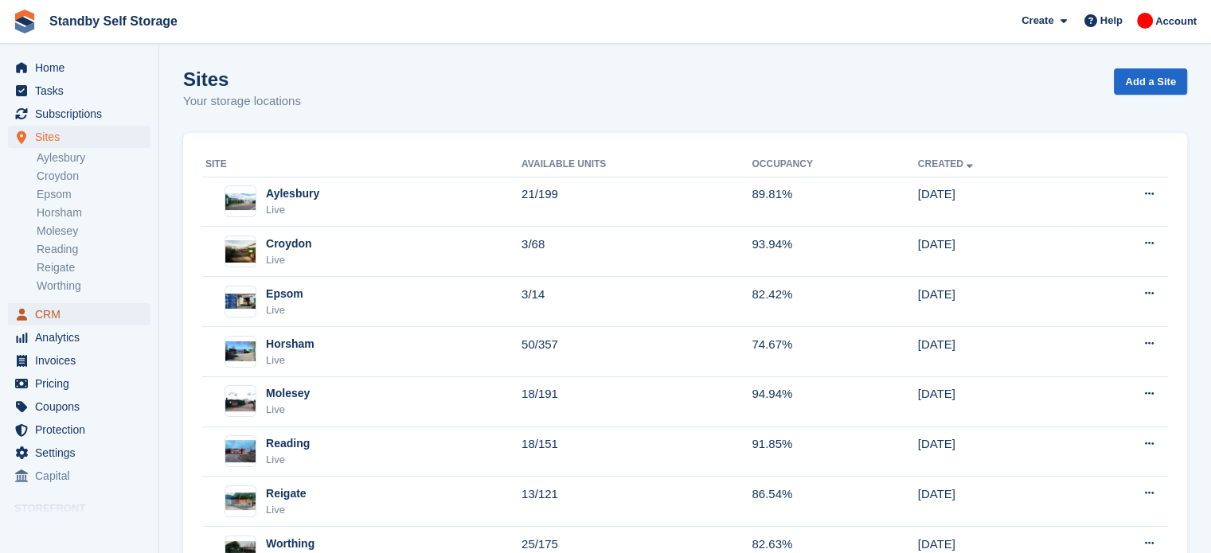
click at [67, 319] on span "CRM" at bounding box center [83, 314] width 96 height 22
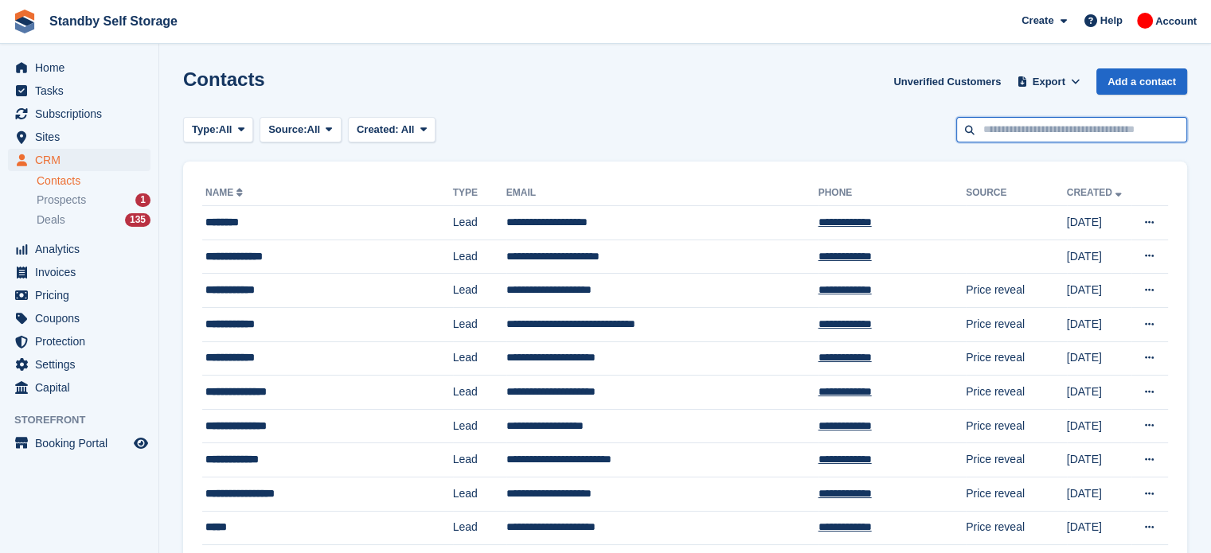
click at [989, 133] on input "text" at bounding box center [1071, 130] width 231 height 26
click at [1003, 130] on input "text" at bounding box center [1071, 130] width 231 height 26
click at [1003, 123] on input "text" at bounding box center [1071, 130] width 231 height 26
click at [601, 97] on div "Contacts Unverified Customers Export Export Contacts Export a CSV of all Contac…" at bounding box center [685, 90] width 1004 height 45
click at [994, 127] on input "text" at bounding box center [1071, 130] width 231 height 26
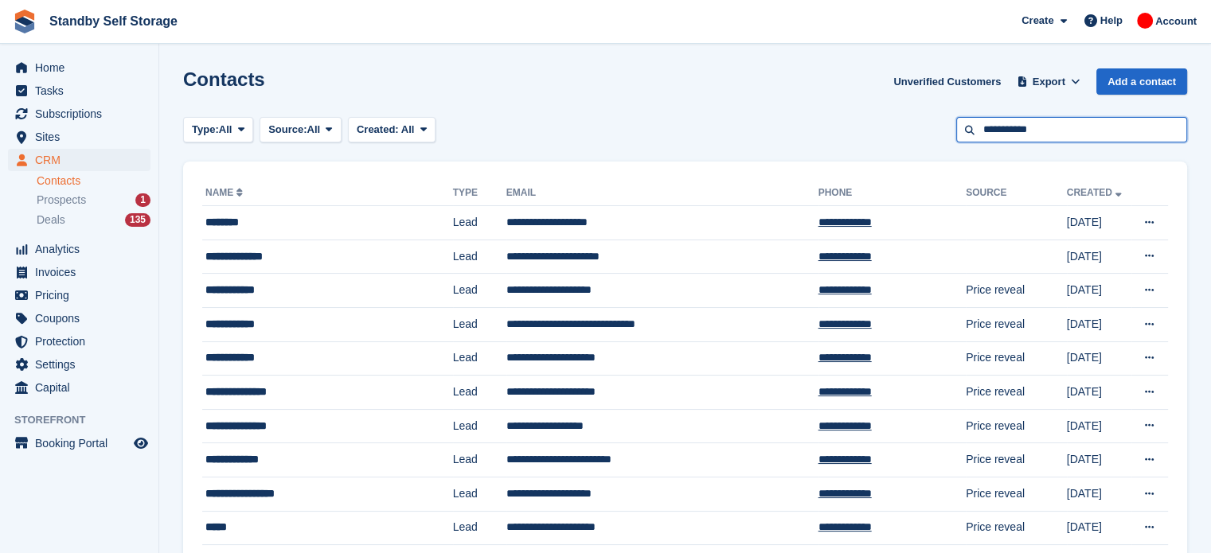
type input "**********"
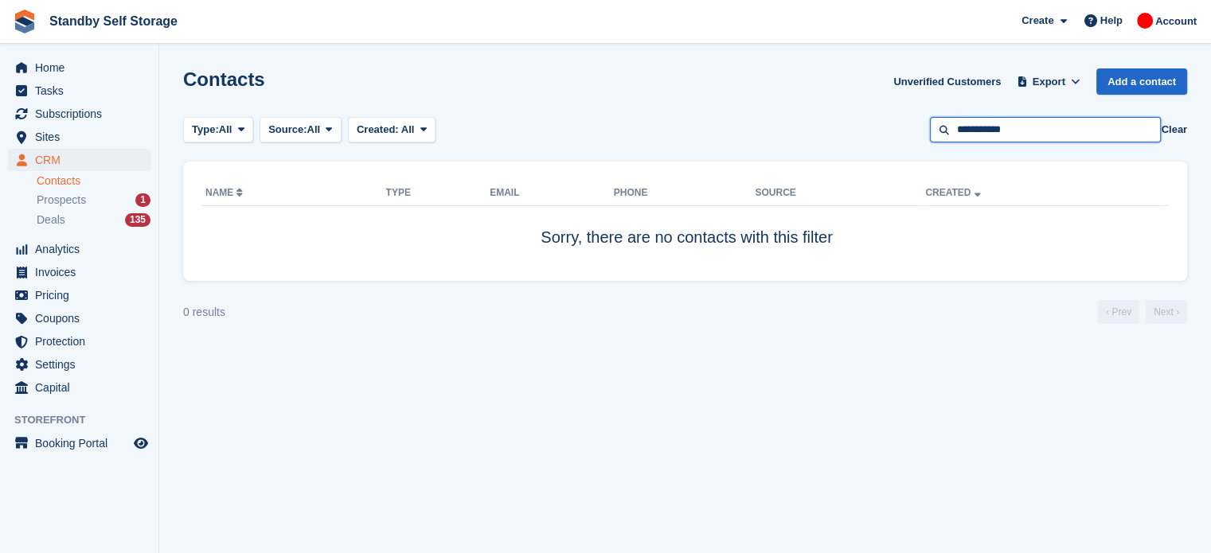
drag, startPoint x: 994, startPoint y: 127, endPoint x: 758, endPoint y: 155, distance: 237.4
click at [758, 155] on section "Contacts Unverified Customers Export Export Contacts Export a CSV of all Contac…" at bounding box center [685, 276] width 1052 height 553
type input "*"
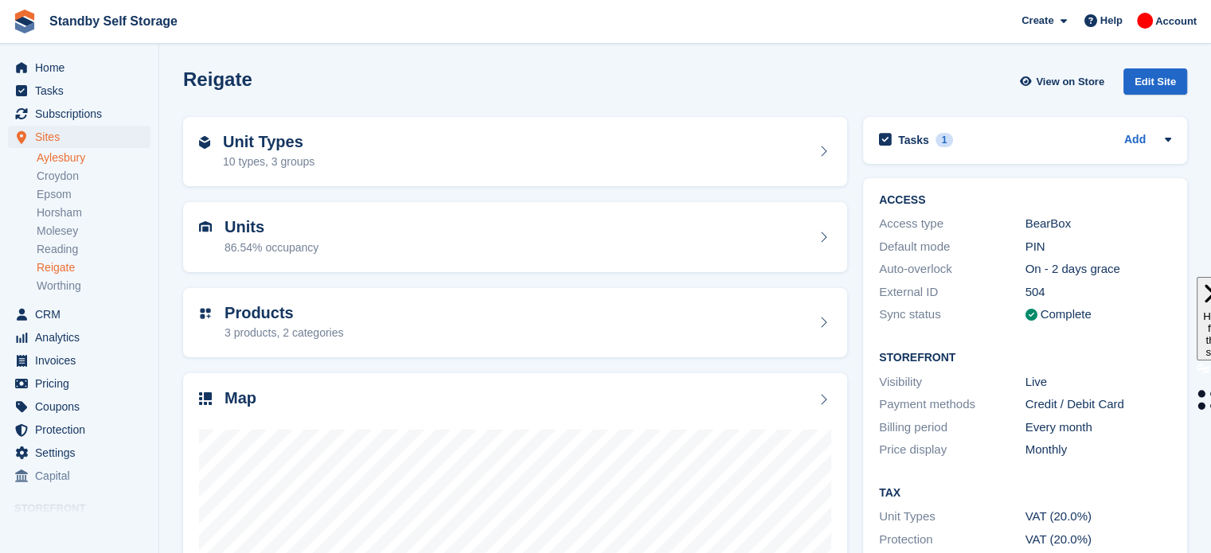
click at [55, 162] on link "Aylesbury" at bounding box center [94, 157] width 114 height 15
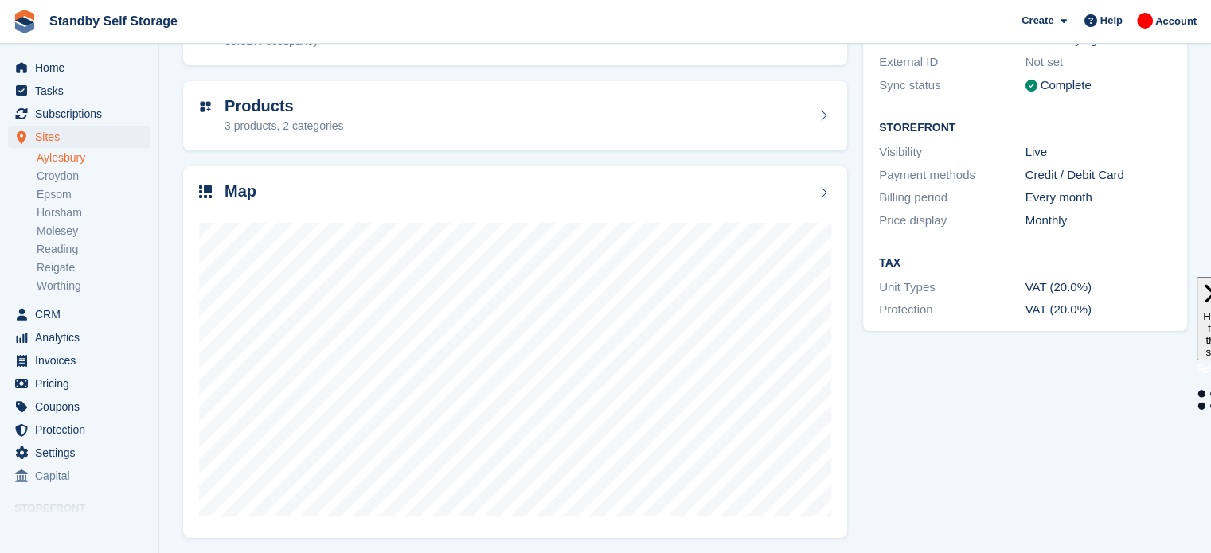
scroll to position [210, 0]
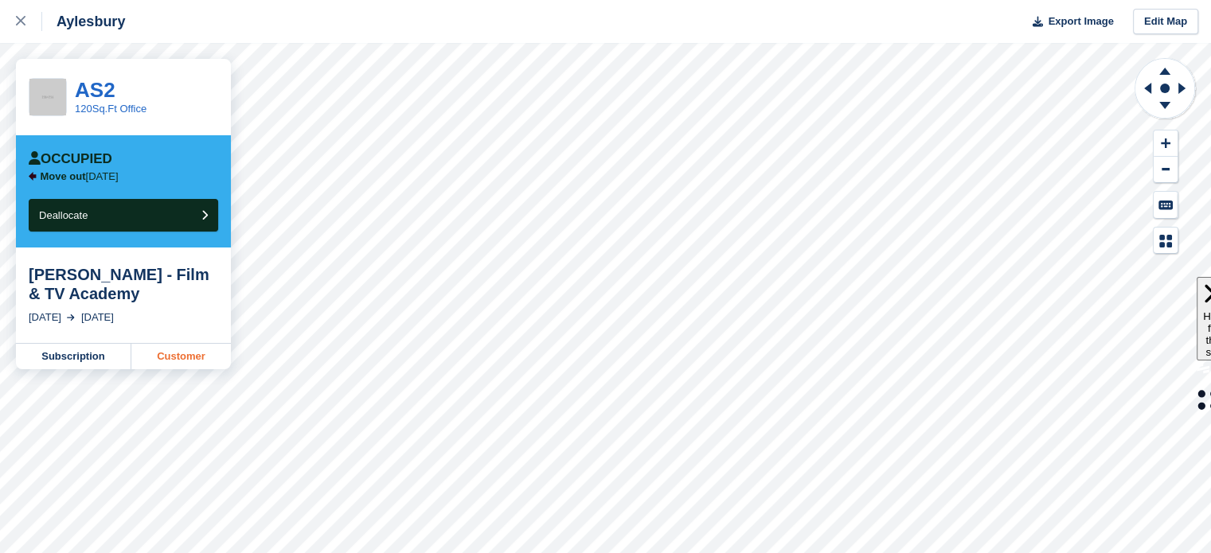
click at [178, 349] on link "Customer" at bounding box center [181, 356] width 100 height 25
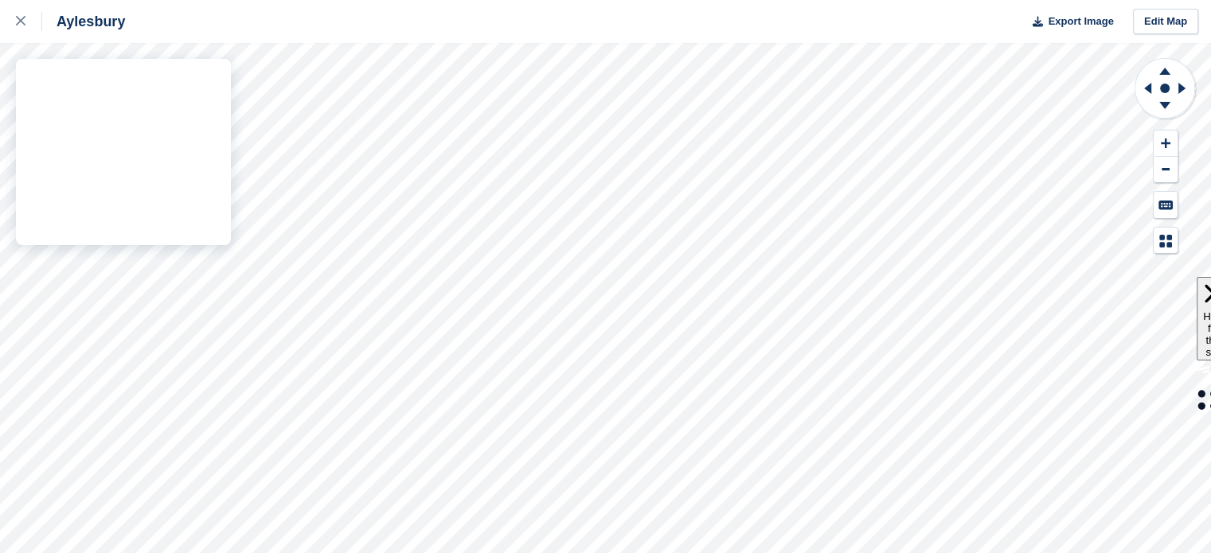
click at [181, 168] on div "Aylesbury Export Image Edit Map" at bounding box center [605, 276] width 1211 height 553
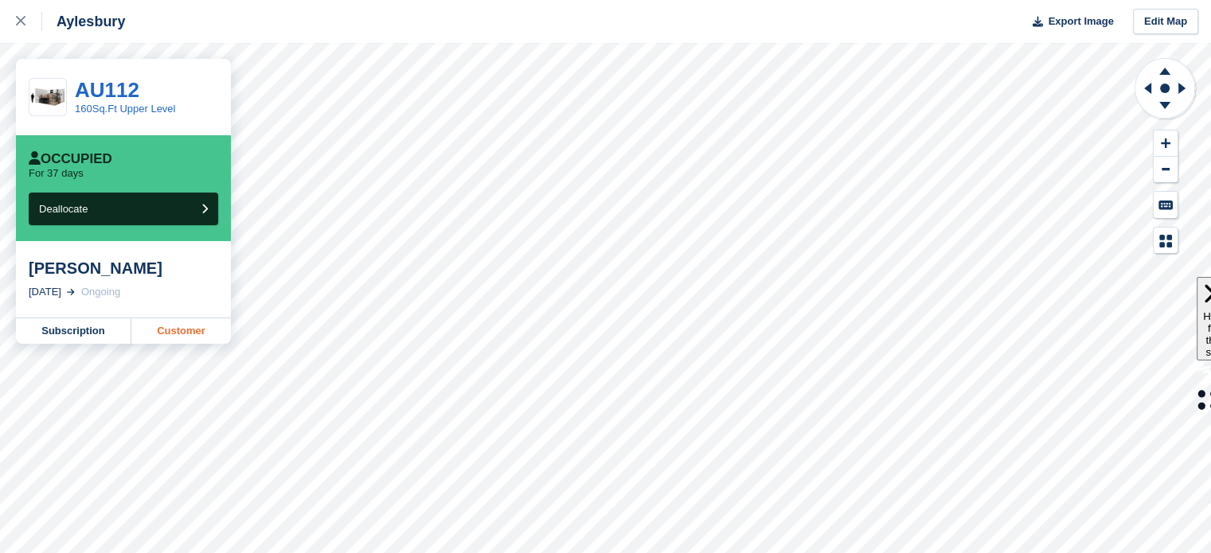
click at [161, 327] on link "Customer" at bounding box center [181, 330] width 100 height 25
click at [72, 333] on link "Subscription" at bounding box center [73, 330] width 115 height 25
click at [196, 331] on link "Customer" at bounding box center [181, 330] width 100 height 25
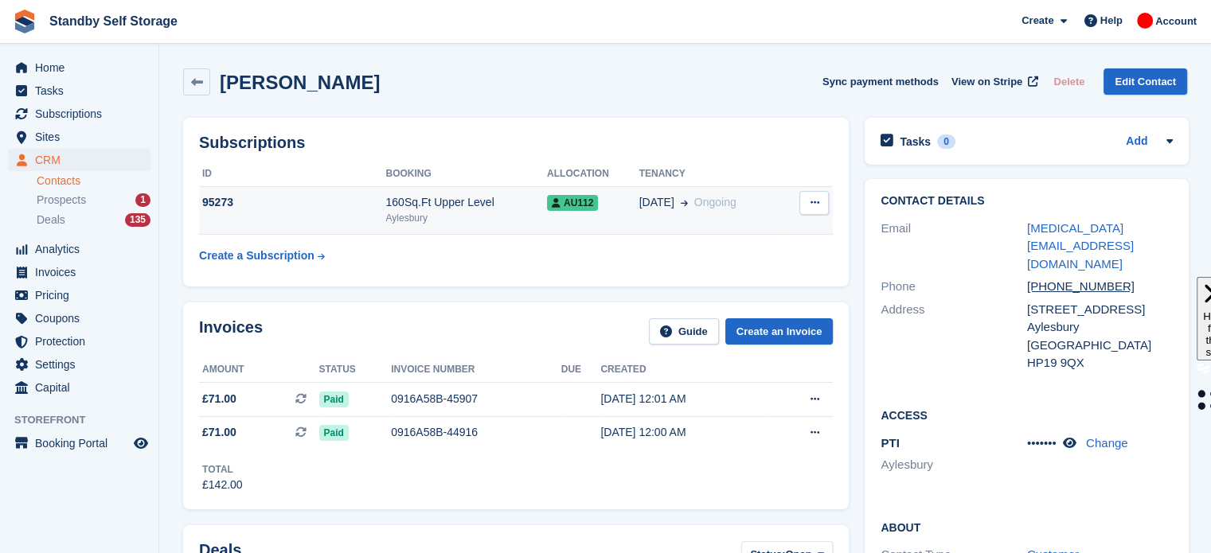
click at [363, 206] on div "95273" at bounding box center [292, 202] width 186 height 17
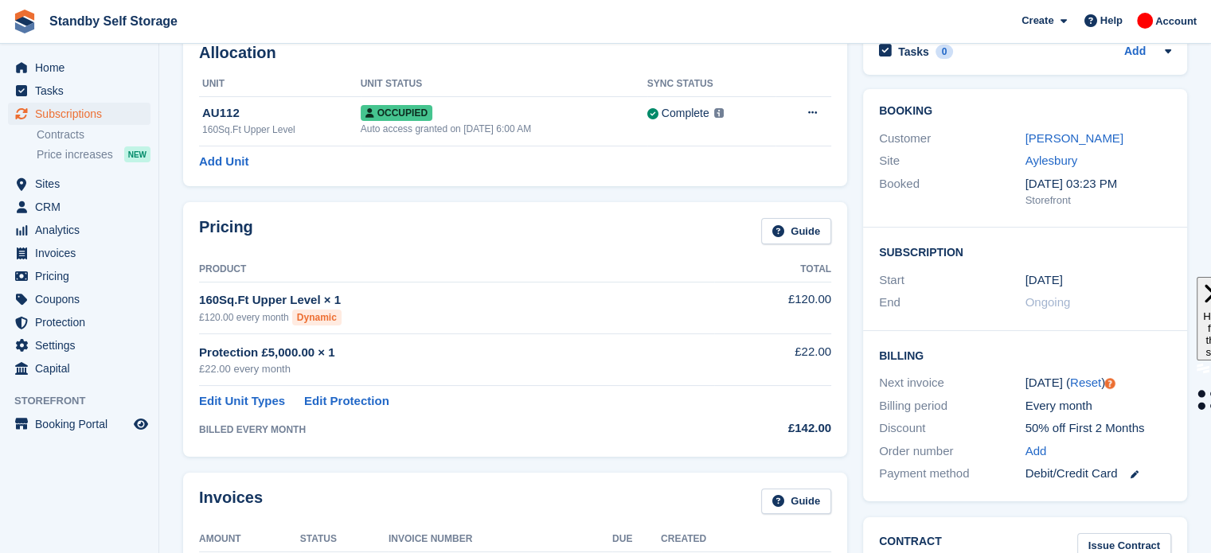
scroll to position [58, 0]
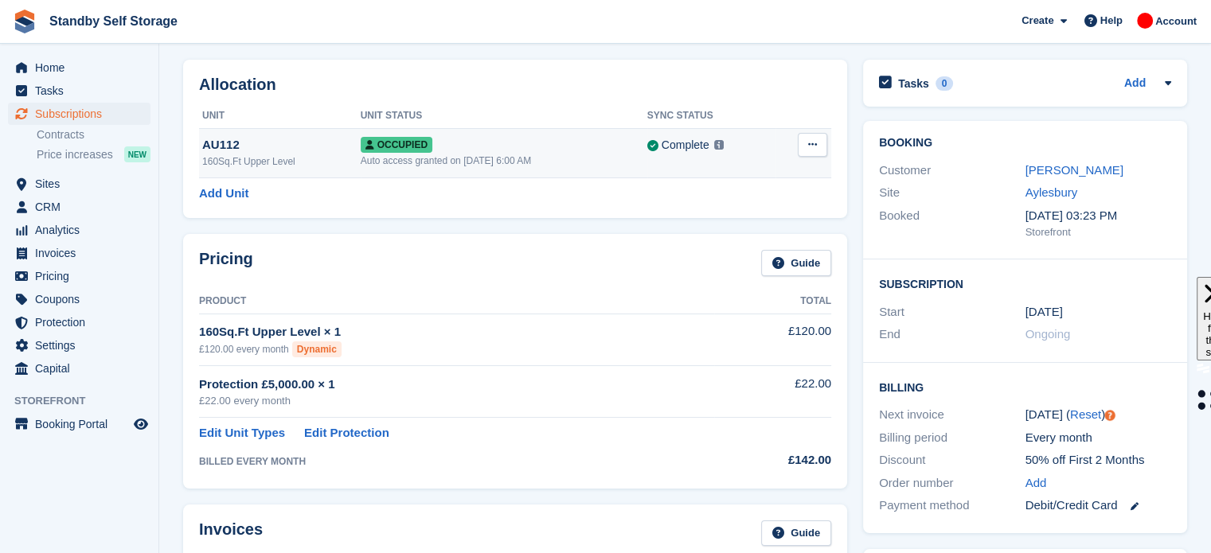
click at [806, 146] on button at bounding box center [812, 145] width 29 height 24
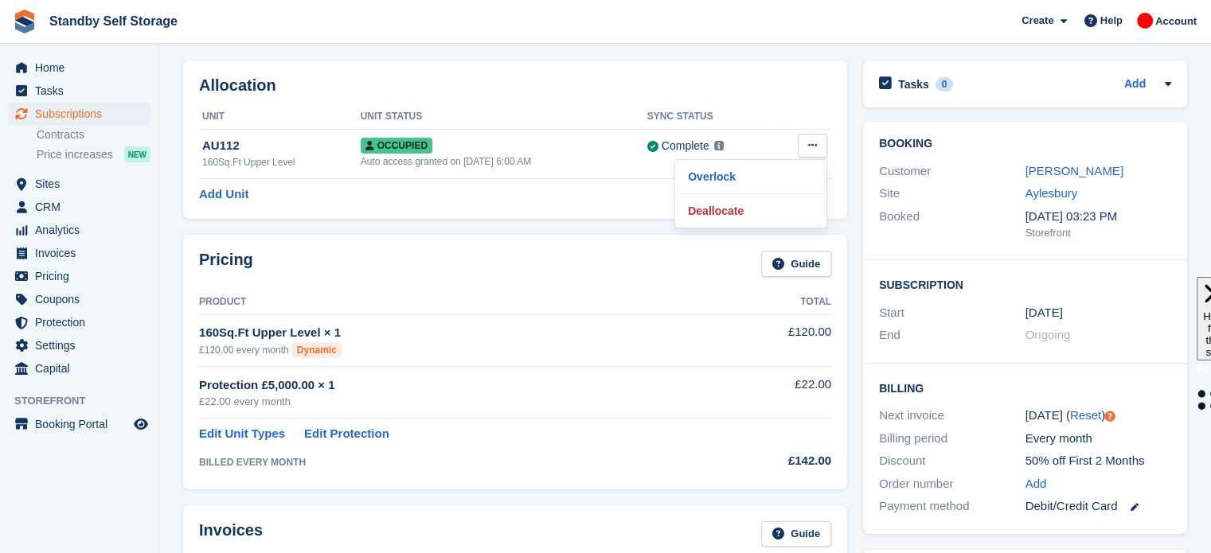
scroll to position [0, 0]
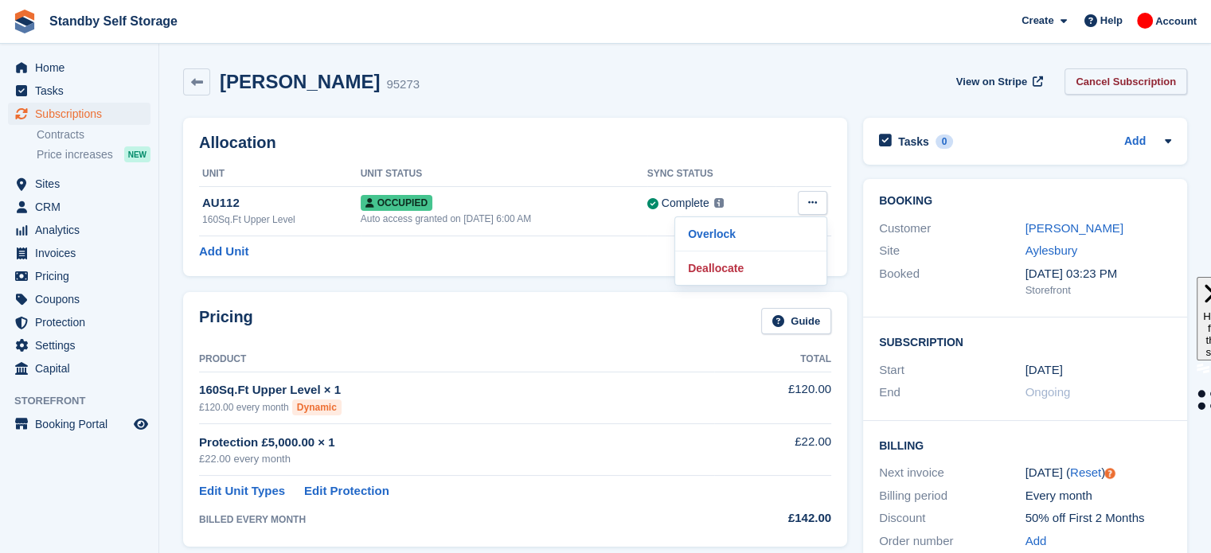
click at [1126, 82] on link "Cancel Subscription" at bounding box center [1125, 81] width 123 height 26
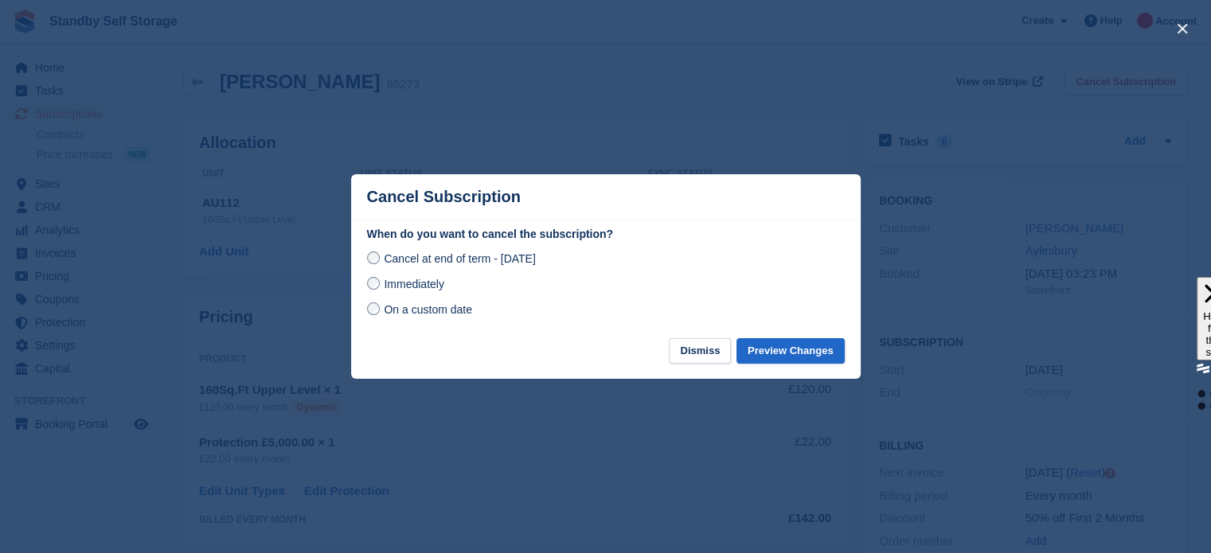
click at [416, 291] on span "Immediately" at bounding box center [414, 284] width 60 height 13
click at [771, 352] on button "Preview Changes" at bounding box center [790, 351] width 108 height 26
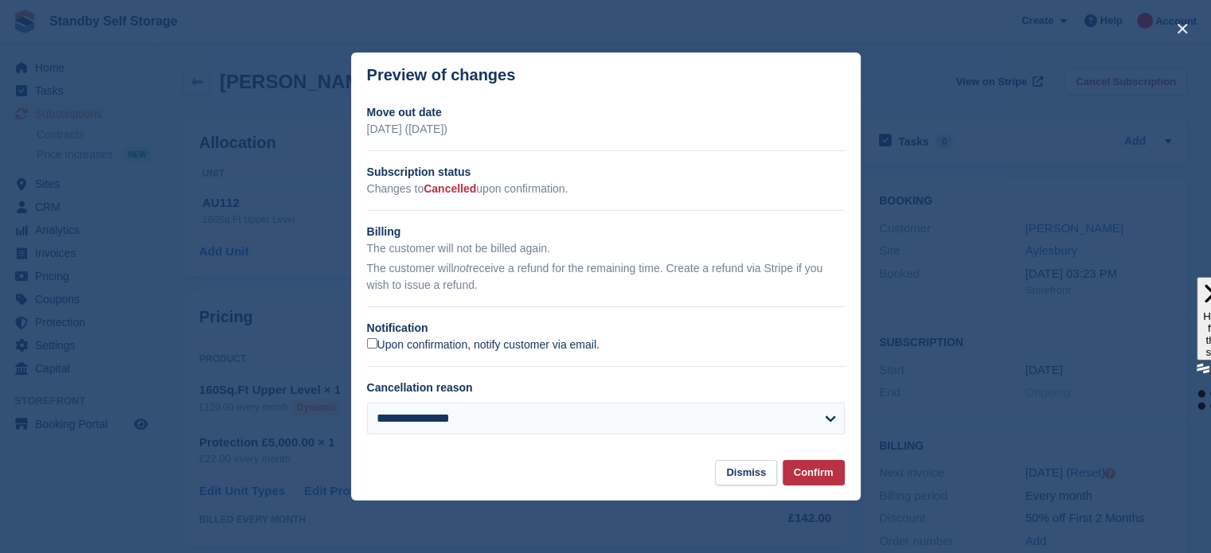
click at [467, 345] on label "Upon confirmation, notify customer via email." at bounding box center [483, 345] width 232 height 14
click at [804, 482] on button "Confirm" at bounding box center [814, 473] width 62 height 26
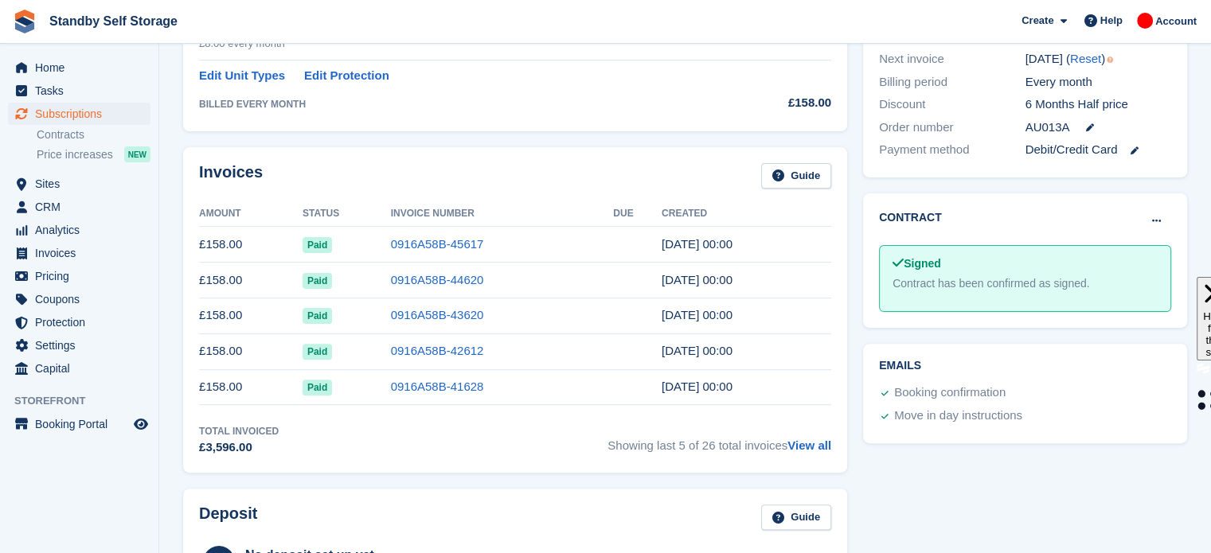
scroll to position [382, 0]
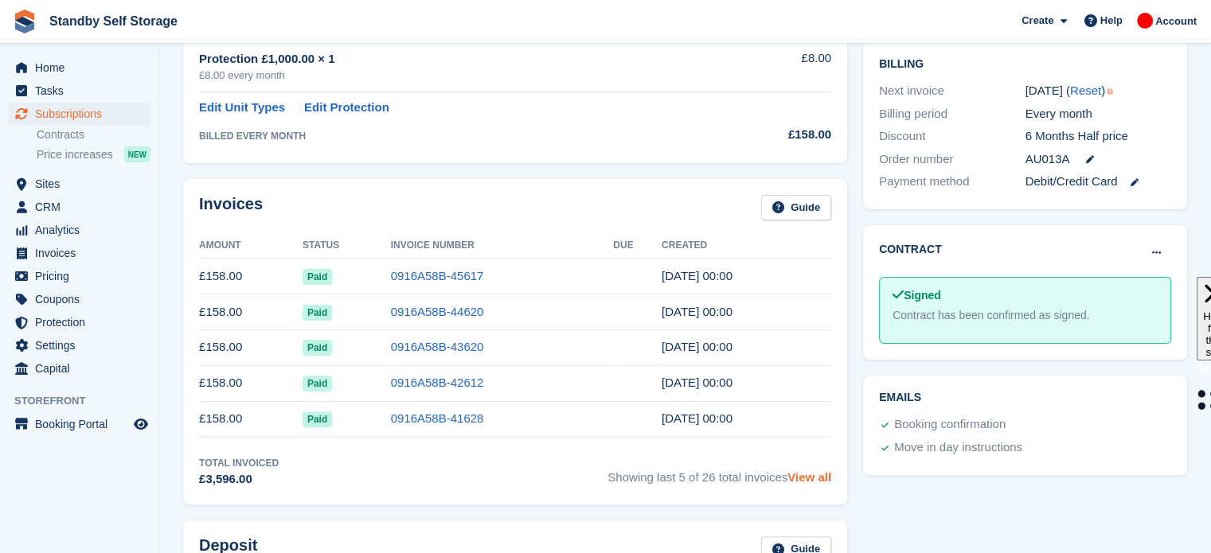
click at [810, 477] on link "View all" at bounding box center [809, 477] width 44 height 14
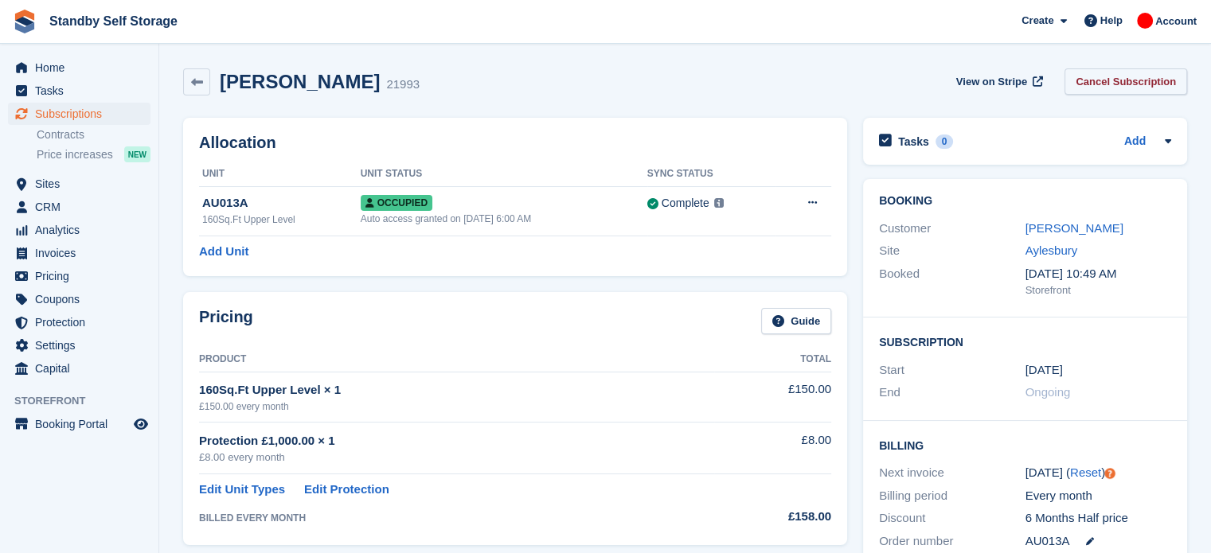
click at [1111, 85] on link "Cancel Subscription" at bounding box center [1125, 81] width 123 height 26
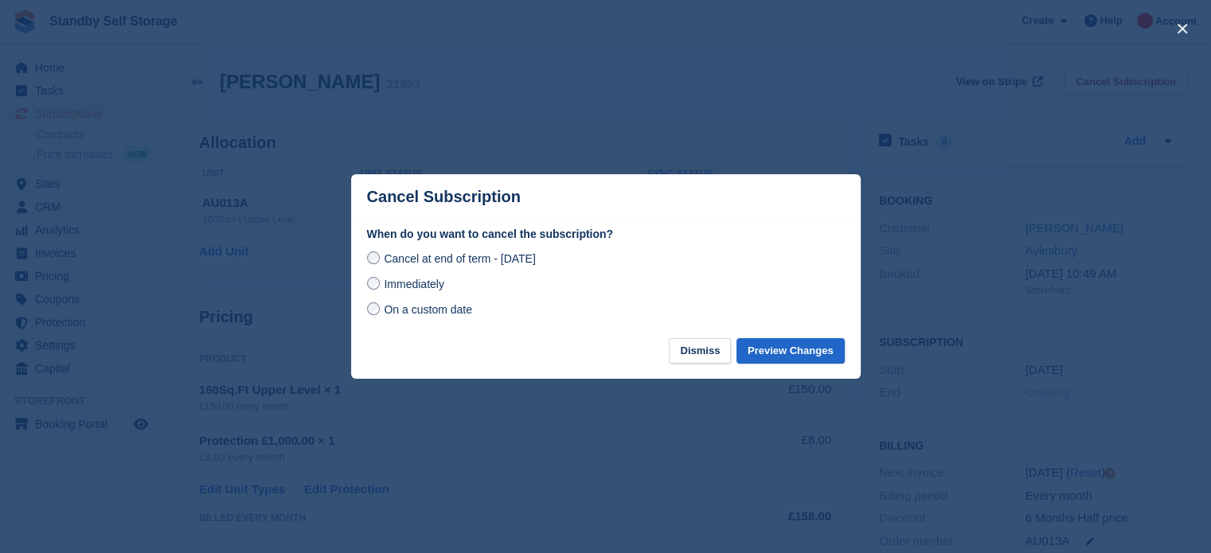
click at [435, 279] on span "Immediately" at bounding box center [414, 284] width 60 height 13
click at [790, 349] on button "Preview Changes" at bounding box center [790, 351] width 108 height 26
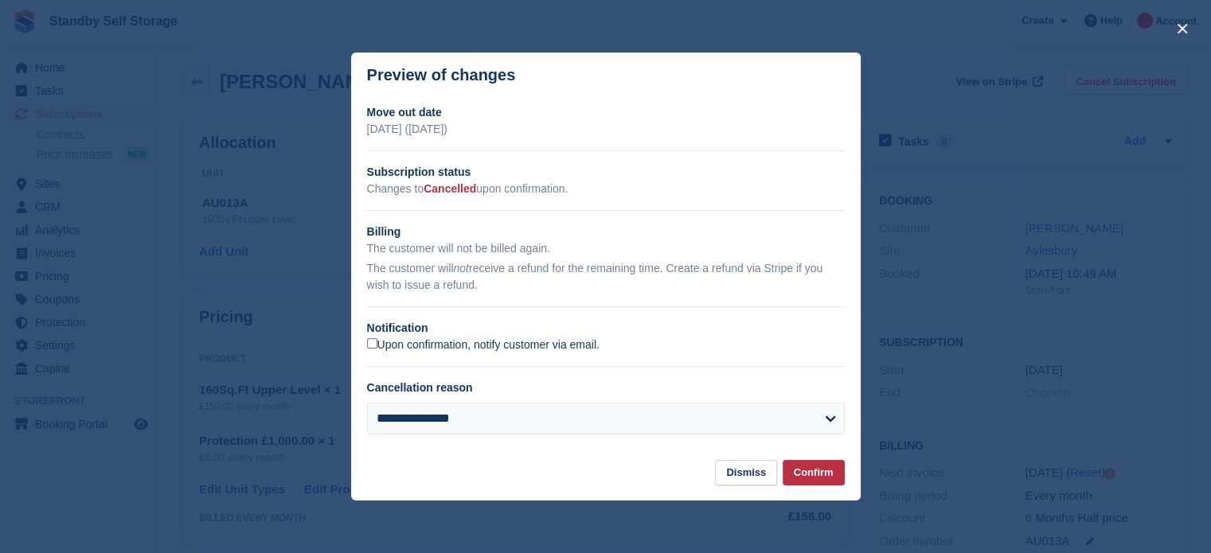
click at [401, 349] on label "Upon confirmation, notify customer via email." at bounding box center [483, 345] width 232 height 14
click at [818, 464] on button "Confirm" at bounding box center [814, 473] width 62 height 26
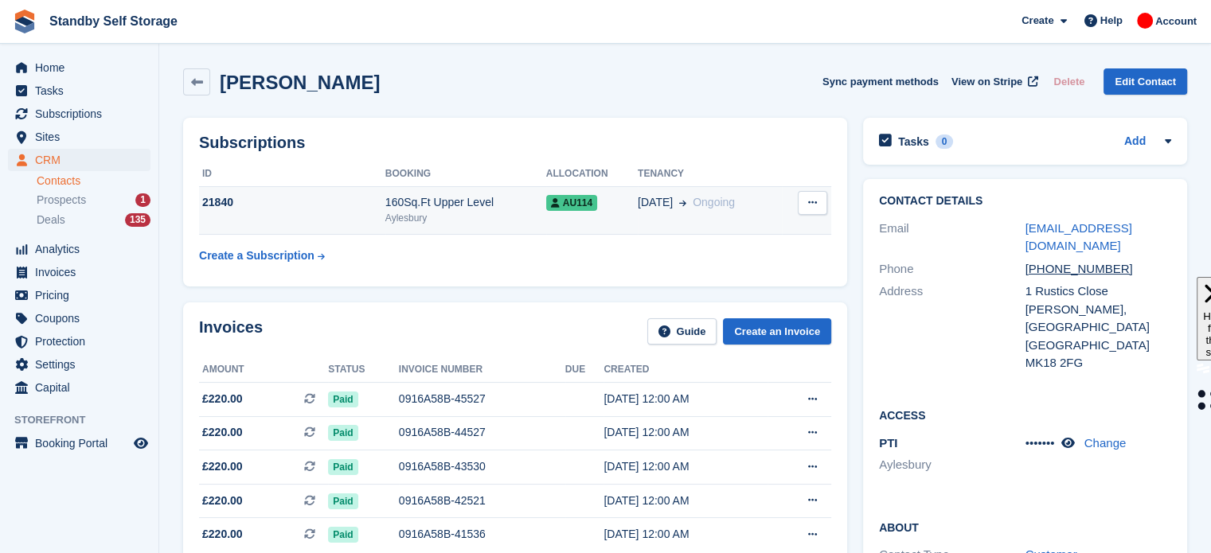
click at [654, 200] on span "[DATE]" at bounding box center [655, 202] width 35 height 17
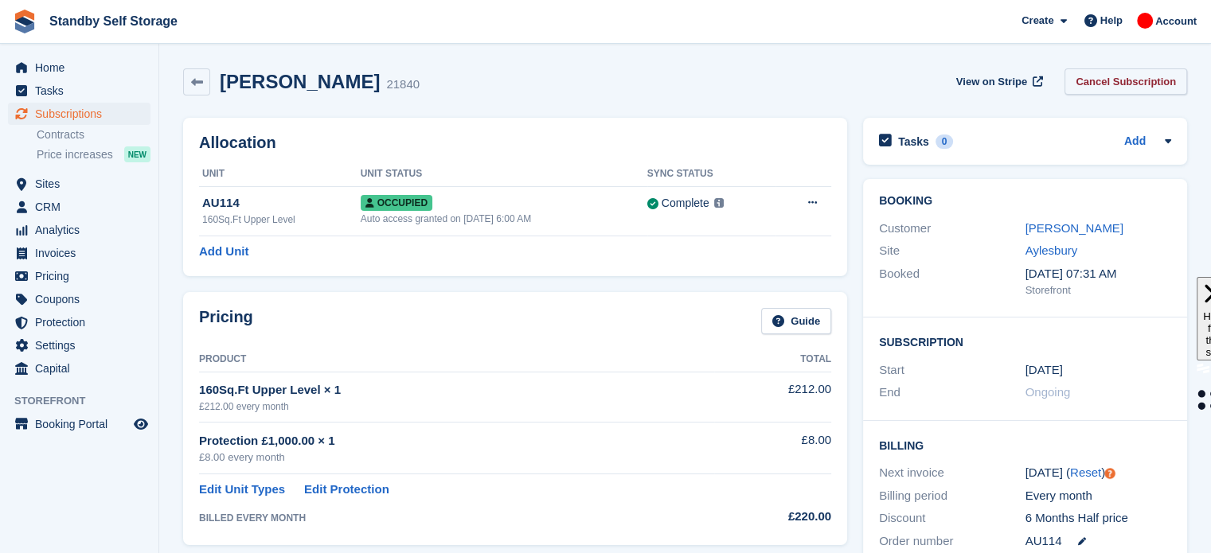
click at [1137, 80] on link "Cancel Subscription" at bounding box center [1125, 81] width 123 height 26
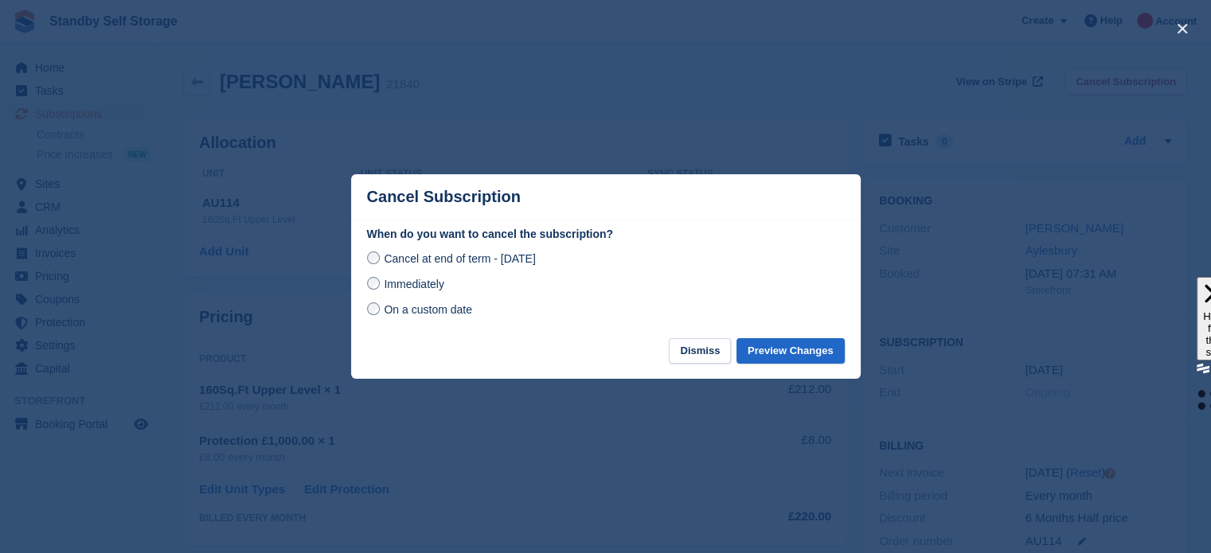
click at [436, 284] on span "Immediately" at bounding box center [414, 284] width 60 height 13
click at [778, 351] on button "Preview Changes" at bounding box center [790, 351] width 108 height 26
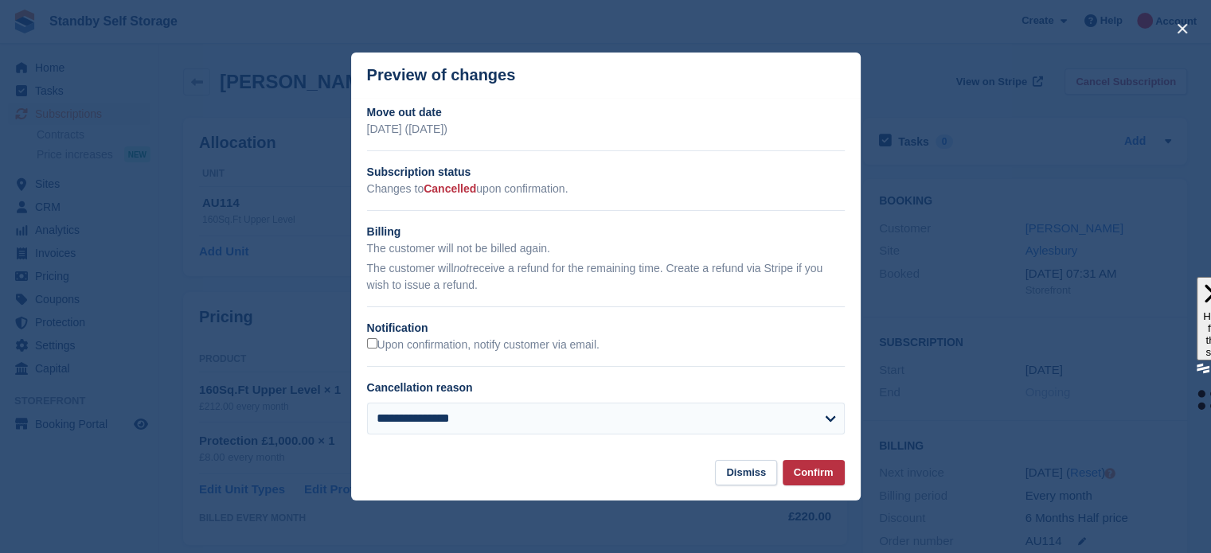
click at [396, 353] on div "Upon confirmation, notify customer via email." at bounding box center [606, 345] width 478 height 17
click at [395, 349] on label "Upon confirmation, notify customer via email." at bounding box center [483, 345] width 232 height 14
click at [806, 473] on button "Confirm" at bounding box center [814, 473] width 62 height 26
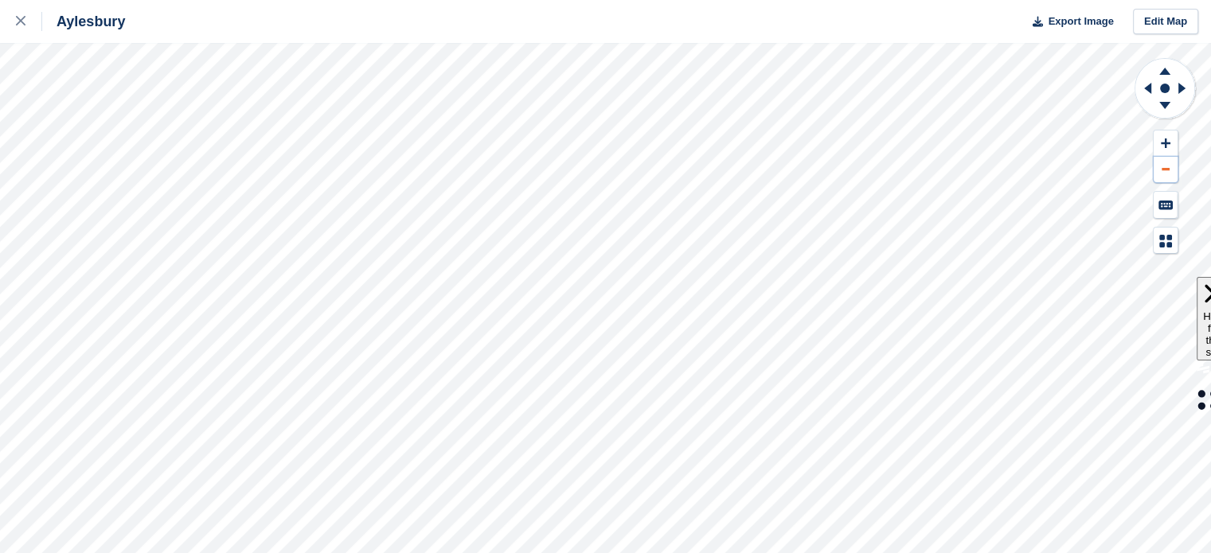
click at [1162, 171] on button at bounding box center [1166, 170] width 24 height 26
click at [1162, 146] on icon at bounding box center [1166, 143] width 10 height 11
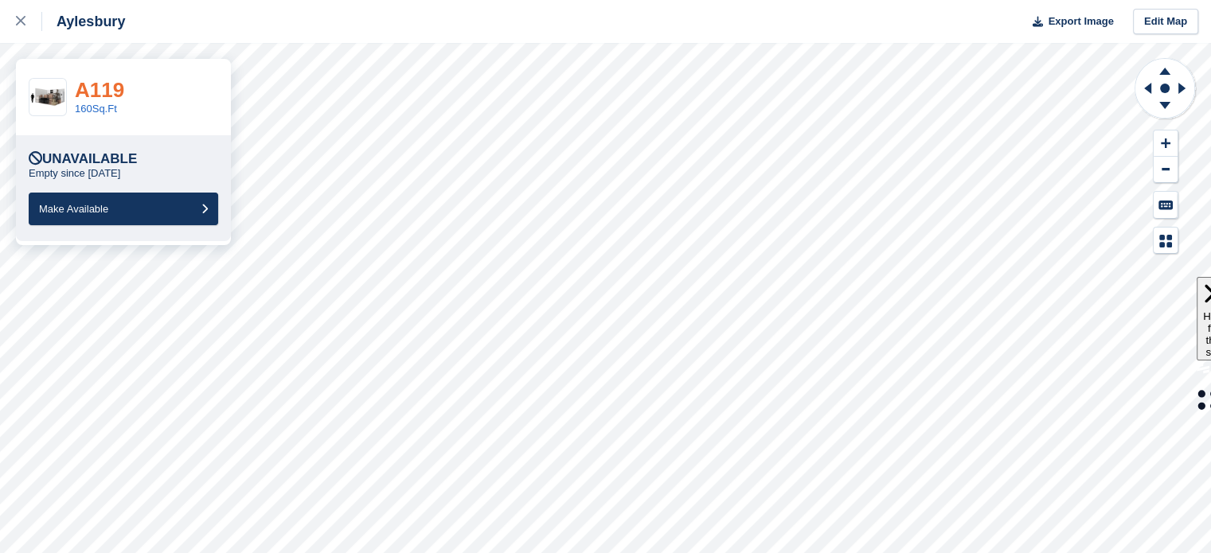
click at [96, 94] on link "A119" at bounding box center [99, 90] width 49 height 24
click at [96, 84] on link "A120" at bounding box center [99, 90] width 49 height 24
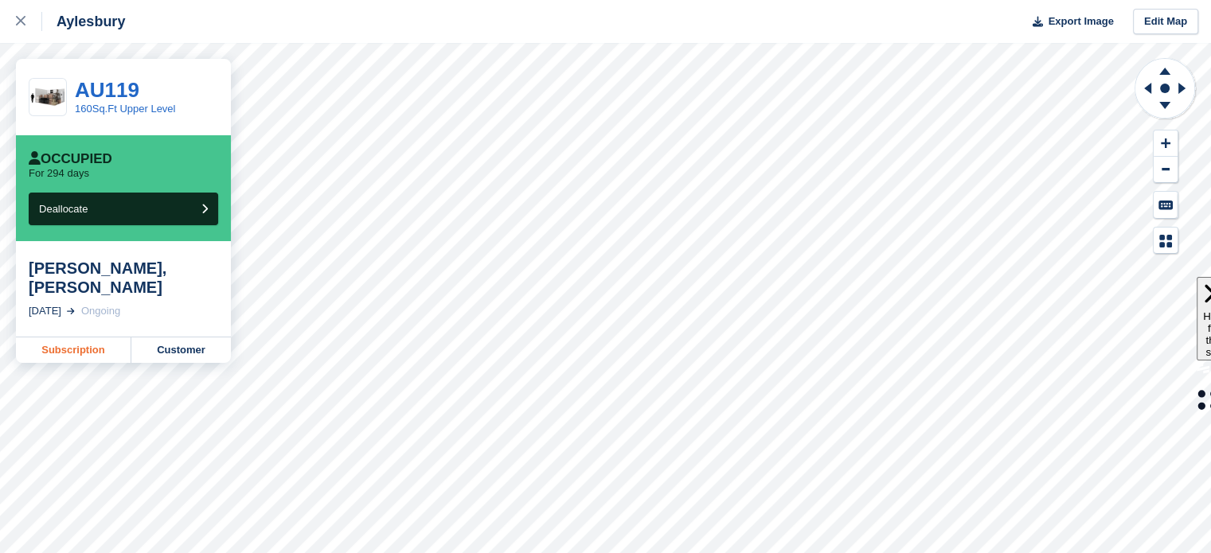
click at [64, 338] on link "Subscription" at bounding box center [73, 350] width 115 height 25
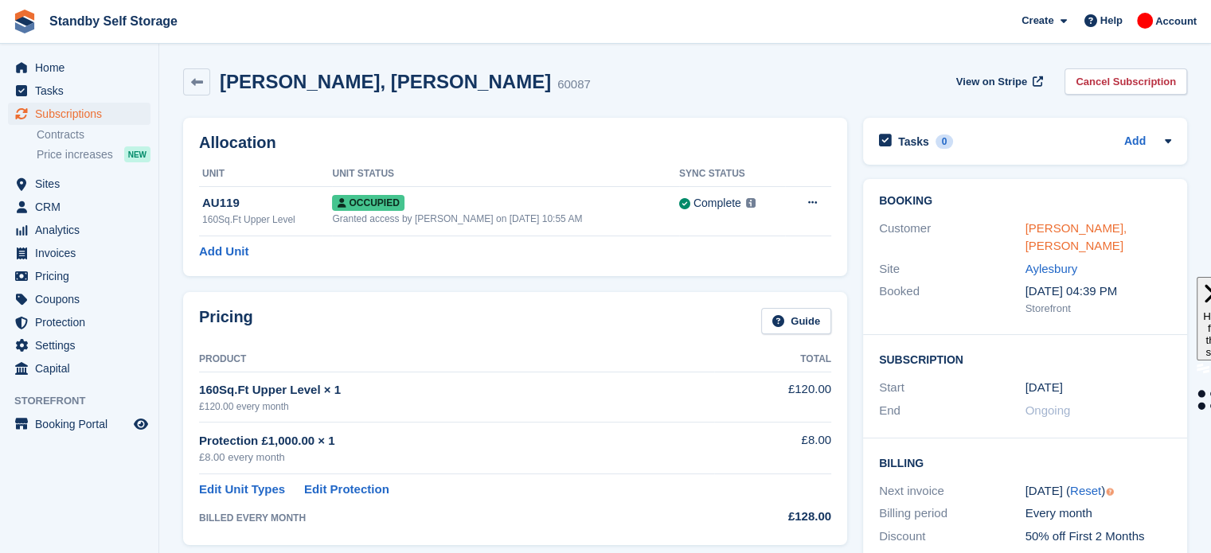
click at [1087, 231] on link "Anthony, Davis" at bounding box center [1076, 237] width 102 height 32
click at [1138, 80] on link "Cancel Subscription" at bounding box center [1125, 81] width 123 height 26
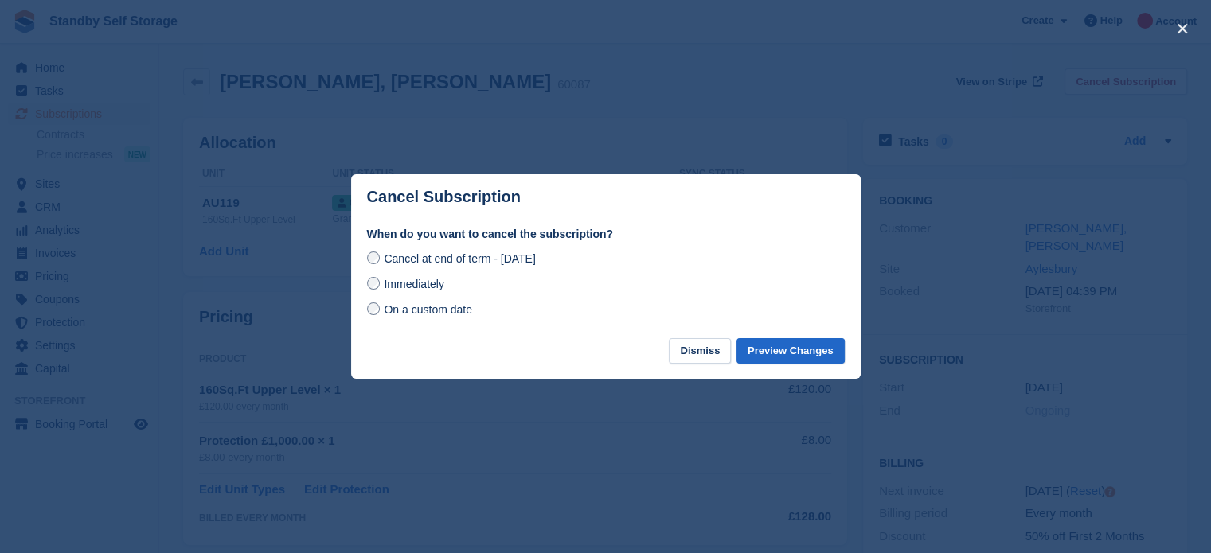
click at [416, 286] on span "Immediately" at bounding box center [414, 284] width 60 height 13
click at [792, 345] on button "Preview Changes" at bounding box center [790, 351] width 108 height 26
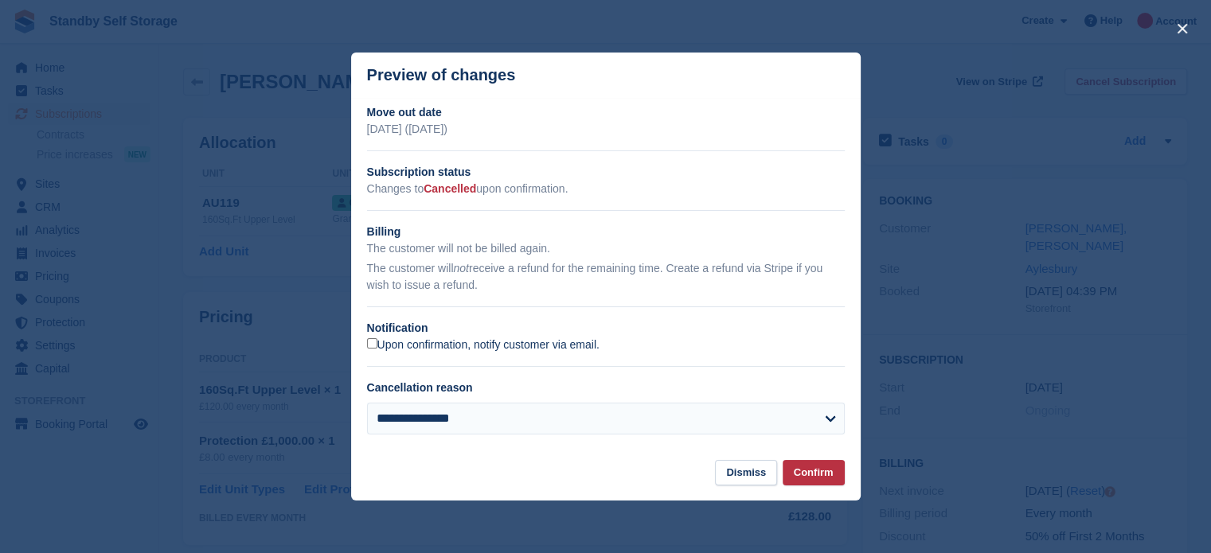
click at [493, 343] on label "Upon confirmation, notify customer via email." at bounding box center [483, 345] width 232 height 14
click at [812, 479] on button "Confirm" at bounding box center [814, 473] width 62 height 26
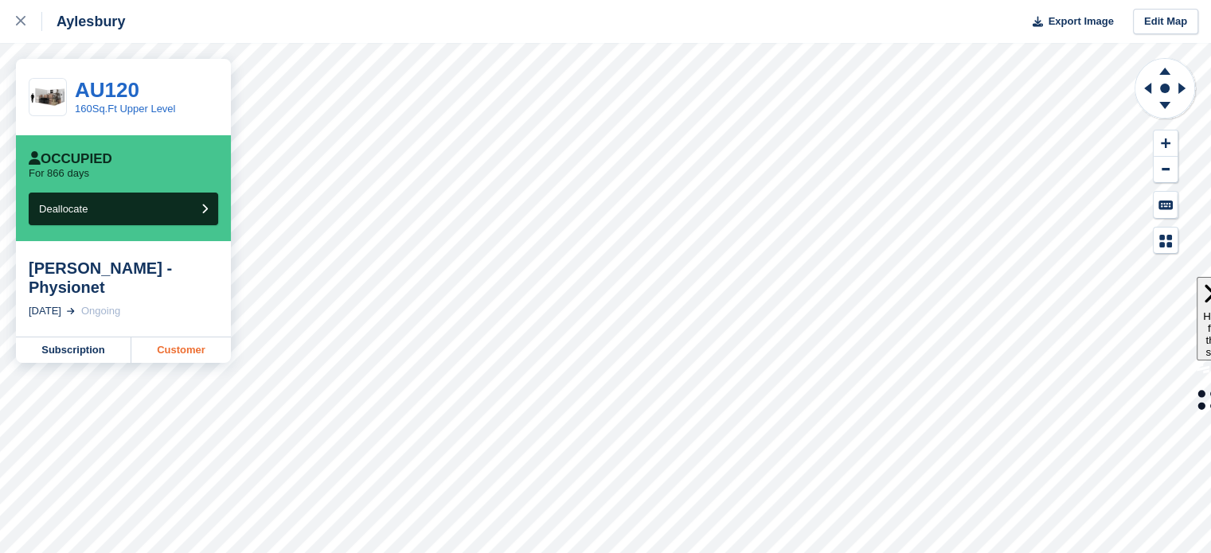
click at [193, 338] on link "Customer" at bounding box center [181, 350] width 100 height 25
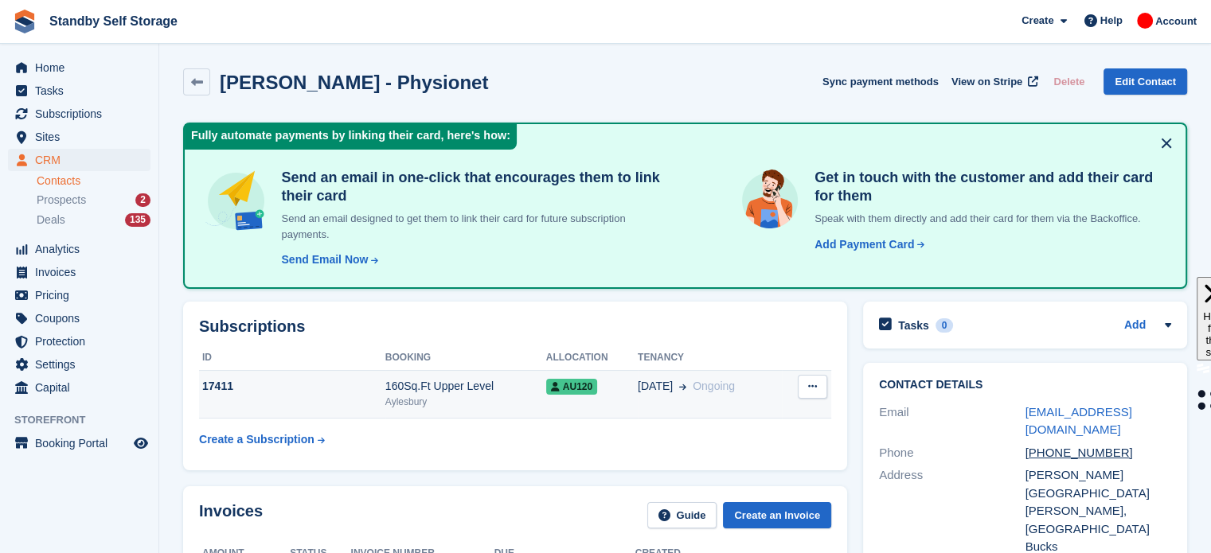
click at [486, 392] on div "160Sq.Ft Upper Level" at bounding box center [465, 386] width 161 height 17
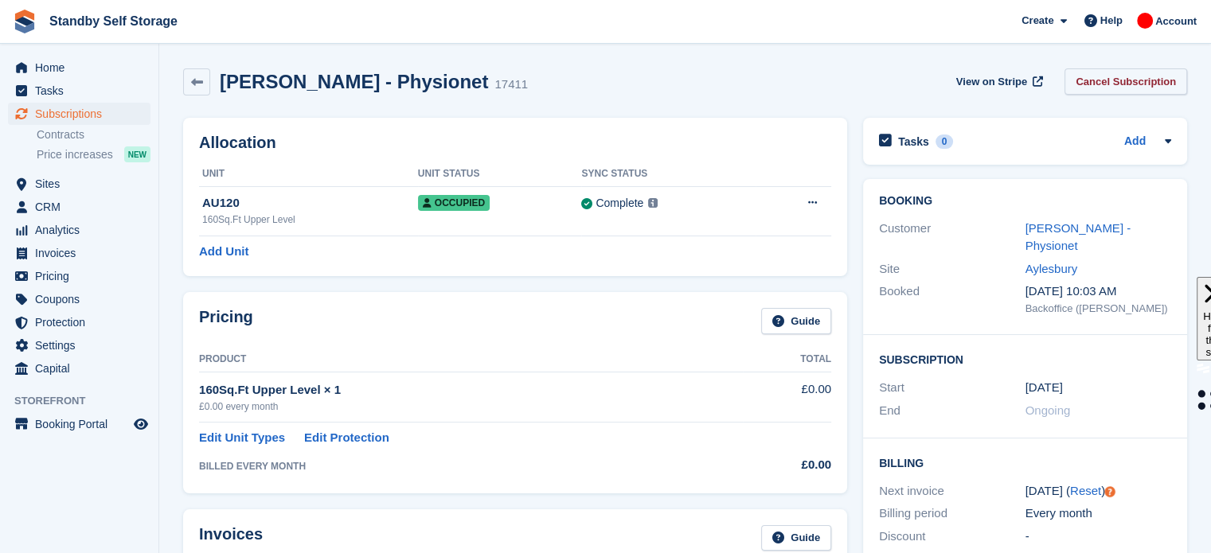
click at [1130, 83] on link "Cancel Subscription" at bounding box center [1125, 81] width 123 height 26
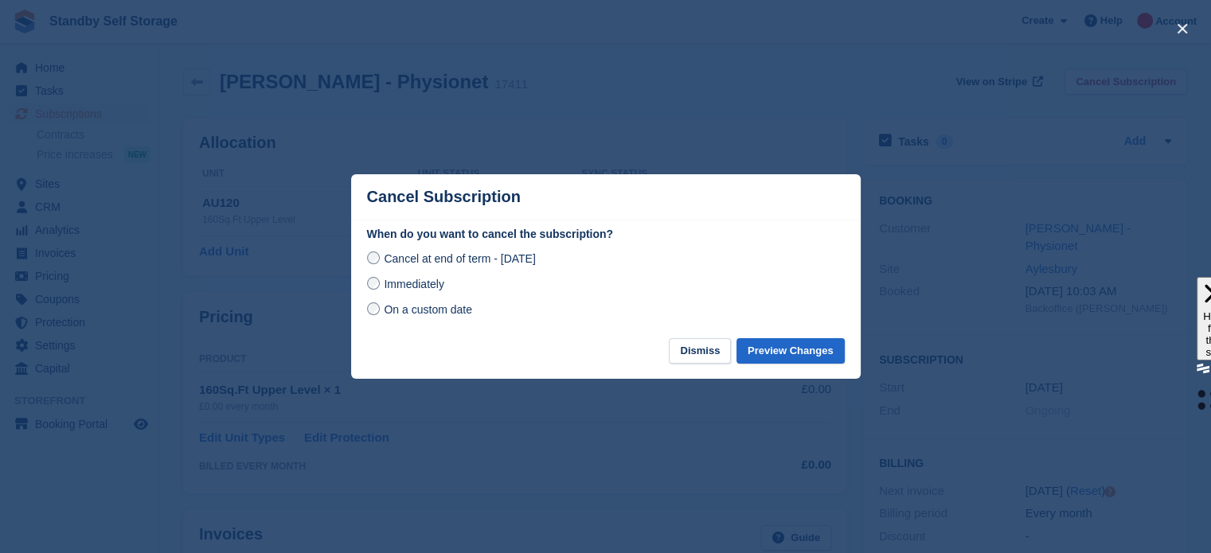
click at [407, 290] on span "Immediately" at bounding box center [414, 284] width 60 height 13
click at [796, 349] on button "Preview Changes" at bounding box center [790, 351] width 108 height 26
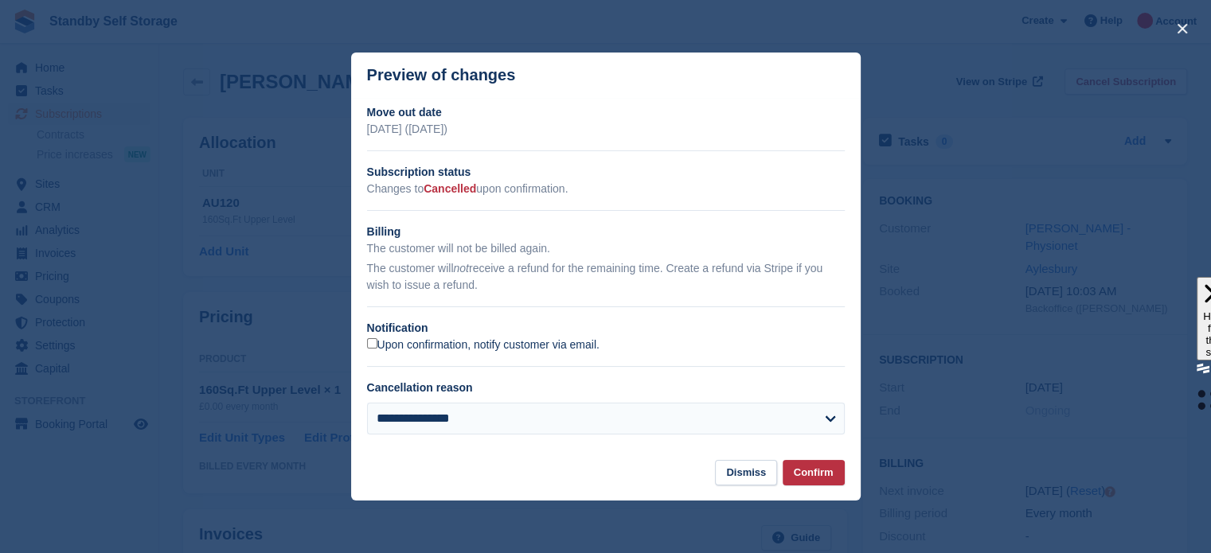
click at [406, 352] on label "Upon confirmation, notify customer via email." at bounding box center [483, 345] width 232 height 14
click at [816, 478] on button "Confirm" at bounding box center [814, 473] width 62 height 26
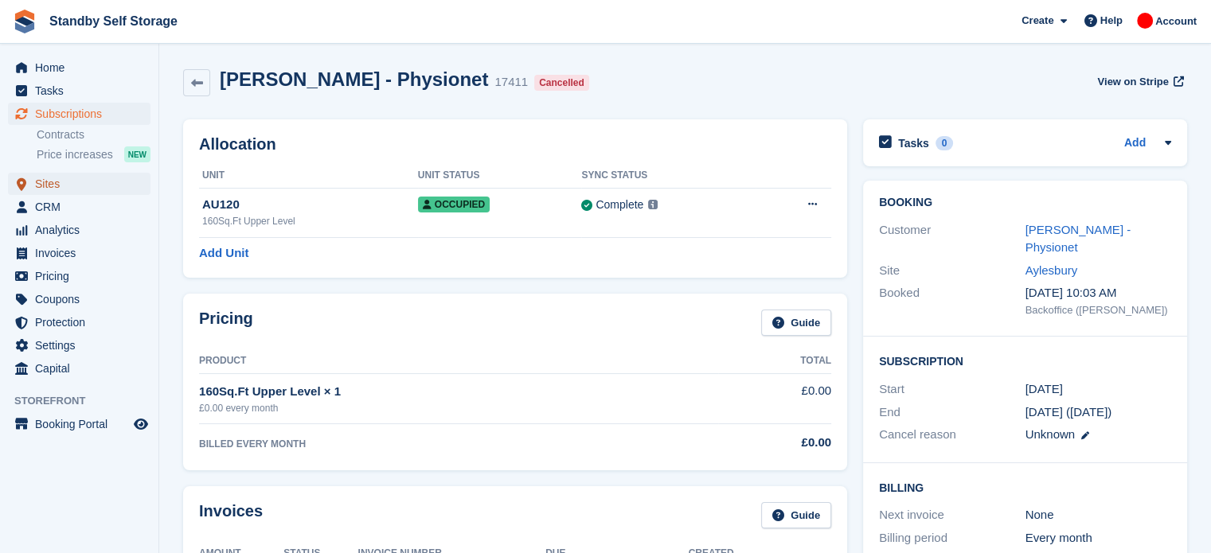
click at [81, 188] on span "Sites" at bounding box center [83, 184] width 96 height 22
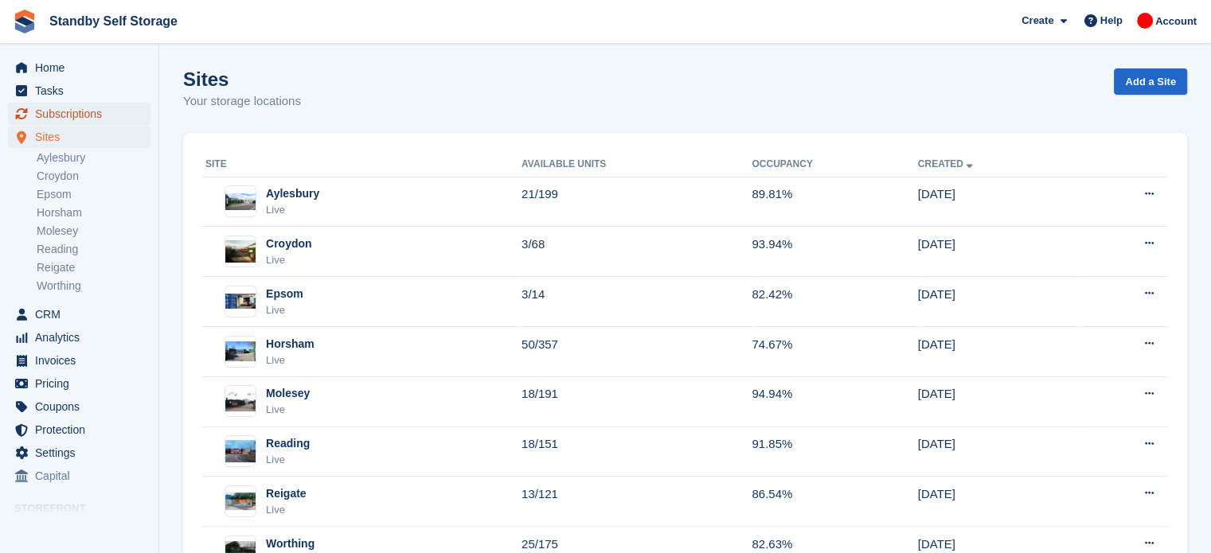
click at [73, 117] on span "Subscriptions" at bounding box center [83, 114] width 96 height 22
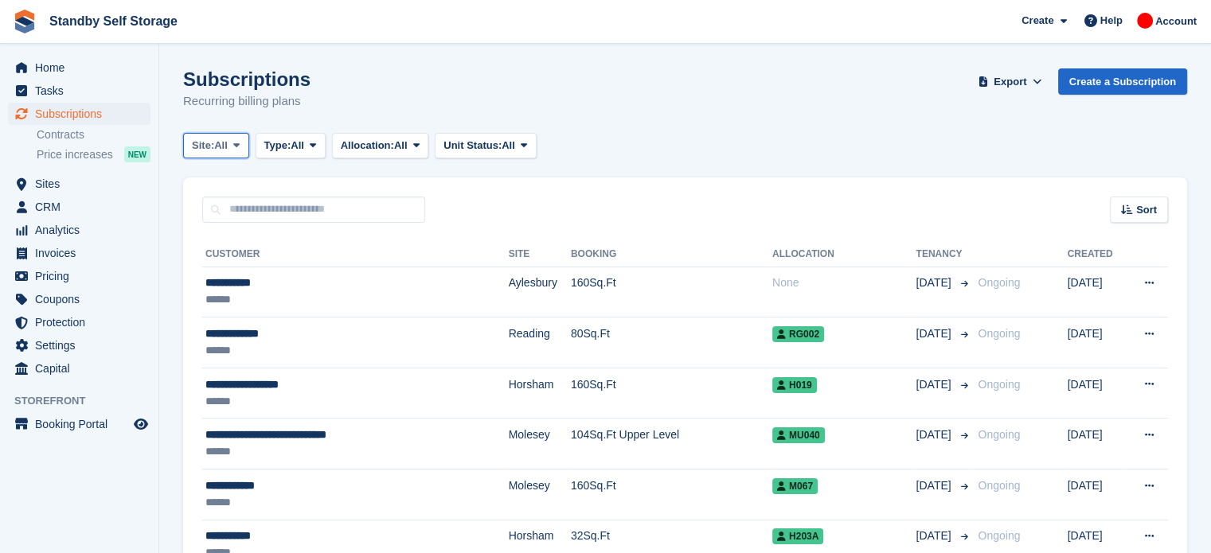
click at [224, 144] on span "All" at bounding box center [221, 146] width 14 height 16
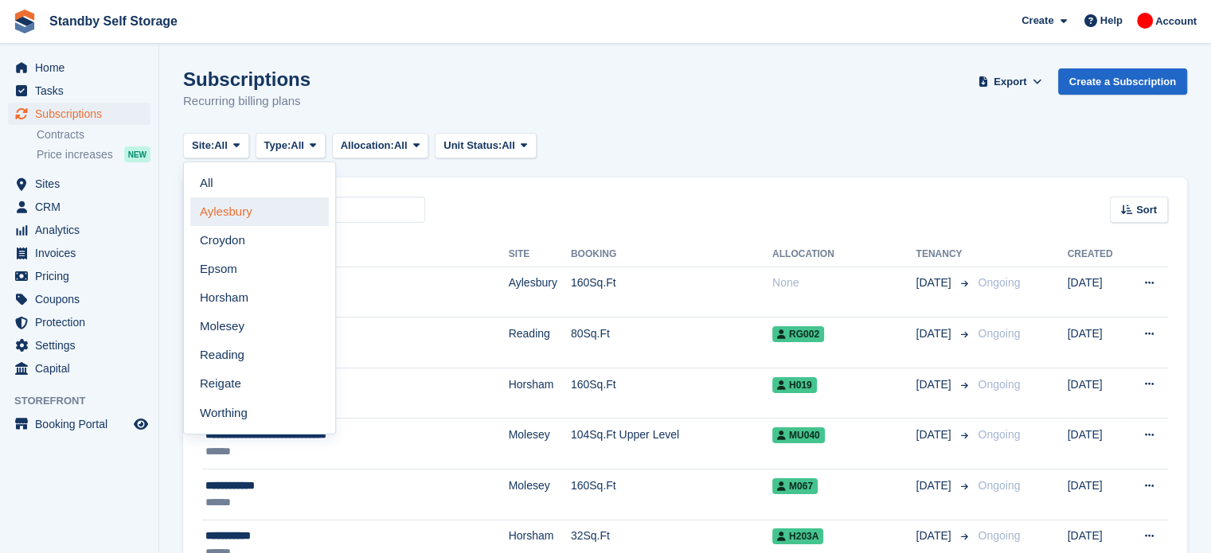
click at [260, 217] on link "Aylesbury" at bounding box center [259, 211] width 139 height 29
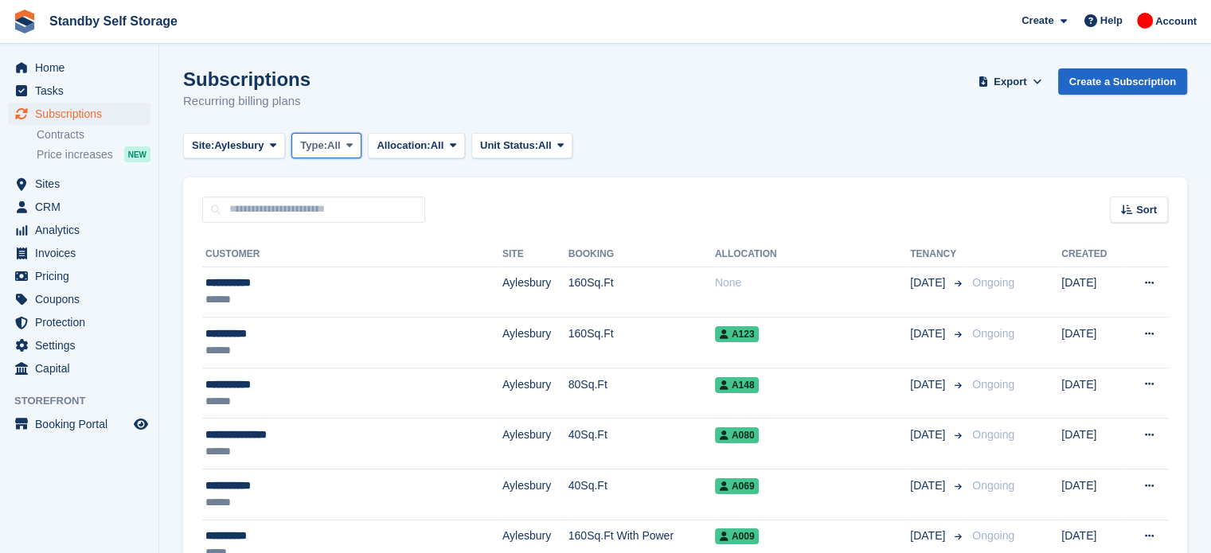
click at [333, 133] on button "Type: All" at bounding box center [326, 146] width 70 height 26
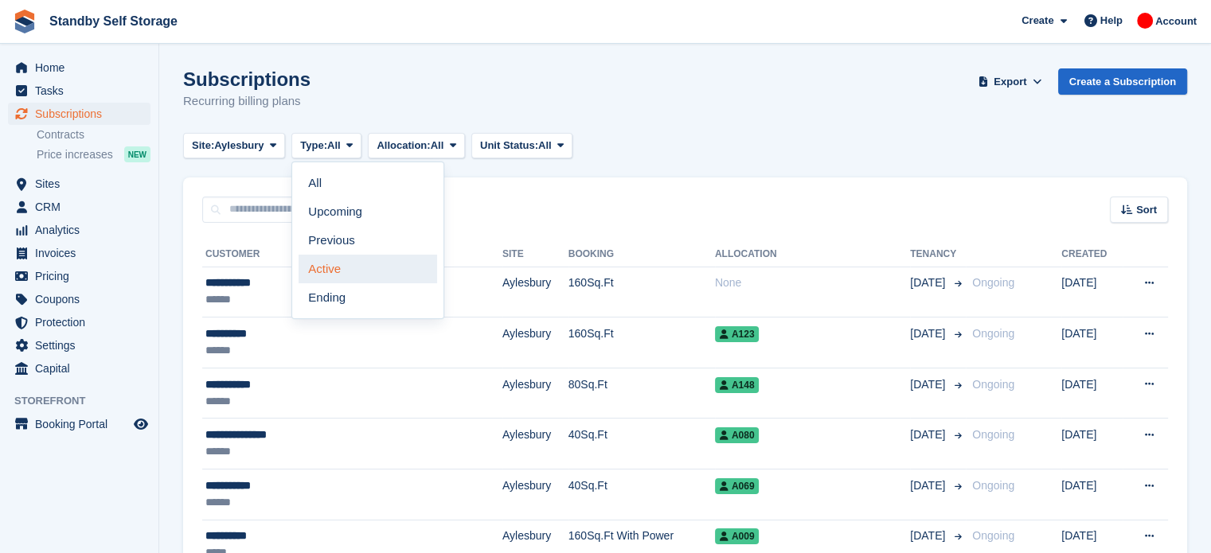
click at [351, 270] on link "Active" at bounding box center [368, 269] width 139 height 29
